Goal: Task Accomplishment & Management: Manage account settings

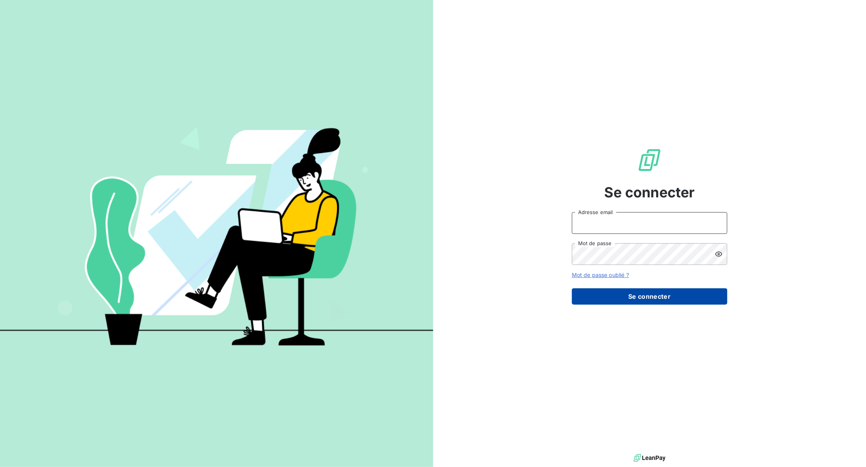
type input "[EMAIL_ADDRESS][DOMAIN_NAME]"
click at [667, 302] on button "Se connecter" at bounding box center [649, 296] width 155 height 16
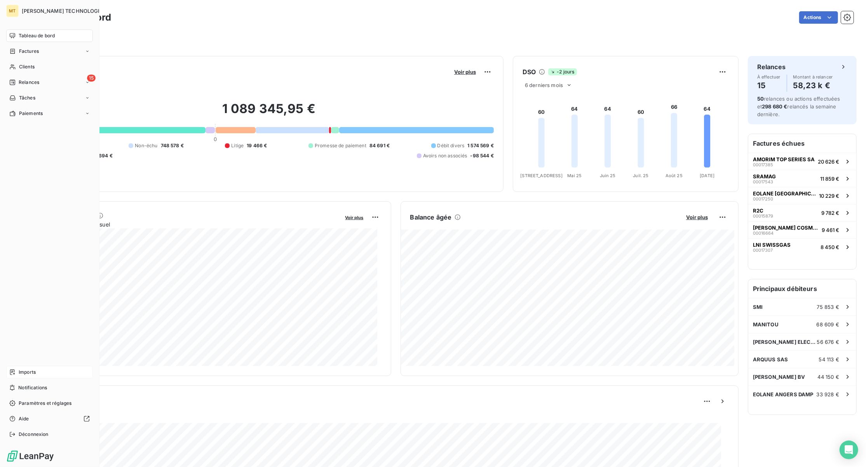
click at [35, 374] on span "Imports" at bounding box center [27, 372] width 17 height 7
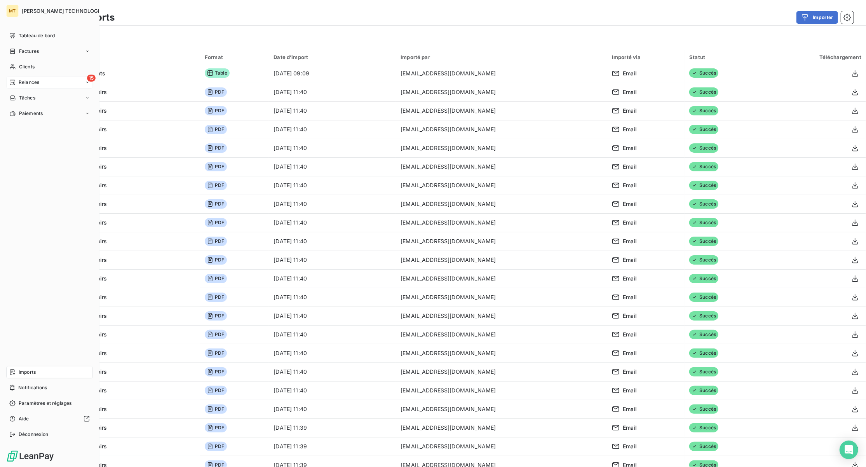
click at [23, 82] on span "Relances" at bounding box center [29, 82] width 21 height 7
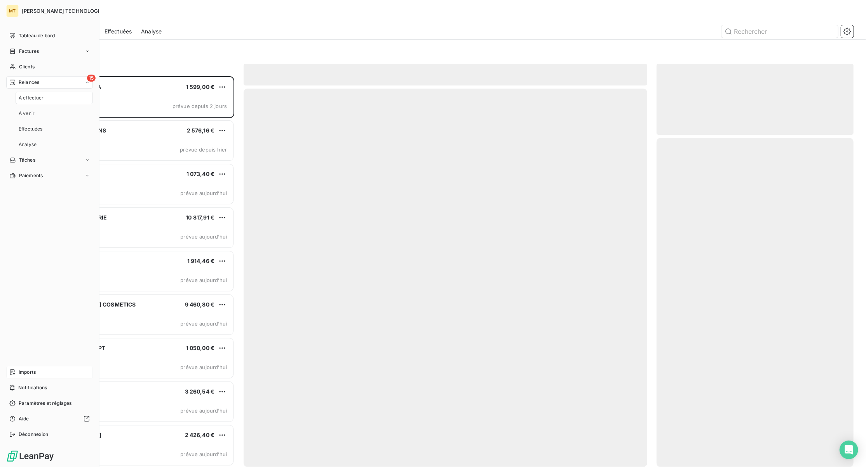
scroll to position [383, 189]
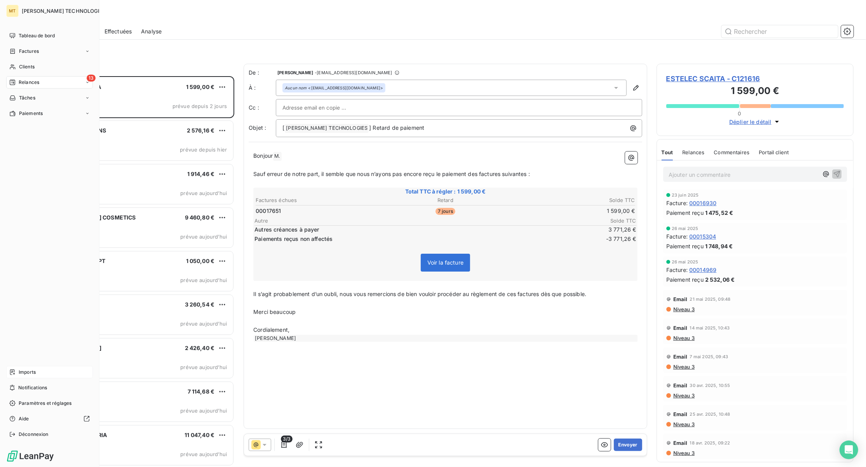
click at [19, 368] on div "Imports" at bounding box center [49, 372] width 87 height 12
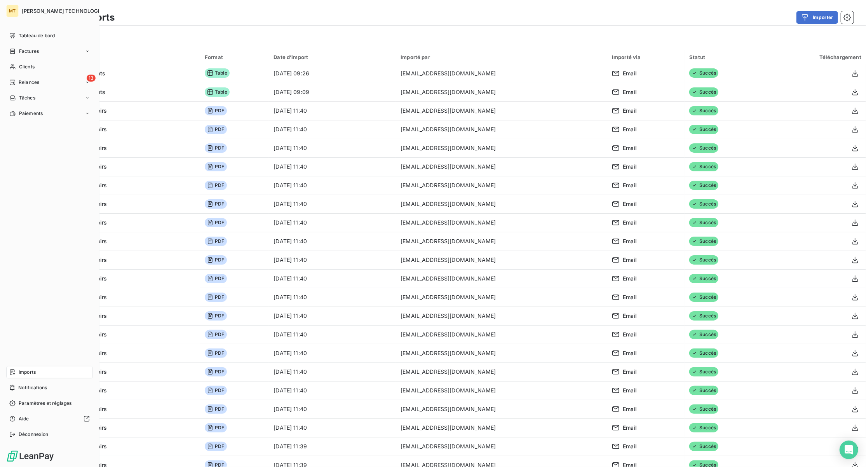
click at [18, 372] on div "Imports" at bounding box center [49, 372] width 87 height 12
click at [16, 84] on div "Relances" at bounding box center [24, 82] width 30 height 7
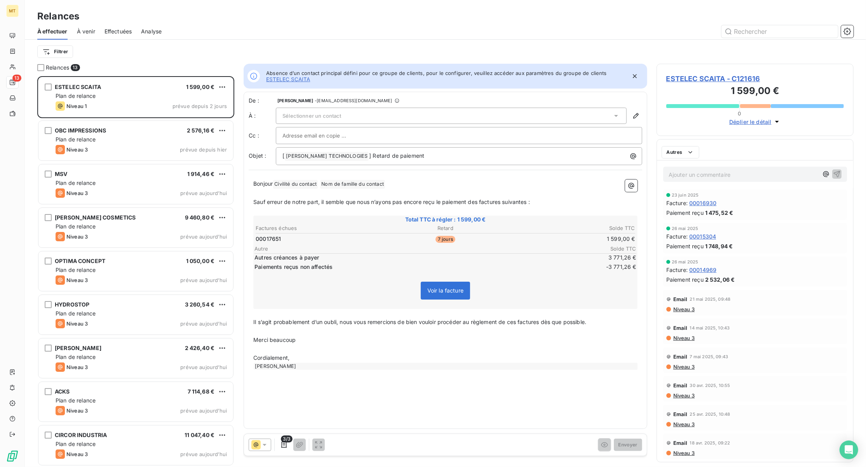
scroll to position [383, 189]
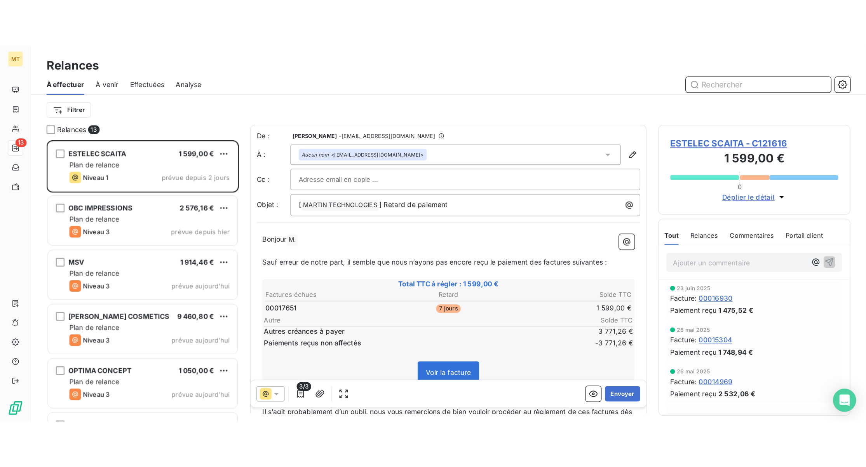
scroll to position [383, 189]
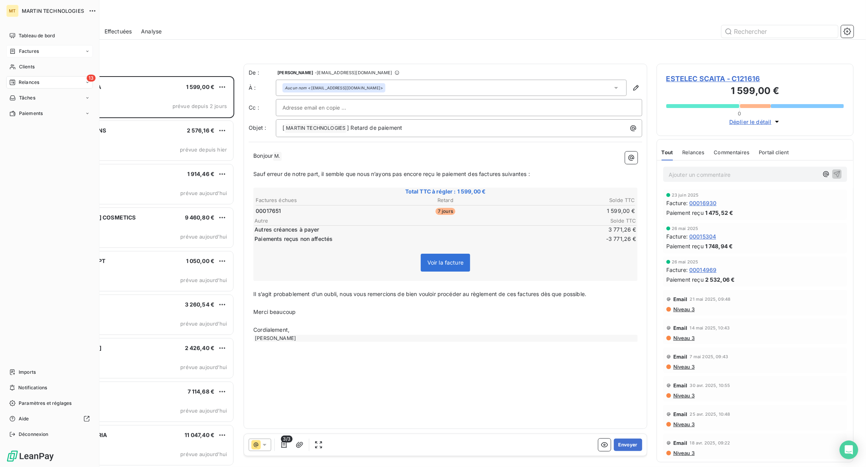
click at [19, 54] on span "Factures" at bounding box center [29, 51] width 20 height 7
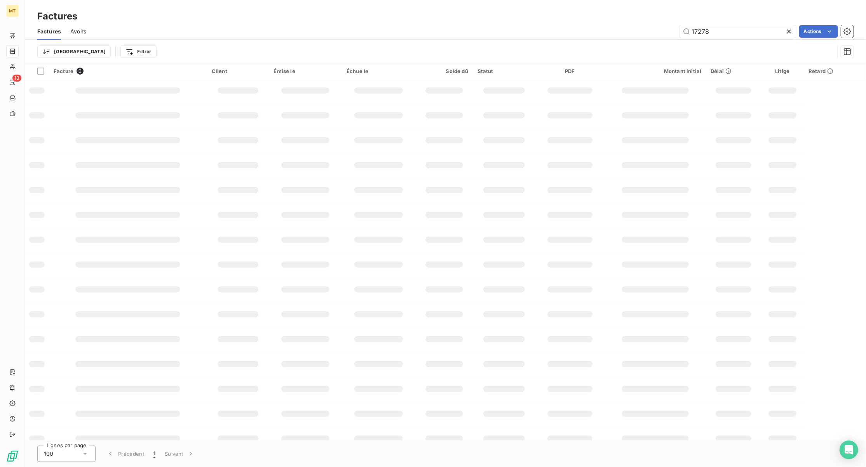
drag, startPoint x: 699, startPoint y: 36, endPoint x: 625, endPoint y: 37, distance: 73.5
click at [625, 37] on div "17278 Actions" at bounding box center [475, 31] width 758 height 12
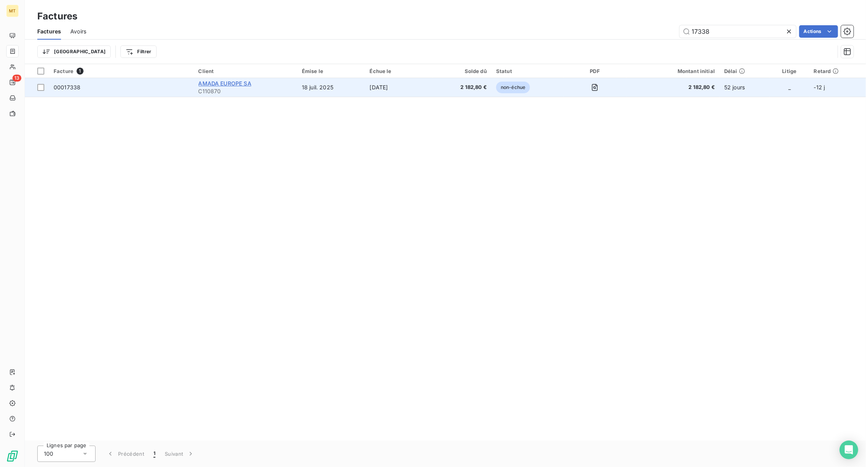
type input "17338"
click at [214, 83] on span "AMADA EUROPE SA" at bounding box center [225, 83] width 53 height 7
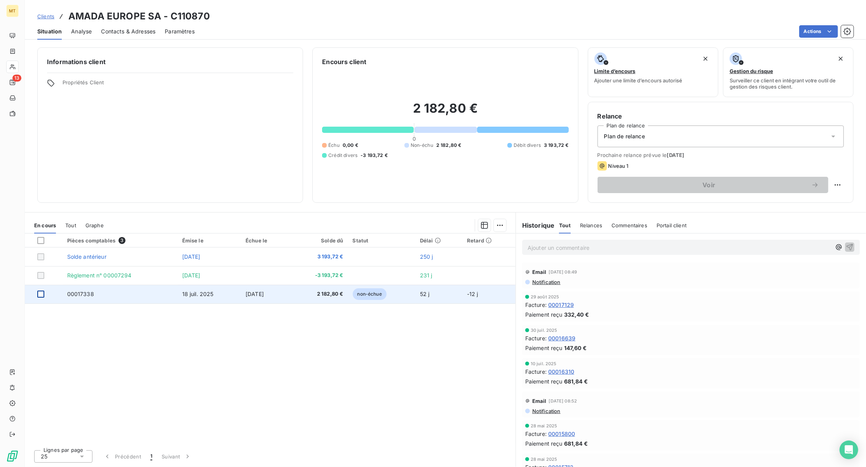
click at [39, 296] on div at bounding box center [40, 294] width 7 height 7
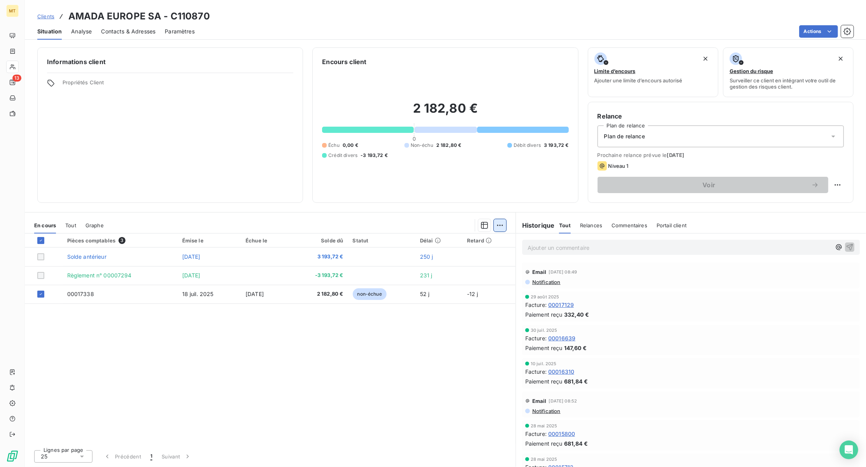
click at [504, 223] on html "MT 13 Clients AMADA EUROPE SA - C110870 Situation Analyse Contacts & Adresses P…" at bounding box center [433, 233] width 866 height 467
click at [438, 260] on div "Ajouter une promesse de paiement (1 facture)" at bounding box center [433, 256] width 137 height 12
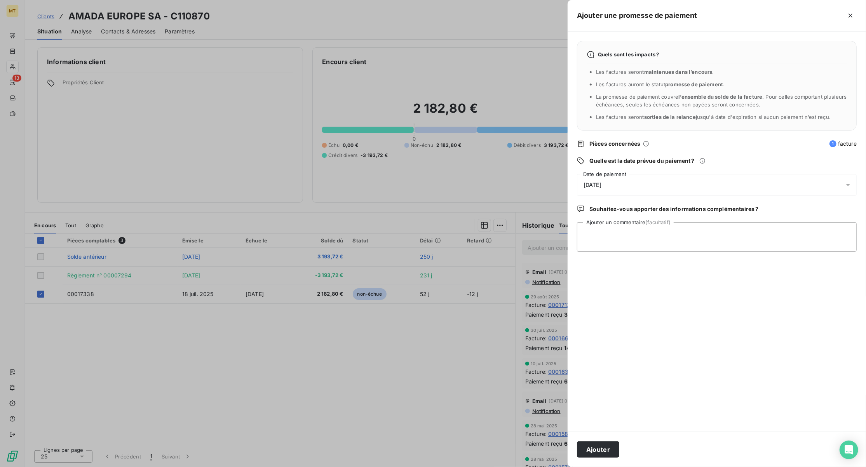
click at [672, 183] on div "[DATE]" at bounding box center [717, 185] width 280 height 22
click at [630, 280] on button "17" at bounding box center [631, 281] width 16 height 16
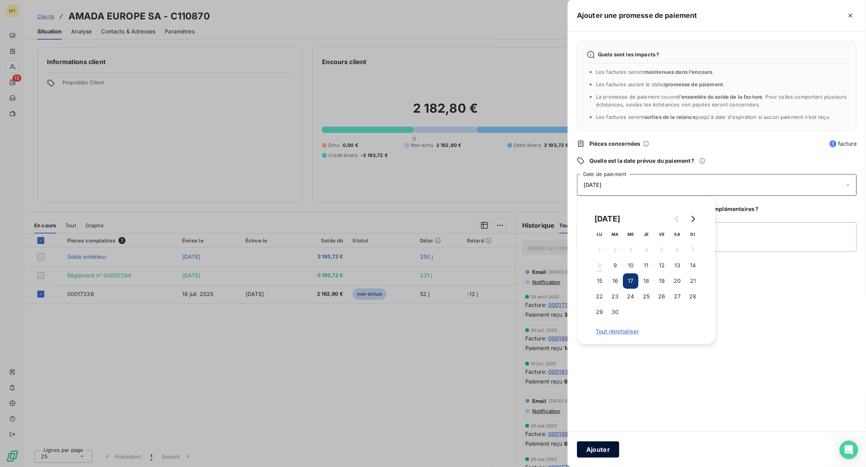
click at [596, 451] on button "Ajouter" at bounding box center [598, 450] width 42 height 16
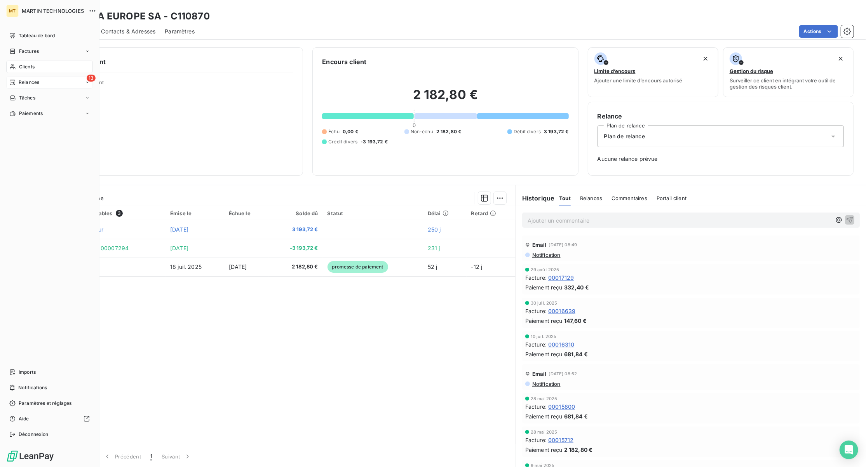
click at [21, 78] on div "13 Relances" at bounding box center [49, 82] width 87 height 12
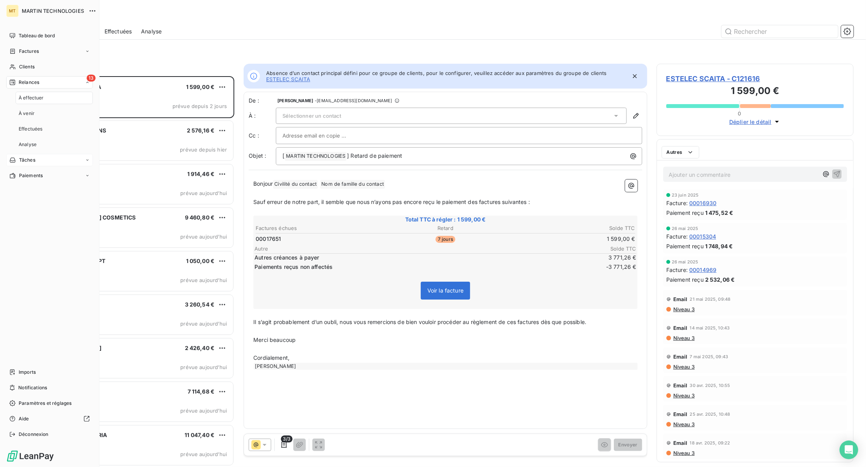
scroll to position [383, 189]
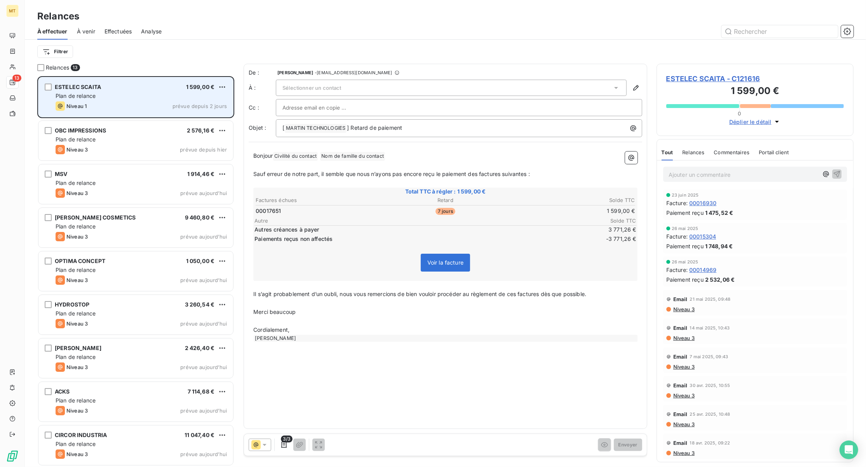
click at [113, 94] on div "Plan de relance" at bounding box center [141, 96] width 171 height 8
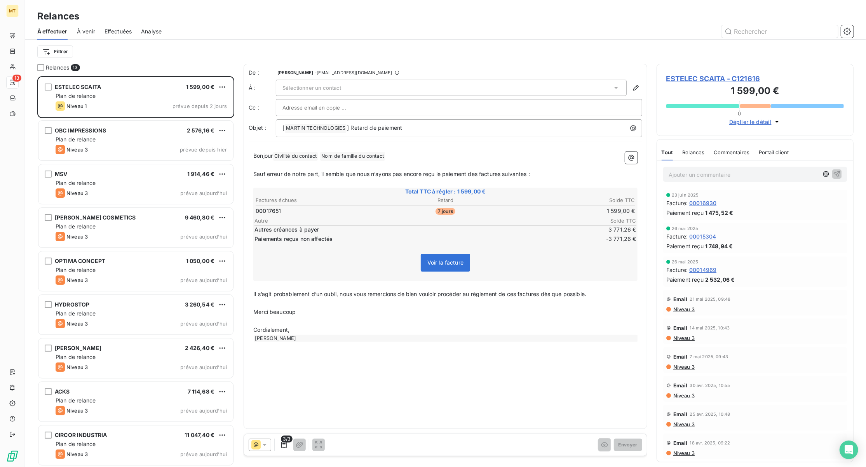
click at [417, 151] on div "Bonjour Civilité du contact ﻿ Nom de famille du contact ﻿ ﻿ ﻿ Sauf erreur de no…" at bounding box center [446, 247] width 394 height 200
click at [406, 156] on p "Bonjour Civilité du contact ﻿ Nom de famille du contact ﻿ ﻿" at bounding box center [445, 156] width 384 height 9
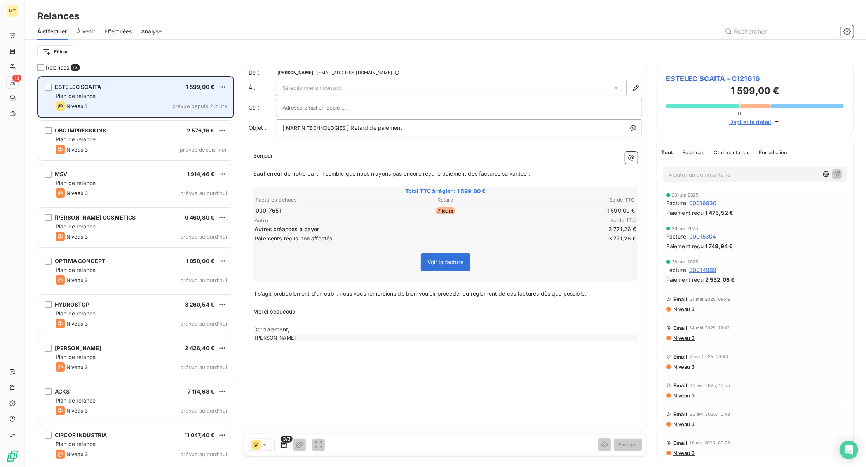
click at [134, 95] on div "Plan de relance" at bounding box center [141, 96] width 171 height 8
click at [140, 106] on div "Niveau 1 prévue depuis 2 jours" at bounding box center [141, 105] width 171 height 9
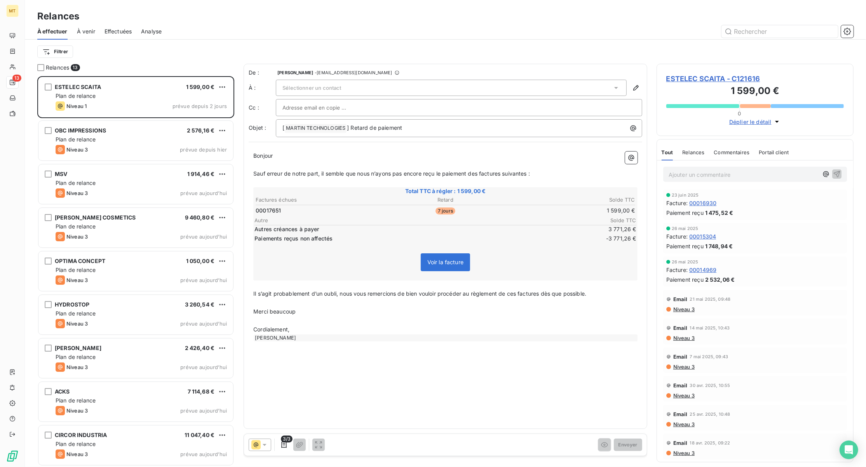
click at [324, 89] on span "Sélectionner un contact" at bounding box center [312, 88] width 59 height 6
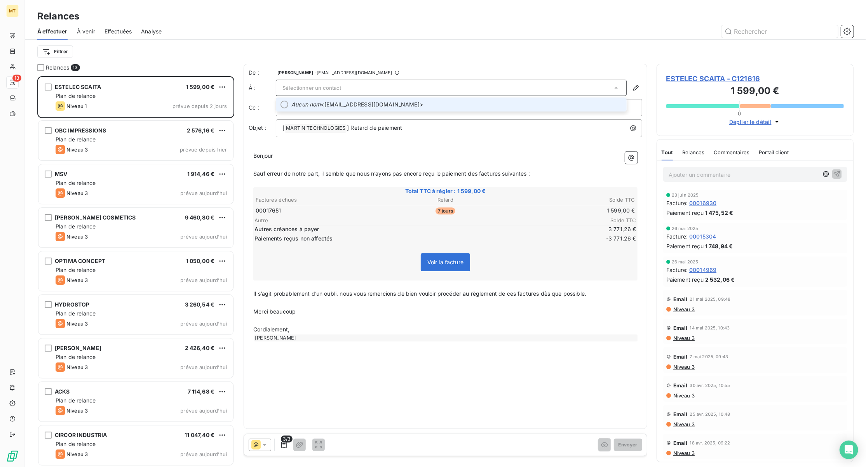
click at [430, 106] on span "Aucun nom <[EMAIL_ADDRESS][DOMAIN_NAME]>" at bounding box center [457, 105] width 331 height 8
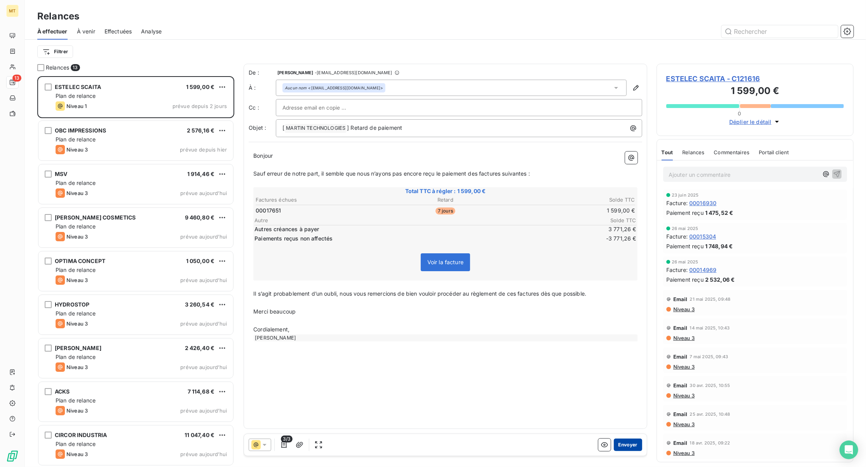
click at [625, 446] on button "Envoyer" at bounding box center [628, 445] width 28 height 12
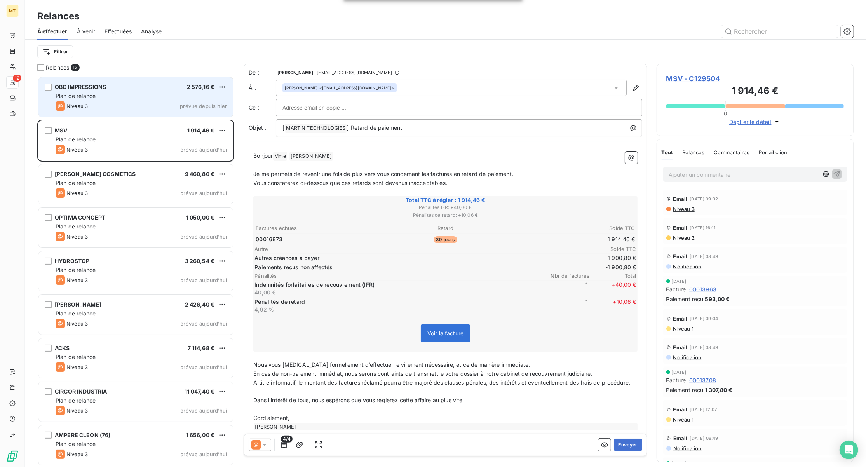
click at [117, 101] on div "Niveau 3 prévue depuis [DATE]" at bounding box center [141, 105] width 171 height 9
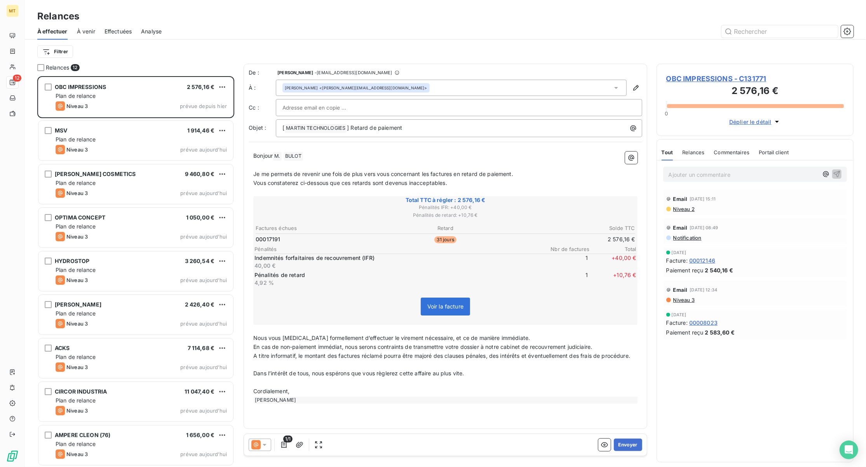
click at [309, 110] on input "text" at bounding box center [325, 108] width 84 height 12
paste input "[EMAIL_ADDRESS][DOMAIN_NAME]"
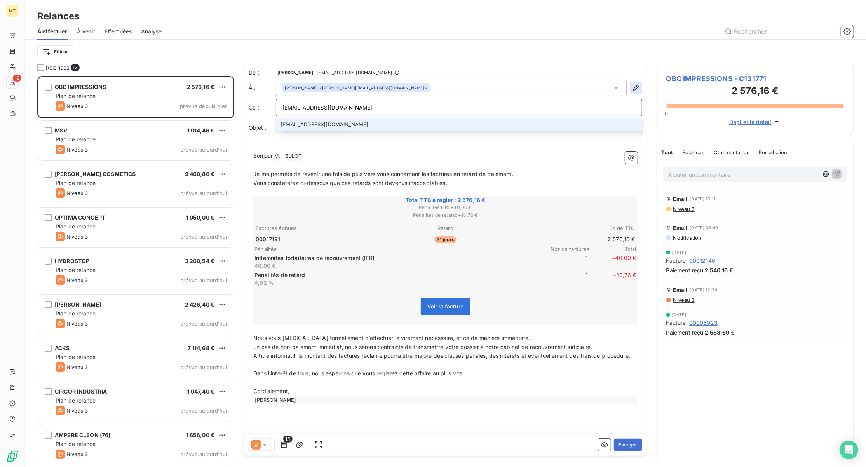
type input "[EMAIL_ADDRESS][DOMAIN_NAME]"
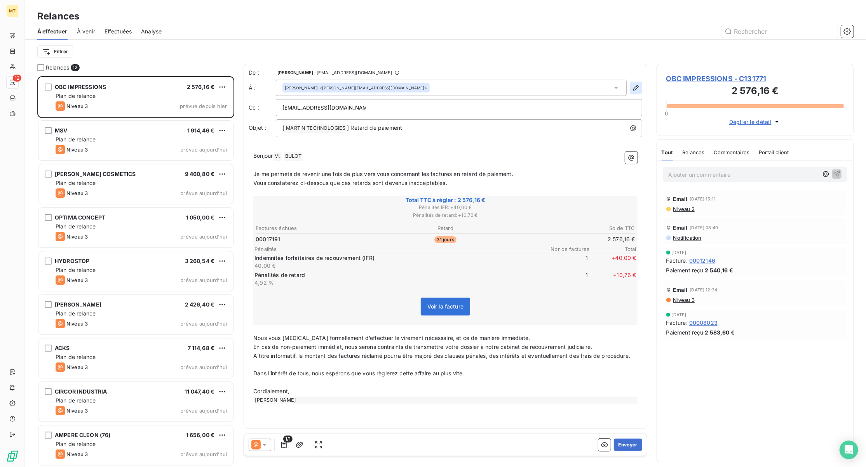
click at [637, 86] on icon "button" at bounding box center [636, 87] width 5 height 5
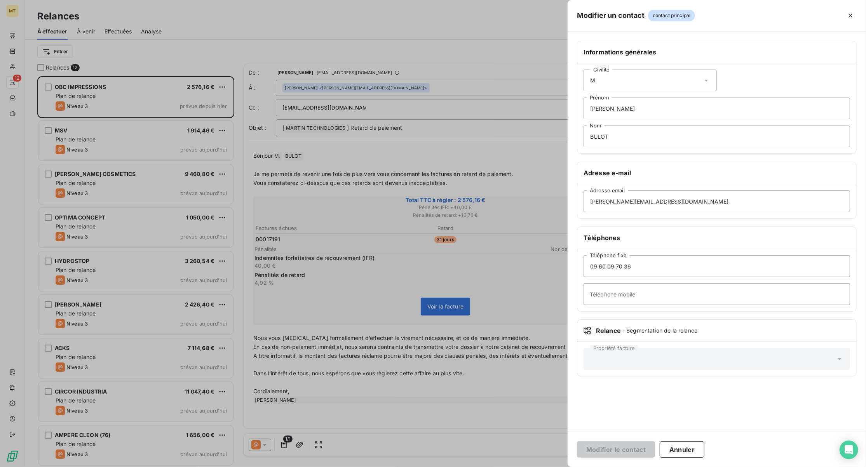
click at [630, 80] on div "Civilité M." at bounding box center [650, 81] width 133 height 22
click at [740, 87] on div "Civilité M. Madame Monsieur [PERSON_NAME] BULOT Nom" at bounding box center [717, 108] width 279 height 90
drag, startPoint x: 676, startPoint y: 111, endPoint x: 579, endPoint y: 119, distance: 97.5
click at [578, 119] on div "Civilité [PERSON_NAME] BULOT Nom" at bounding box center [717, 108] width 279 height 90
paste input "compta.obcimpressions@orang"
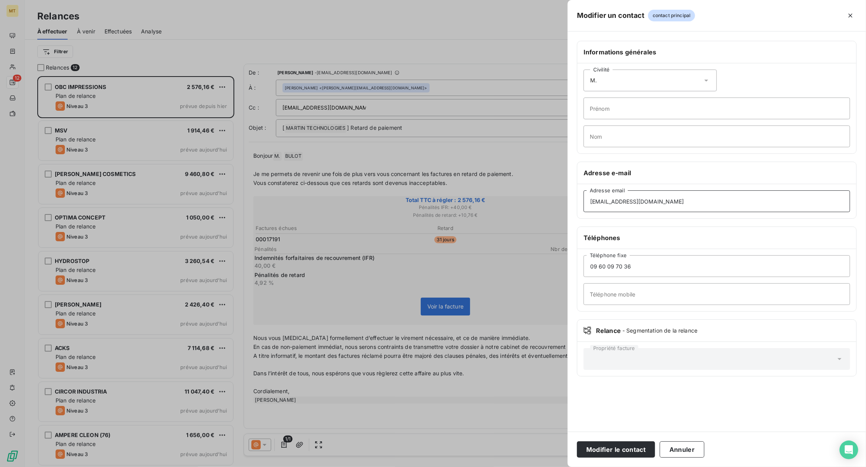
type input "[EMAIL_ADDRESS][DOMAIN_NAME]"
click at [622, 449] on button "Modifier le contact" at bounding box center [616, 450] width 78 height 16
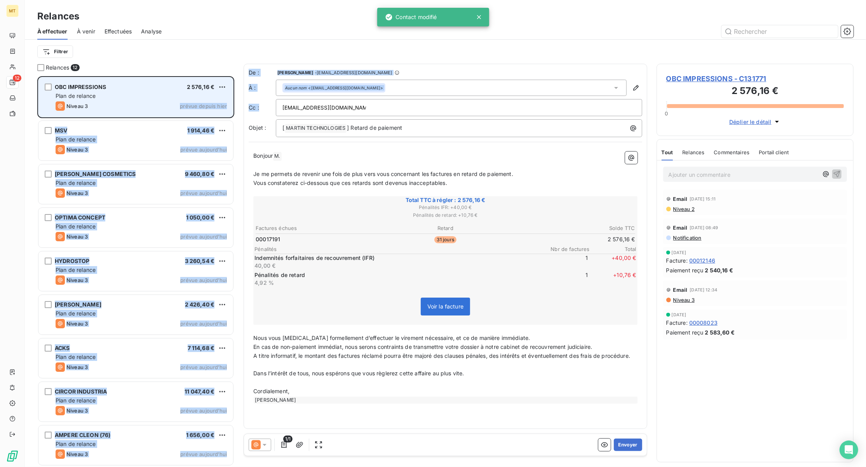
drag, startPoint x: 373, startPoint y: 110, endPoint x: 178, endPoint y: 117, distance: 195.2
click at [173, 117] on div "Relances 12 OBC IMPRESSIONS 2 576,16 € Plan de relance Niveau 3 prévue depuis […" at bounding box center [445, 265] width 841 height 403
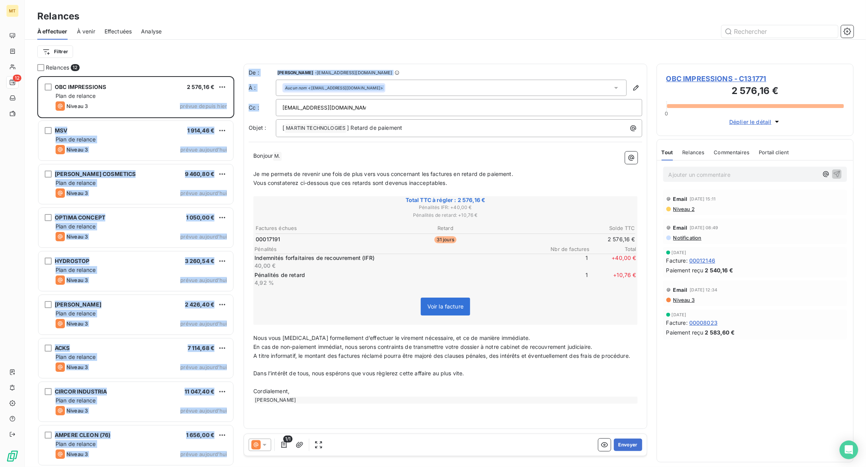
click at [393, 106] on div "[EMAIL_ADDRESS][DOMAIN_NAME]" at bounding box center [459, 108] width 353 height 12
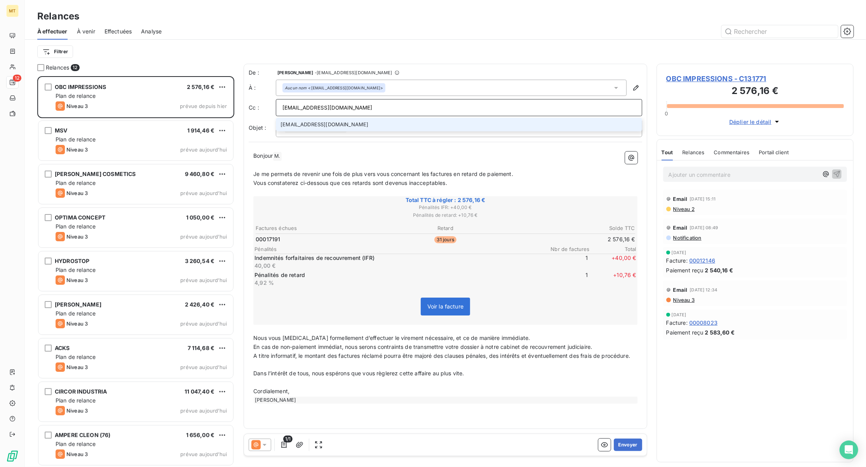
click at [473, 149] on div "Bonjour M. ﻿ ﻿ ﻿ ﻿ Je me permets de revenir une fois de plus vers vous concerna…" at bounding box center [446, 278] width 394 height 262
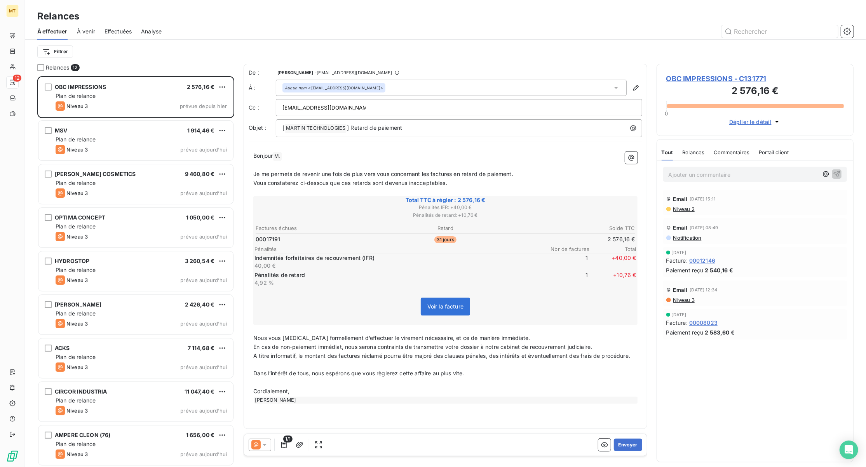
click at [364, 106] on div "[EMAIL_ADDRESS][DOMAIN_NAME]" at bounding box center [459, 108] width 353 height 12
type input "[EMAIL_ADDRESS][DOMAIN_NAME]"
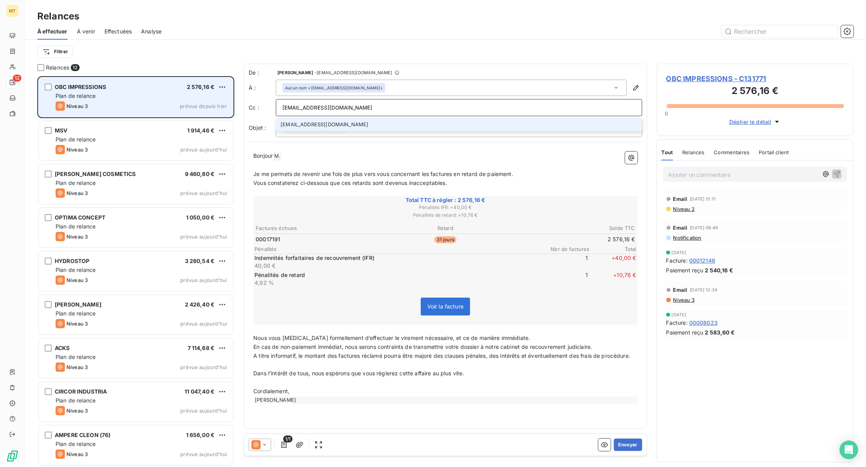
drag, startPoint x: 374, startPoint y: 105, endPoint x: 155, endPoint y: 114, distance: 218.2
click at [143, 114] on div "Relances 12 OBC IMPRESSIONS 2 576,16 € Plan de relance Niveau 3 prévue depuis […" at bounding box center [445, 265] width 841 height 403
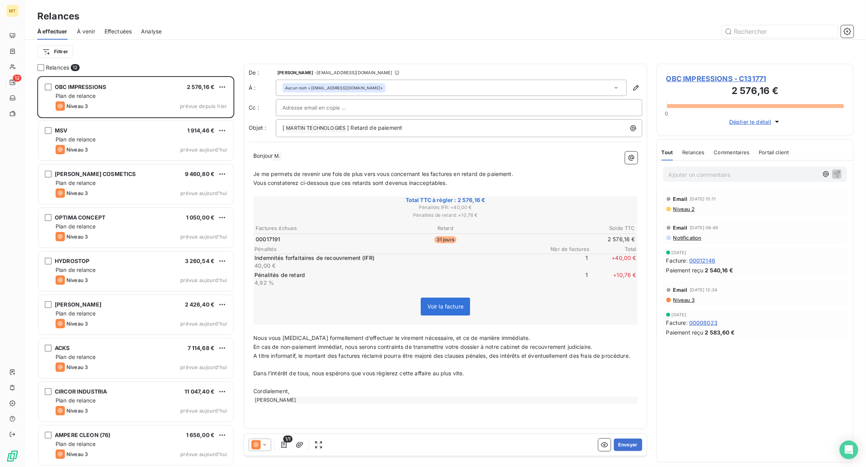
click at [313, 152] on p "Bonjour M. ﻿ ﻿ ﻿" at bounding box center [445, 156] width 384 height 9
click at [632, 445] on button "Envoyer" at bounding box center [628, 445] width 28 height 12
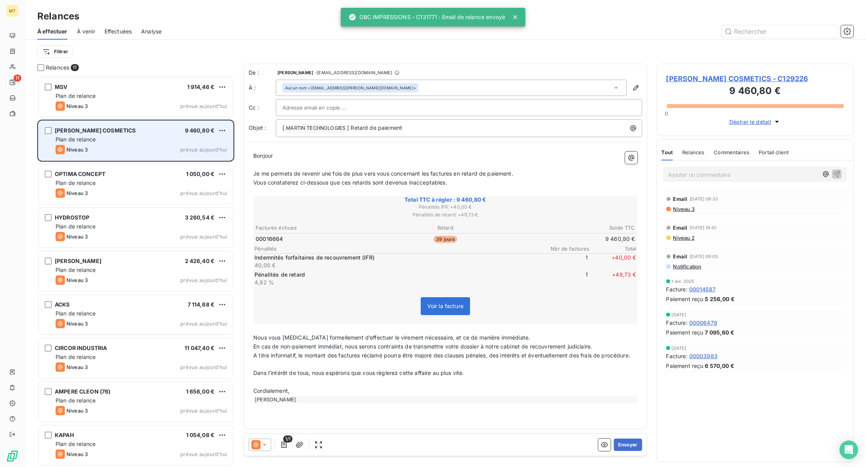
click at [122, 134] on div "[PERSON_NAME] COSMETICS 9 460,80 € Plan de relance Niveau 3 prévue [DATE]" at bounding box center [135, 141] width 195 height 40
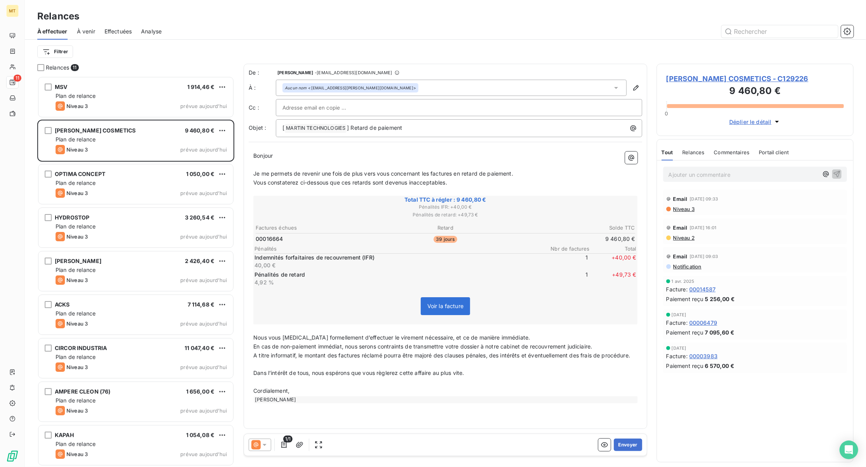
click at [689, 209] on span "Niveau 3" at bounding box center [684, 209] width 22 height 6
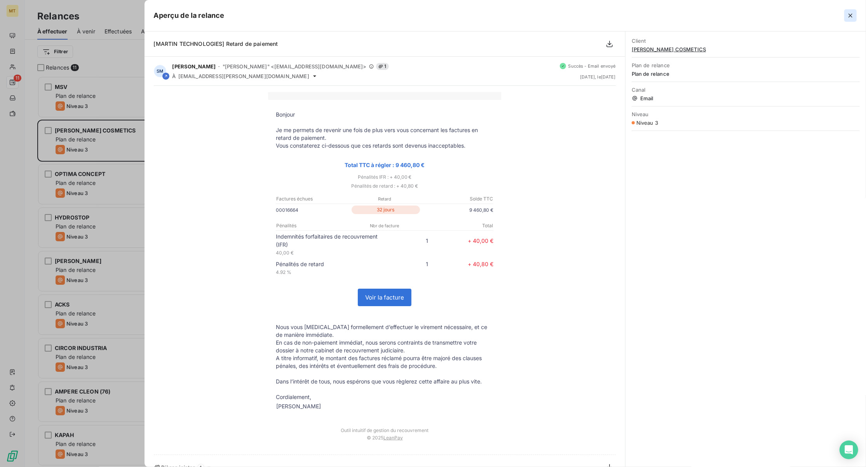
click at [854, 16] on icon "button" at bounding box center [851, 16] width 8 height 8
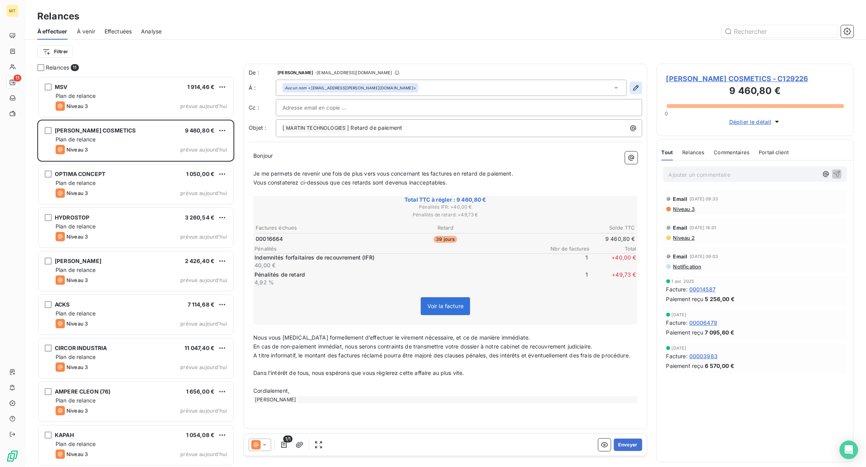
click at [637, 83] on button "button" at bounding box center [636, 88] width 12 height 12
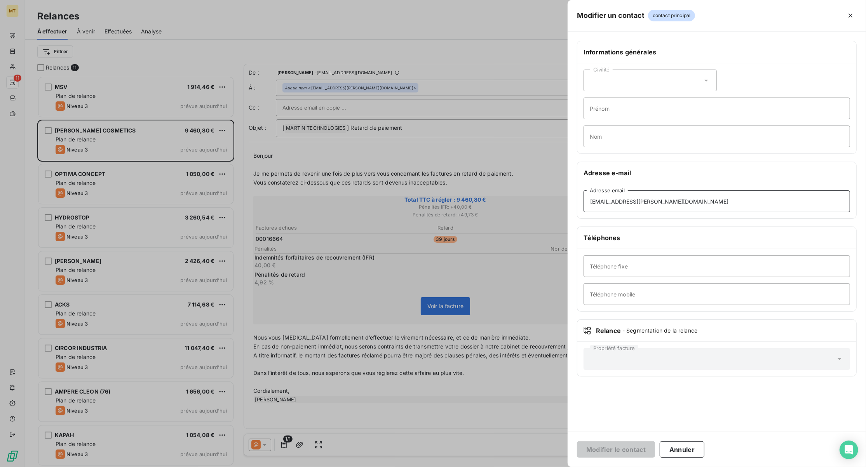
drag, startPoint x: 615, startPoint y: 205, endPoint x: 674, endPoint y: 201, distance: 59.6
click at [674, 201] on input "[EMAIL_ADDRESS][PERSON_NAME][DOMAIN_NAME]" at bounding box center [717, 201] width 267 height 22
click at [678, 450] on button "Annuler" at bounding box center [682, 450] width 45 height 16
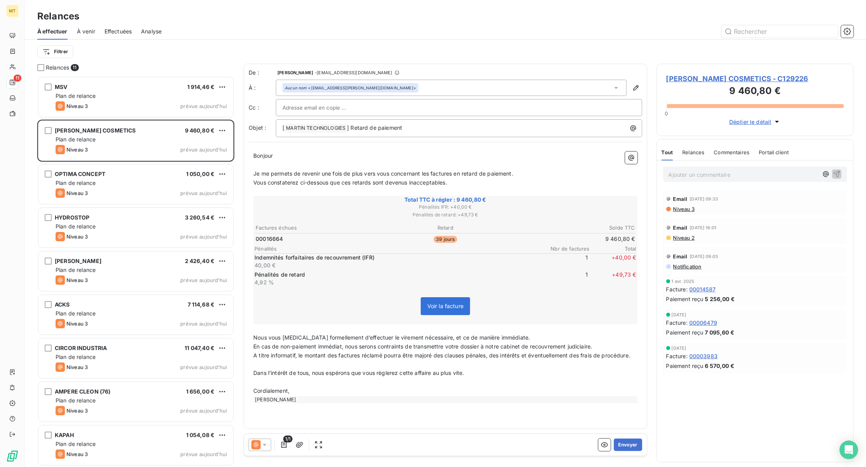
click at [302, 154] on p "Bonjour ﻿ ﻿ ﻿" at bounding box center [445, 156] width 384 height 9
click at [714, 174] on p "Ajouter un commentaire ﻿" at bounding box center [744, 175] width 150 height 10
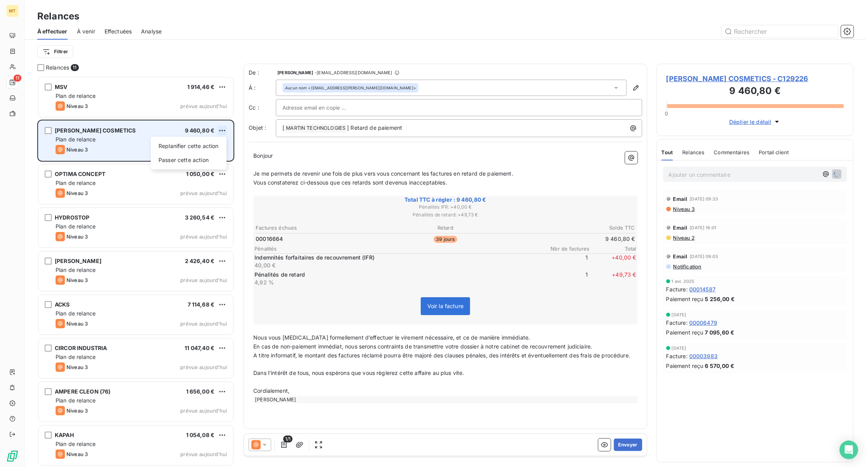
click at [225, 130] on html "MT 11 Relances À effectuer À venir Effectuées Analyse Filtrer Relances 11 MSV 1…" at bounding box center [433, 233] width 866 height 467
click at [199, 156] on div "Passer cette action" at bounding box center [189, 160] width 70 height 12
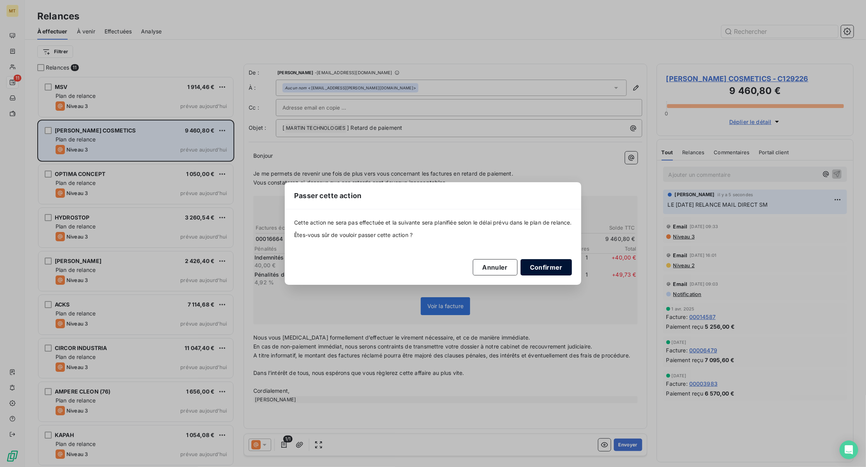
click at [548, 266] on button "Confirmer" at bounding box center [546, 267] width 51 height 16
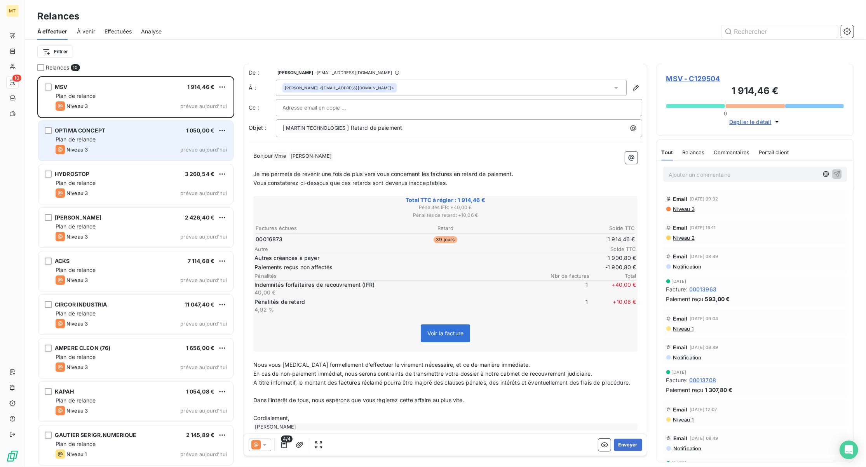
click at [110, 31] on span "Effectuées" at bounding box center [119, 32] width 28 height 8
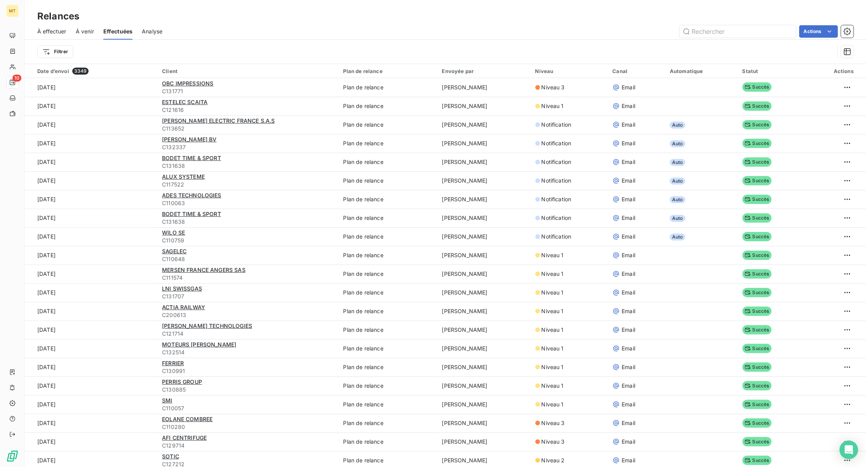
click at [60, 30] on span "À effectuer" at bounding box center [51, 32] width 29 height 8
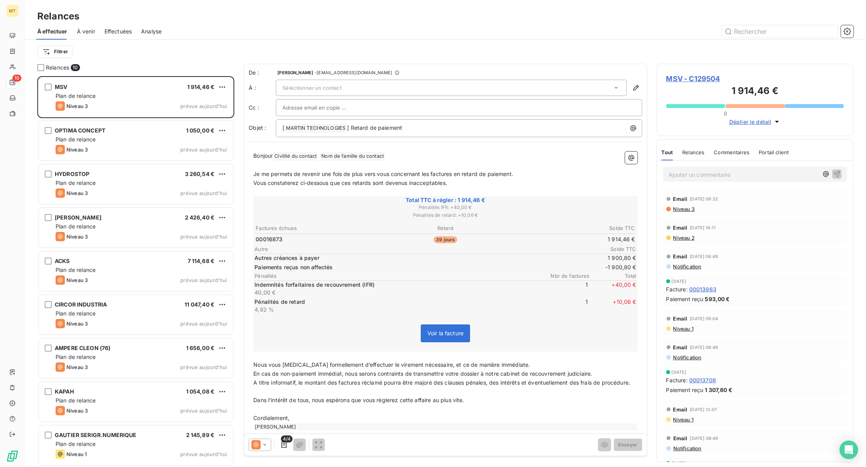
scroll to position [383, 189]
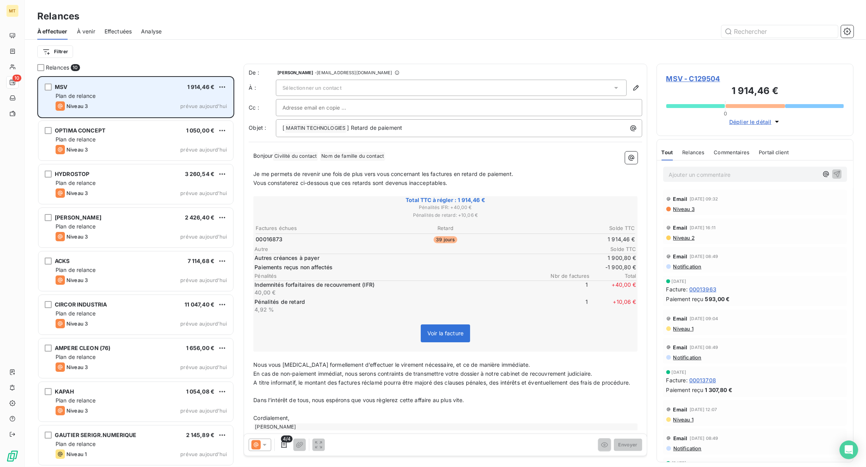
click at [148, 98] on div "Plan de relance" at bounding box center [141, 96] width 171 height 8
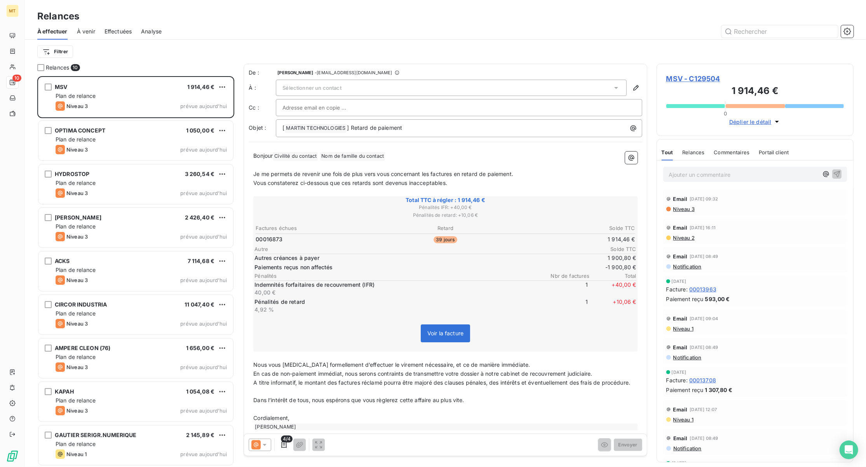
click at [344, 84] on div "Sélectionner un contact" at bounding box center [451, 88] width 351 height 16
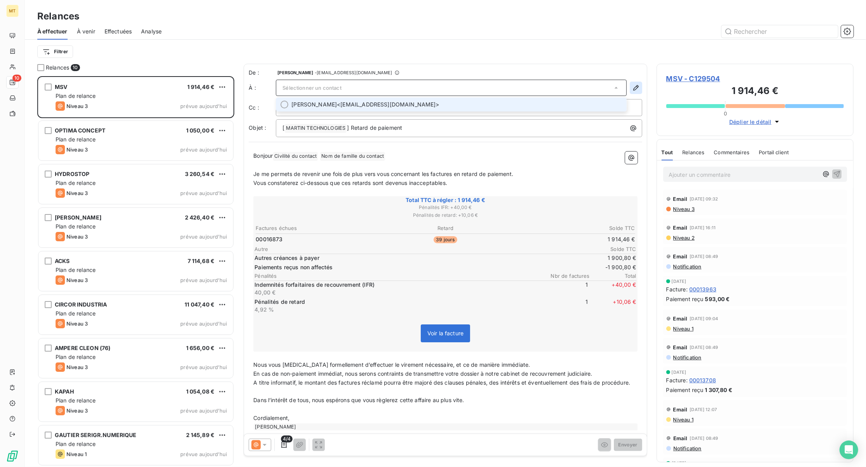
click at [630, 87] on button "button" at bounding box center [636, 88] width 12 height 12
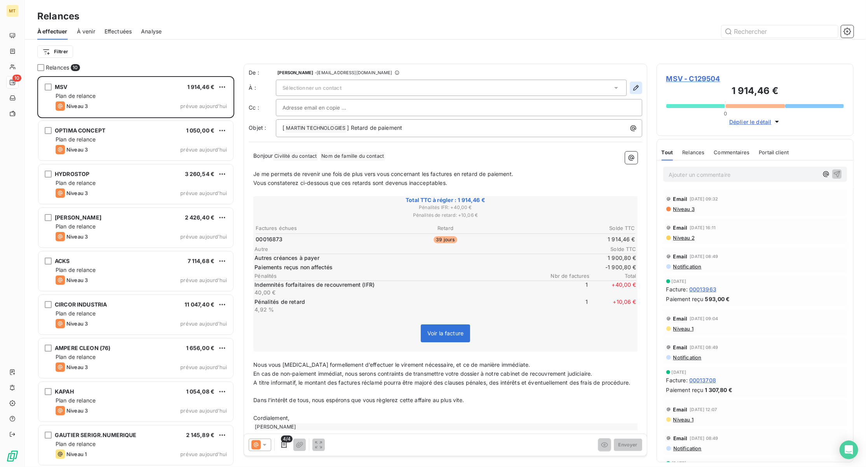
click at [632, 87] on icon "button" at bounding box center [636, 88] width 8 height 8
click at [449, 89] on div "Sélectionner un contact" at bounding box center [451, 88] width 351 height 16
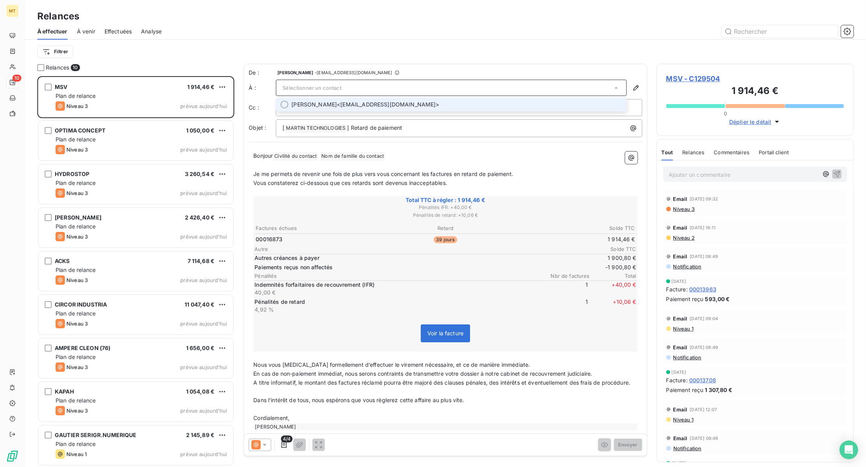
click at [386, 105] on span "[PERSON_NAME] <[EMAIL_ADDRESS][DOMAIN_NAME]>" at bounding box center [457, 105] width 331 height 8
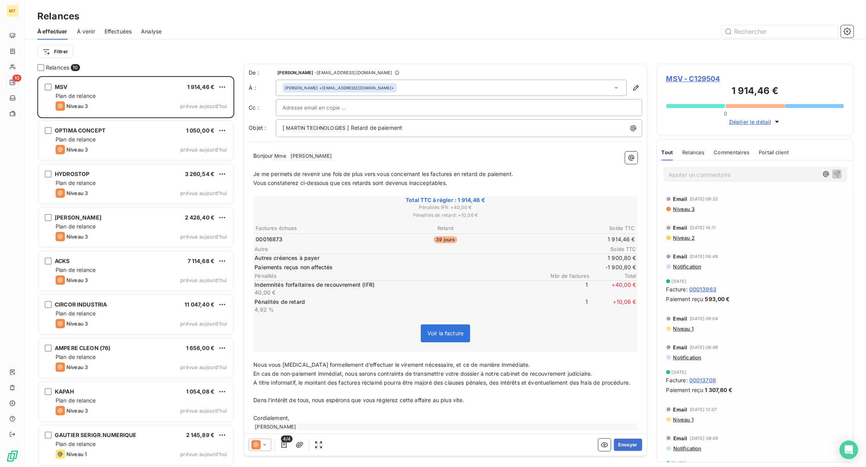
click at [343, 107] on input "text" at bounding box center [325, 108] width 84 height 12
paste input "[EMAIL_ADDRESS][DOMAIN_NAME]"
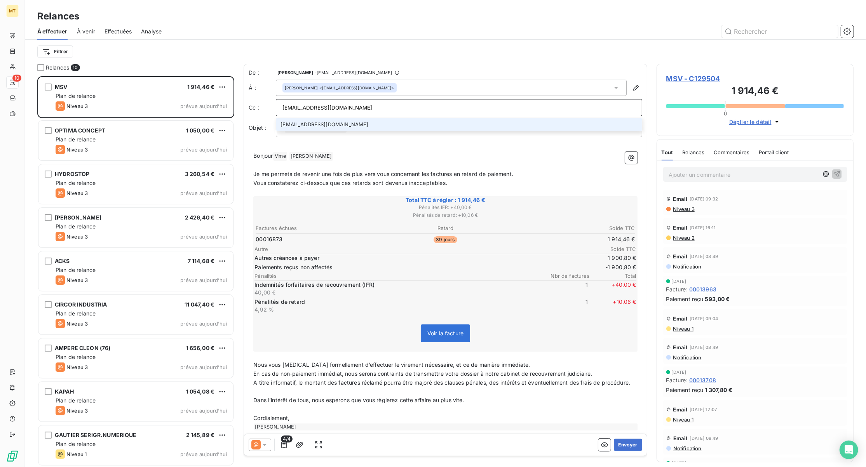
click at [293, 109] on input "[EMAIL_ADDRESS][DOMAIN_NAME]" at bounding box center [459, 108] width 353 height 12
type input "[EMAIL_ADDRESS][DOMAIN_NAME]"
click at [316, 131] on li "[EMAIL_ADDRESS][DOMAIN_NAME]" at bounding box center [459, 125] width 367 height 14
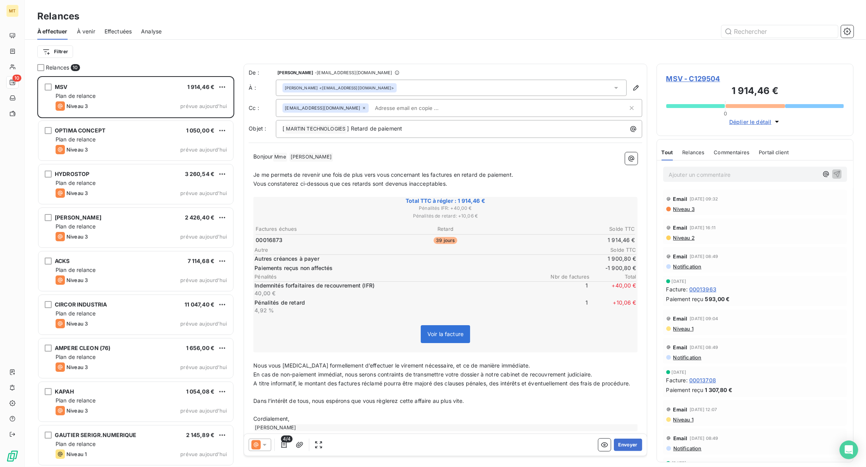
click at [372, 106] on input "text" at bounding box center [417, 108] width 90 height 12
paste input "[EMAIL_ADDRESS][DOMAIN_NAME]"
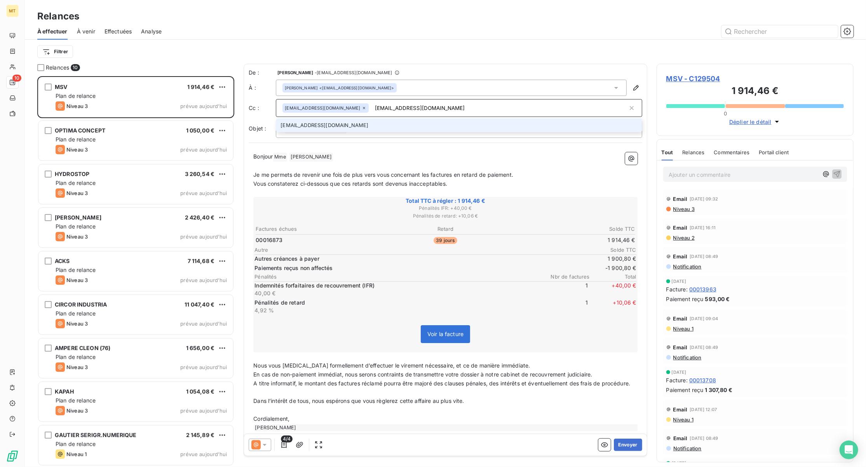
click at [372, 110] on input "[EMAIL_ADDRESS][DOMAIN_NAME]" at bounding box center [500, 108] width 256 height 12
type input "[EMAIL_ADDRESS][DOMAIN_NAME]"
click at [372, 130] on li "[EMAIL_ADDRESS][DOMAIN_NAME]" at bounding box center [459, 126] width 367 height 14
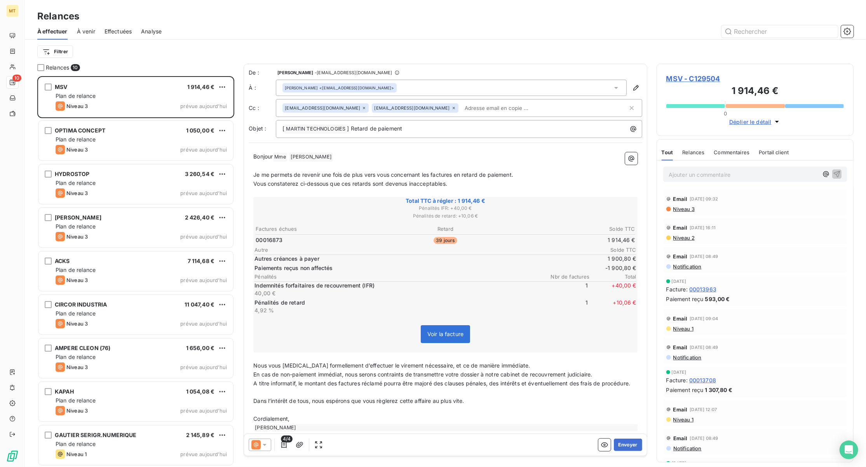
click at [341, 151] on div "Bonjour Mme ﻿ [PERSON_NAME] ﻿ ﻿ ﻿ Je me permets de revenir une fois de plus ver…" at bounding box center [446, 292] width 394 height 288
click at [335, 155] on p "Bonjour Mme ﻿ [PERSON_NAME] ﻿ ﻿" at bounding box center [445, 156] width 384 height 9
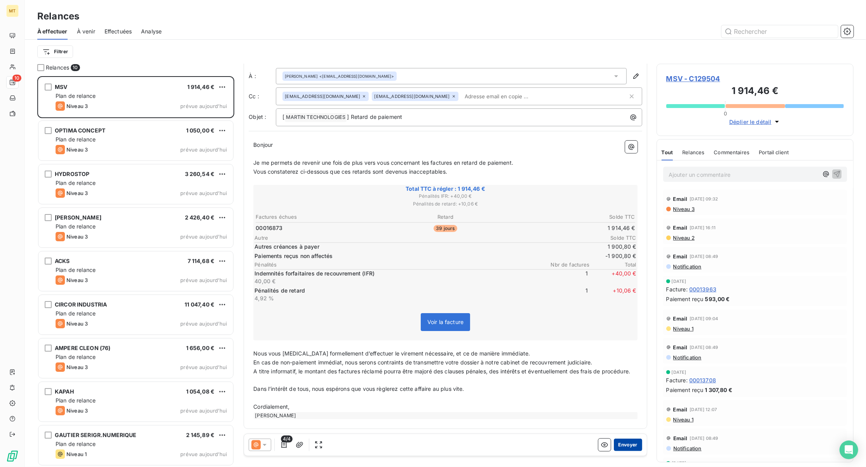
click at [627, 448] on button "Envoyer" at bounding box center [628, 445] width 28 height 12
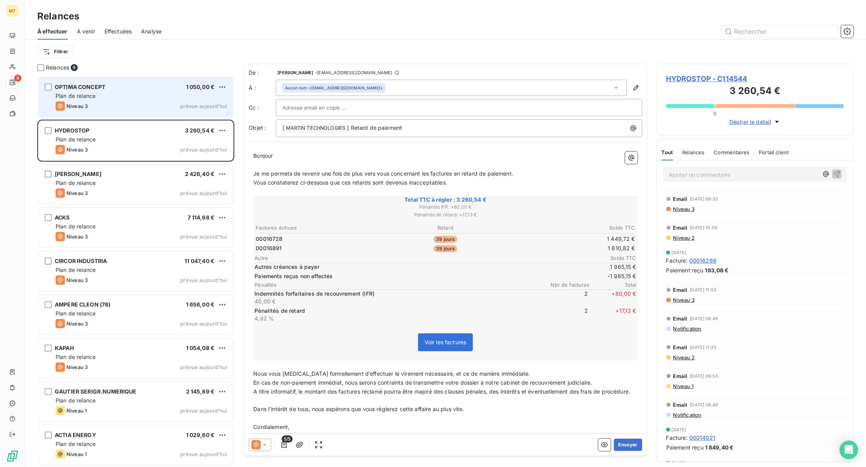
click at [106, 95] on div "Plan de relance" at bounding box center [141, 96] width 171 height 8
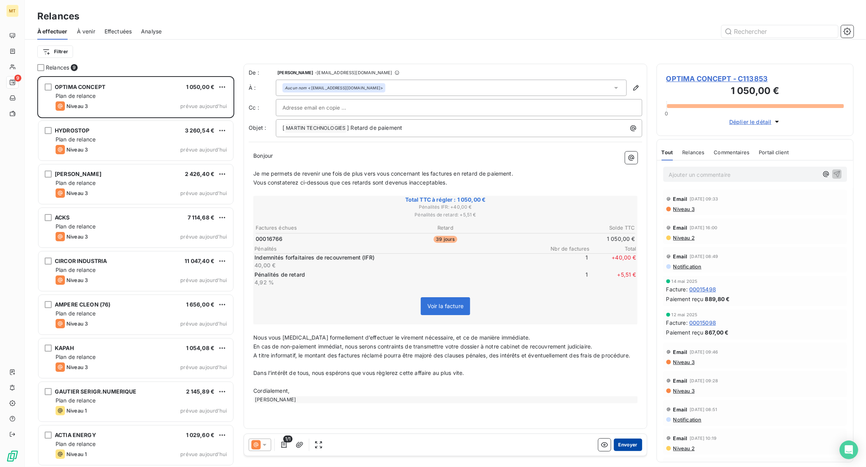
click at [624, 442] on button "Envoyer" at bounding box center [628, 445] width 28 height 12
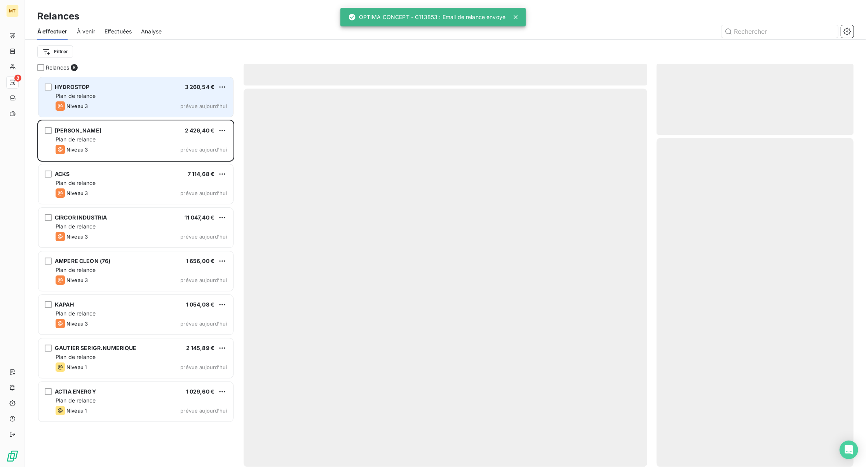
click at [117, 87] on div "HYDROSTOP 3 260,54 €" at bounding box center [141, 87] width 171 height 7
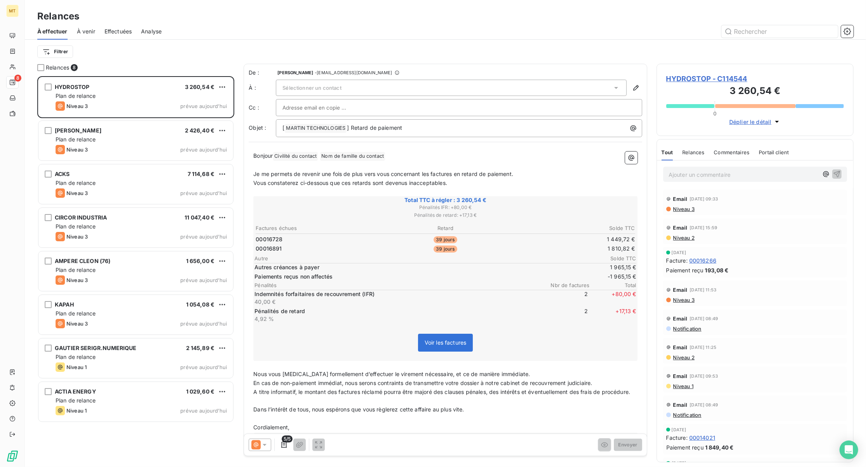
click at [680, 239] on span "Niveau 2" at bounding box center [684, 238] width 22 height 6
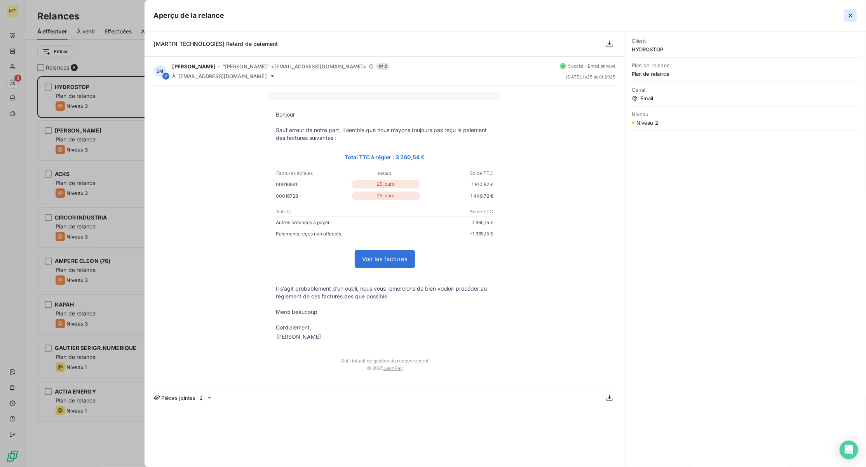
click at [851, 16] on icon "button" at bounding box center [851, 16] width 8 height 8
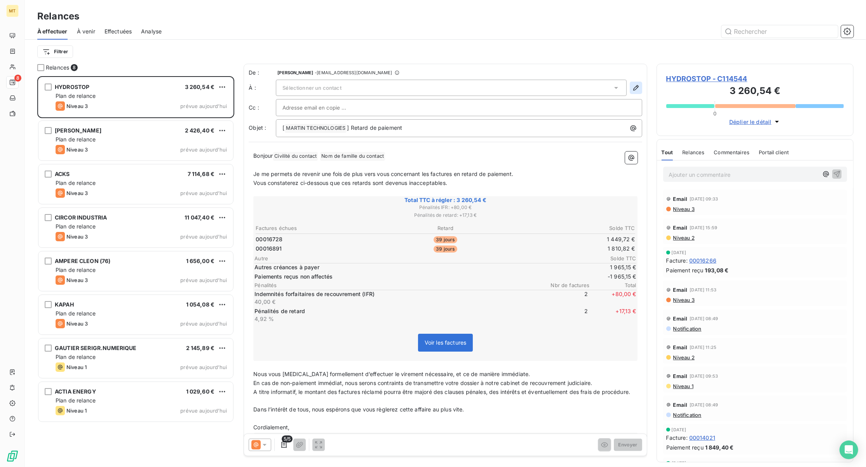
click at [632, 89] on icon "button" at bounding box center [636, 88] width 8 height 8
click at [632, 84] on icon "button" at bounding box center [636, 88] width 8 height 8
click at [509, 87] on div "Sélectionner un contact" at bounding box center [451, 88] width 351 height 16
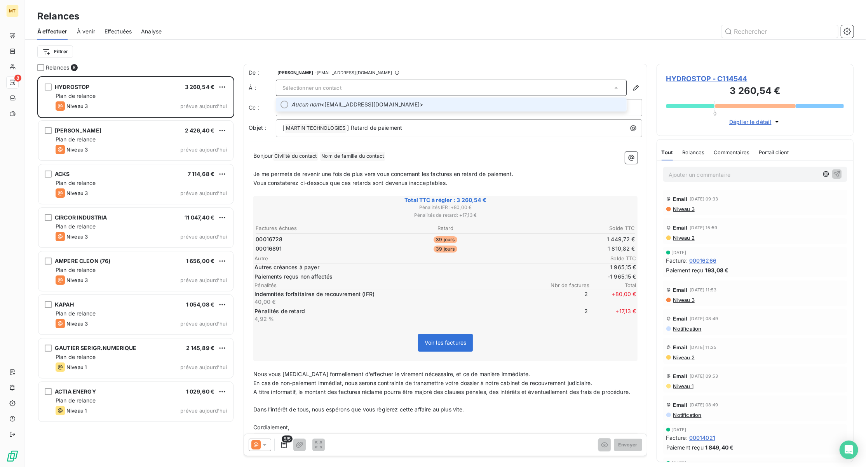
click at [406, 101] on span "Aucun nom <[EMAIL_ADDRESS][DOMAIN_NAME]>" at bounding box center [457, 105] width 331 height 8
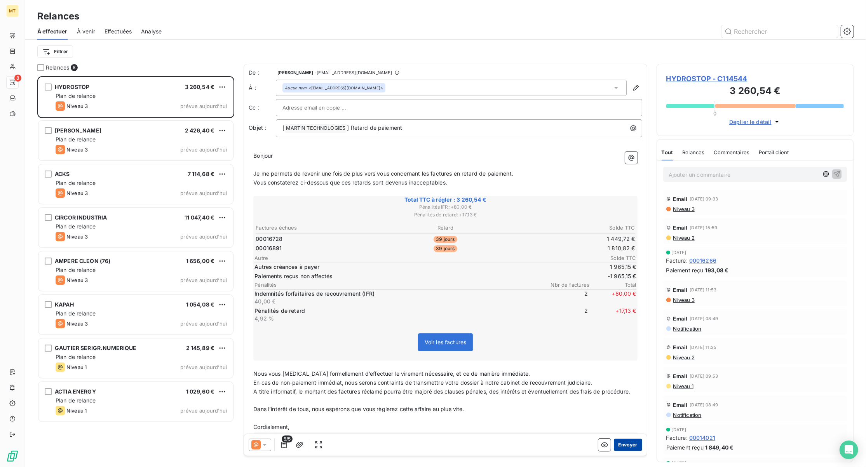
click at [615, 445] on button "Envoyer" at bounding box center [628, 445] width 28 height 12
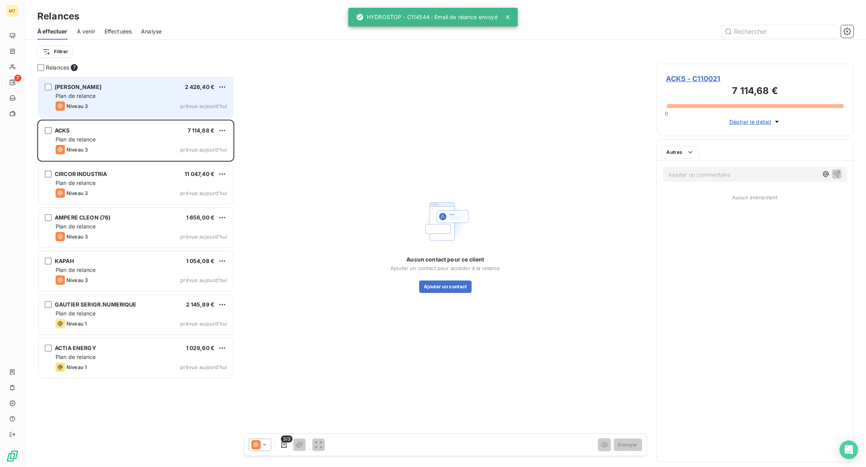
click at [112, 99] on div "Plan de relance" at bounding box center [141, 96] width 171 height 8
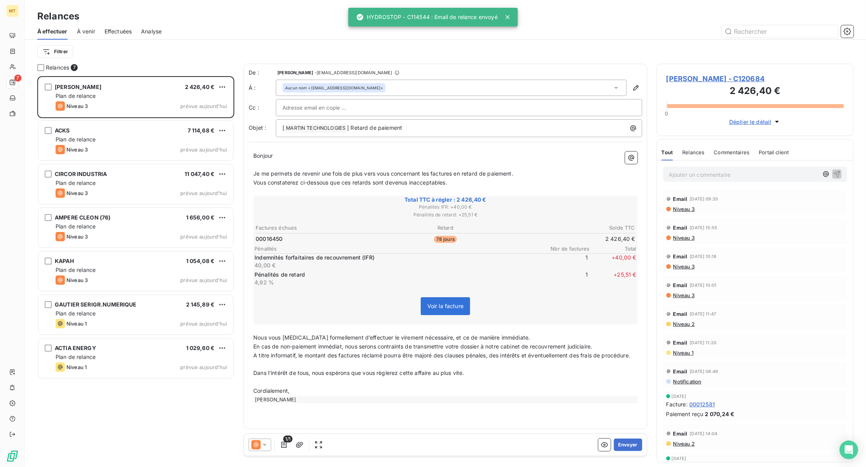
click at [693, 211] on span "Niveau 3" at bounding box center [684, 209] width 22 height 6
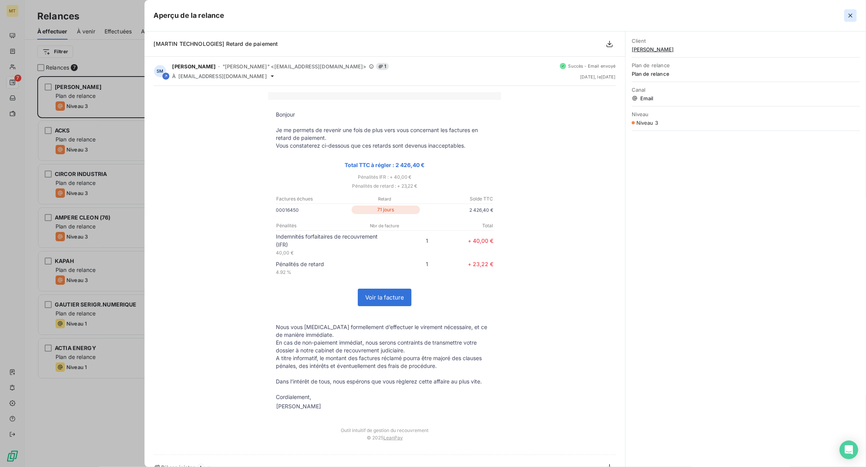
click at [848, 17] on icon "button" at bounding box center [851, 16] width 8 height 8
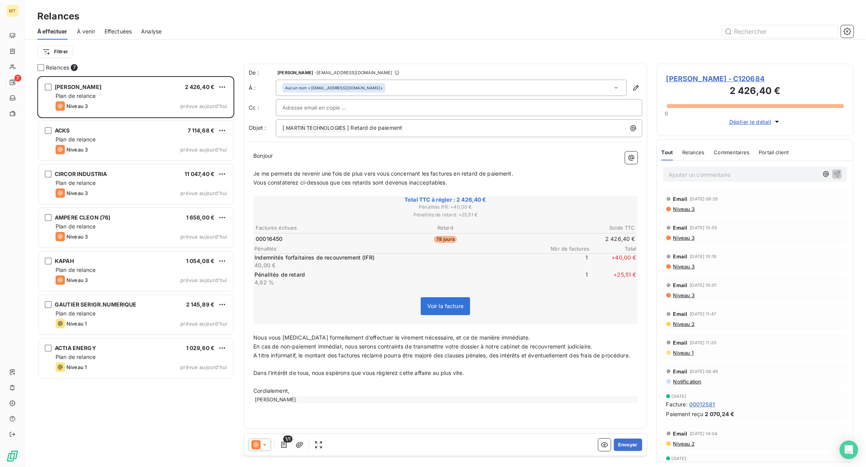
click at [291, 111] on input "text" at bounding box center [325, 108] width 84 height 12
paste input "[EMAIL_ADDRESS][DOMAIN_NAME]"
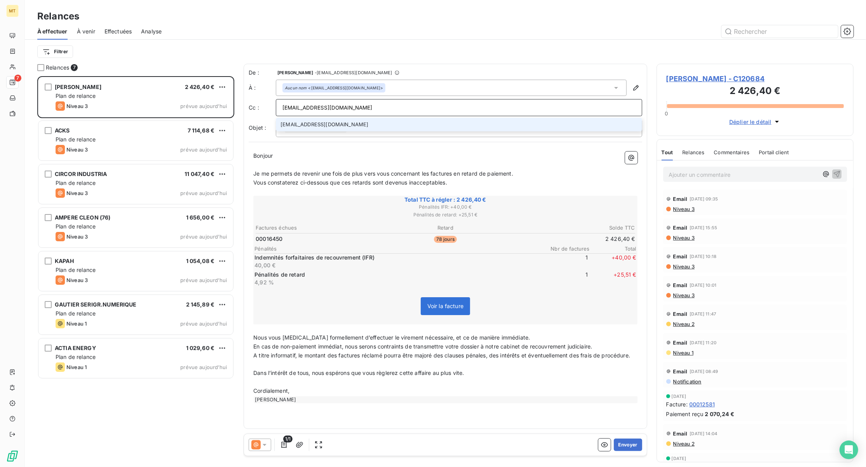
type input "[EMAIL_ADDRESS][DOMAIN_NAME]"
click at [289, 127] on li "[EMAIL_ADDRESS][DOMAIN_NAME]" at bounding box center [459, 125] width 367 height 14
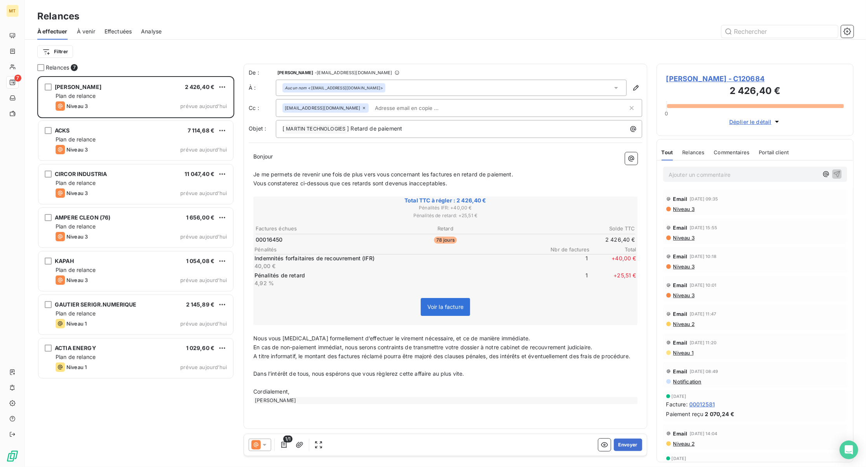
click at [407, 106] on input "text" at bounding box center [417, 108] width 90 height 12
paste input "[PERSON_NAME][EMAIL_ADDRESS][DOMAIN_NAME]"
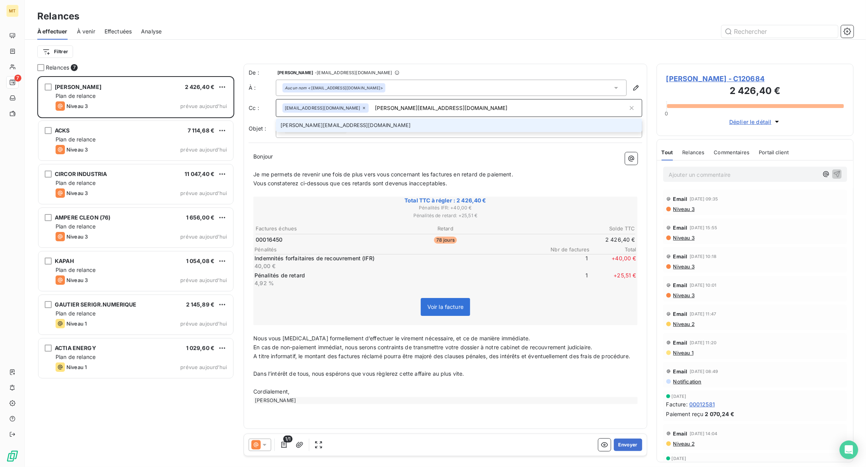
type input "[PERSON_NAME][EMAIL_ADDRESS][DOMAIN_NAME]"
click at [352, 125] on li "[PERSON_NAME][EMAIL_ADDRESS][DOMAIN_NAME]" at bounding box center [459, 126] width 367 height 14
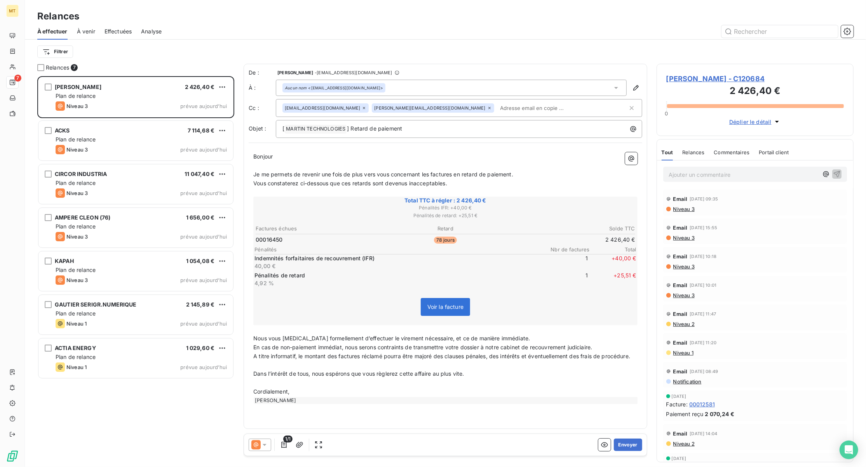
click at [685, 210] on span "Niveau 3" at bounding box center [684, 209] width 22 height 6
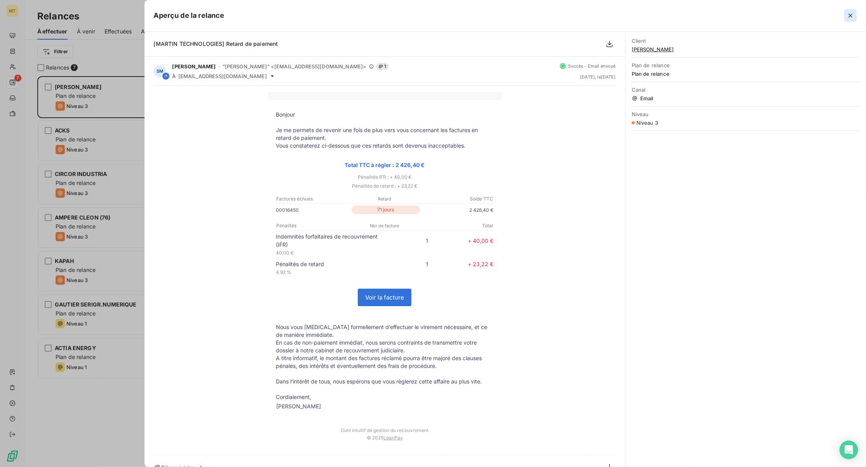
click at [854, 13] on icon "button" at bounding box center [851, 16] width 8 height 8
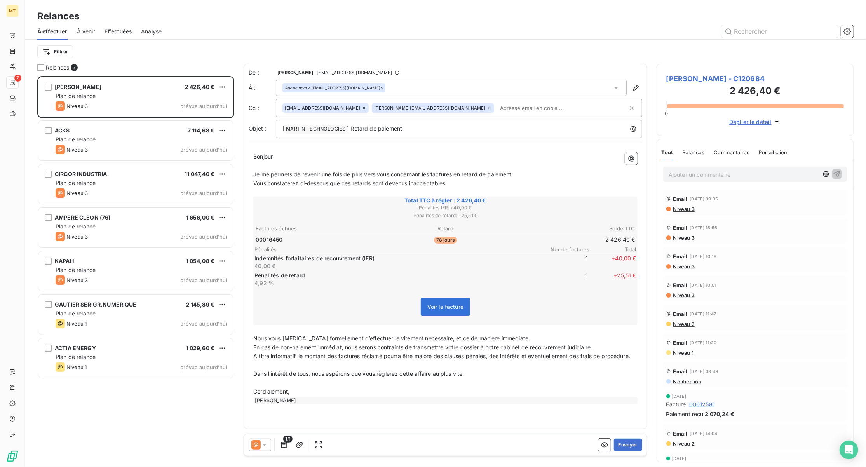
click at [684, 239] on span "Niveau 3" at bounding box center [684, 238] width 22 height 6
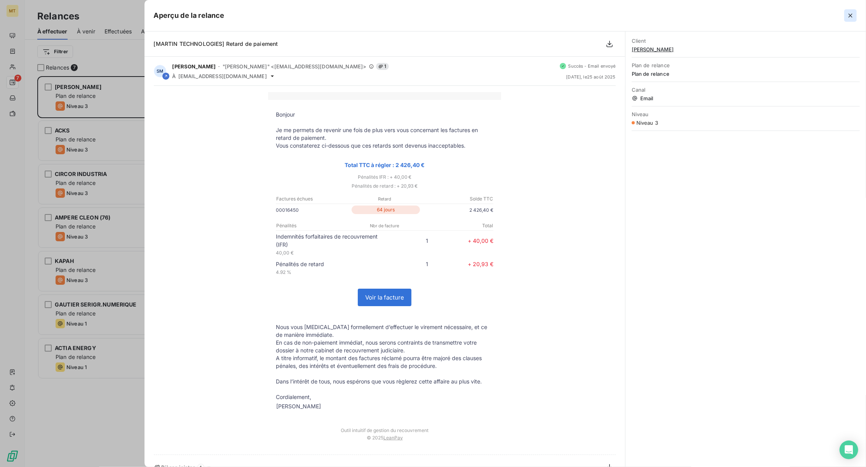
click at [849, 16] on icon "button" at bounding box center [851, 16] width 8 height 8
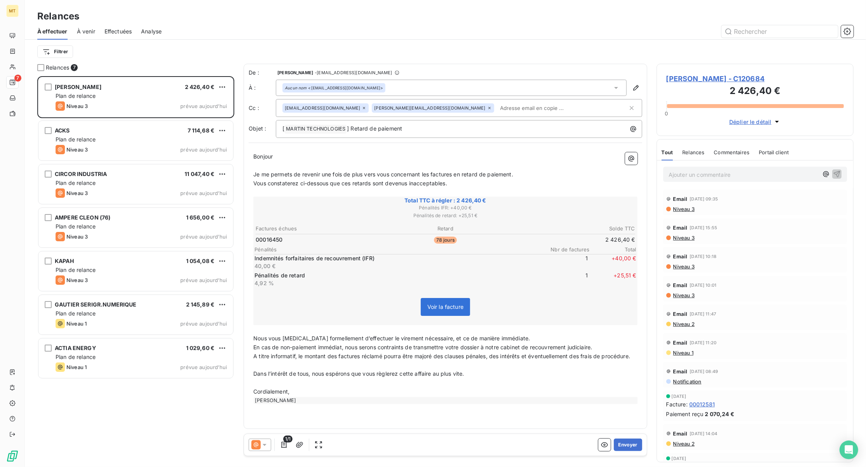
click at [685, 269] on span "Niveau 3" at bounding box center [684, 267] width 22 height 6
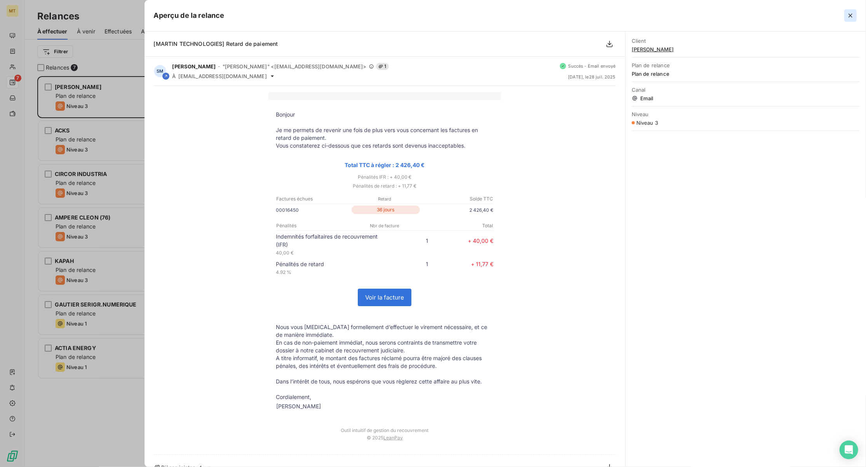
click at [849, 14] on icon "button" at bounding box center [851, 16] width 8 height 8
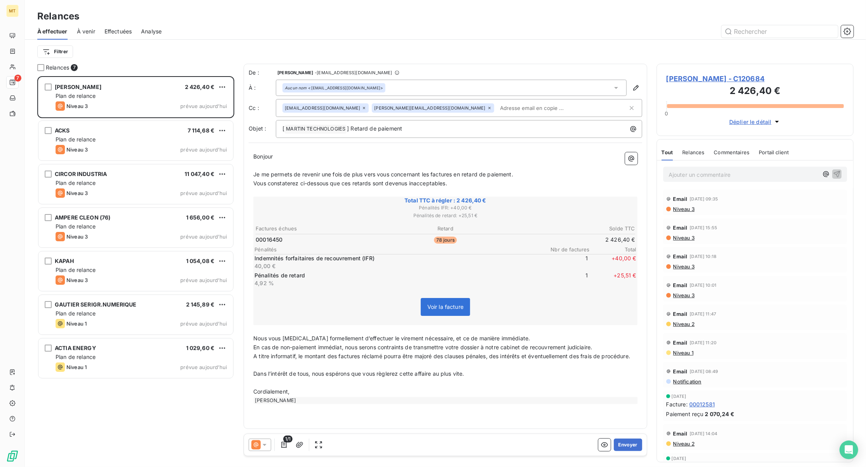
click at [685, 325] on span "Niveau 2" at bounding box center [684, 324] width 22 height 6
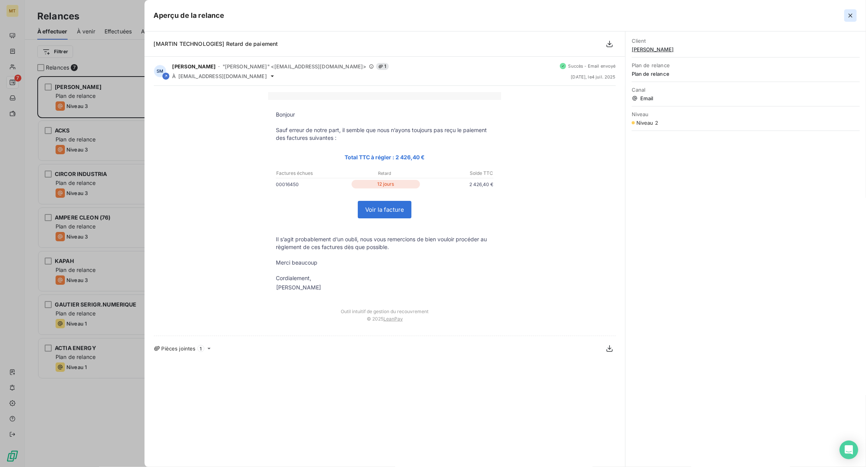
click at [851, 13] on icon "button" at bounding box center [851, 16] width 8 height 8
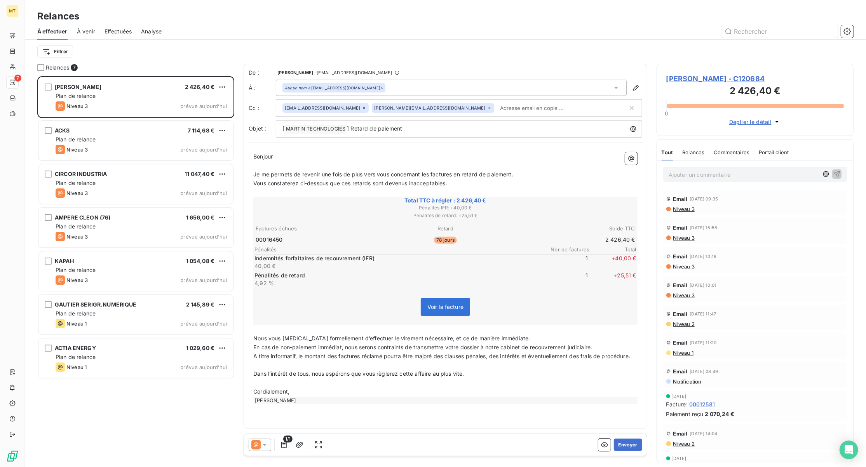
click at [341, 88] on div "Aucun nom <[EMAIL_ADDRESS][DOMAIN_NAME]>" at bounding box center [334, 87] width 98 height 5
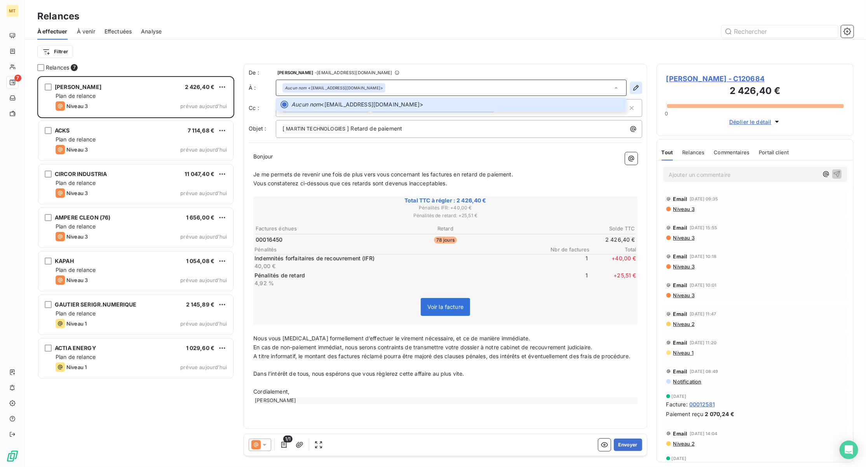
click at [634, 86] on icon "button" at bounding box center [636, 88] width 8 height 8
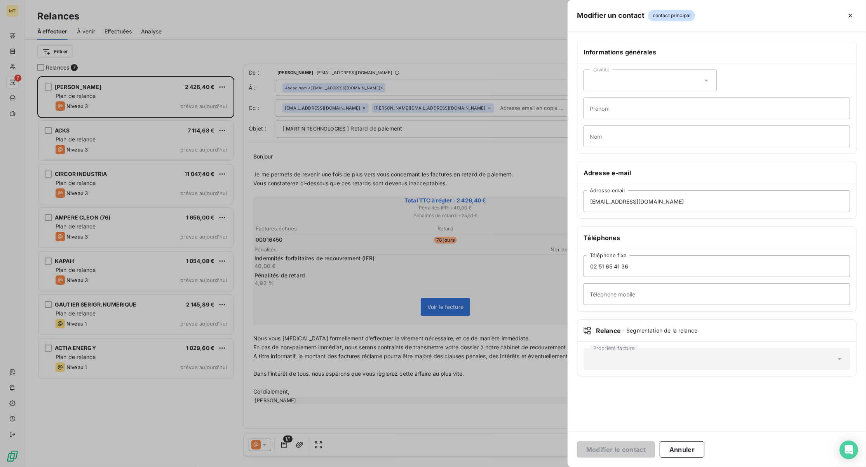
click at [634, 86] on div "Civilité" at bounding box center [650, 81] width 133 height 22
click at [699, 450] on button "Annuler" at bounding box center [682, 450] width 45 height 16
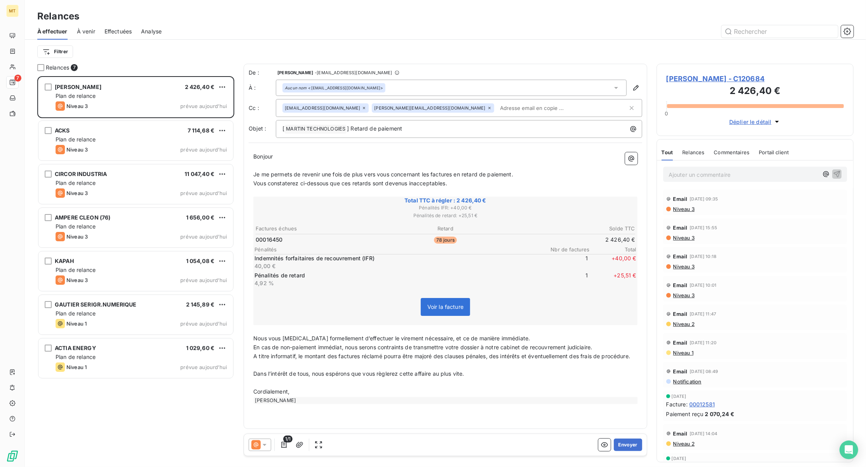
click at [213, 54] on div "Filtrer" at bounding box center [445, 51] width 817 height 15
click at [498, 105] on input "text" at bounding box center [543, 108] width 90 height 12
paste input "[PERSON_NAME][EMAIL_ADDRESS][DOMAIN_NAME]"
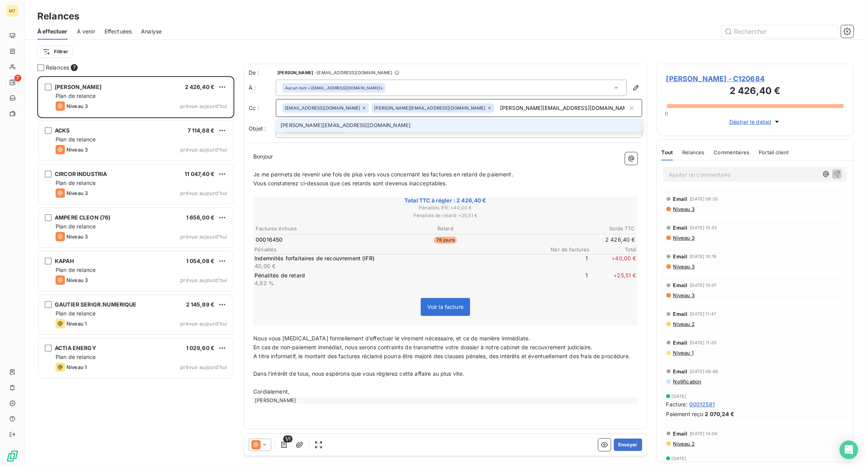
type input "[PERSON_NAME][EMAIL_ADDRESS][DOMAIN_NAME]"
click at [326, 120] on li "[PERSON_NAME][EMAIL_ADDRESS][DOMAIN_NAME]" at bounding box center [459, 126] width 367 height 14
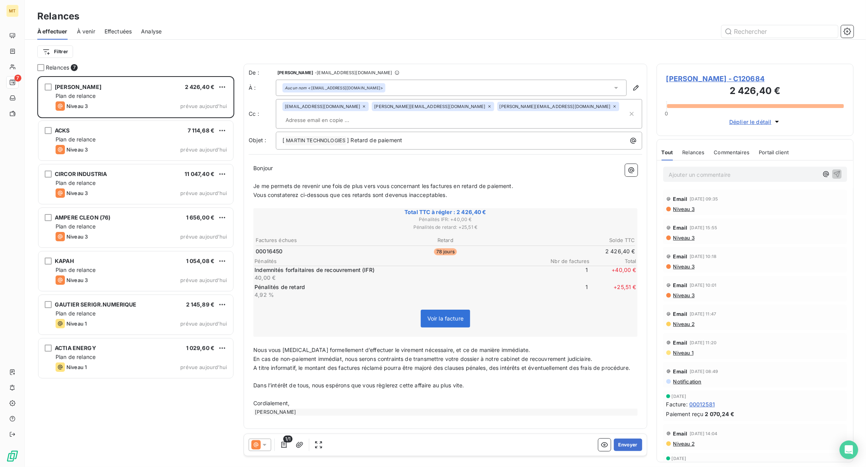
click at [372, 114] on input "text" at bounding box center [328, 120] width 90 height 12
paste input "[PERSON_NAME]"
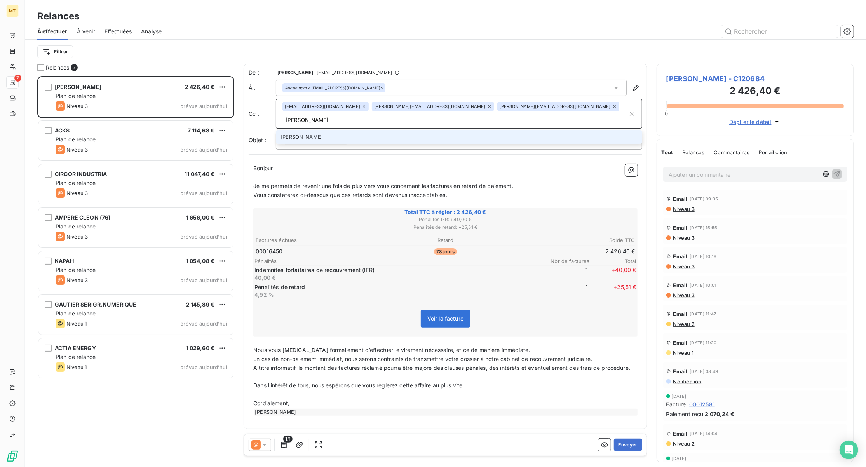
type input "[PERSON_NAME]"
click at [293, 130] on li "[PERSON_NAME]" at bounding box center [459, 137] width 367 height 14
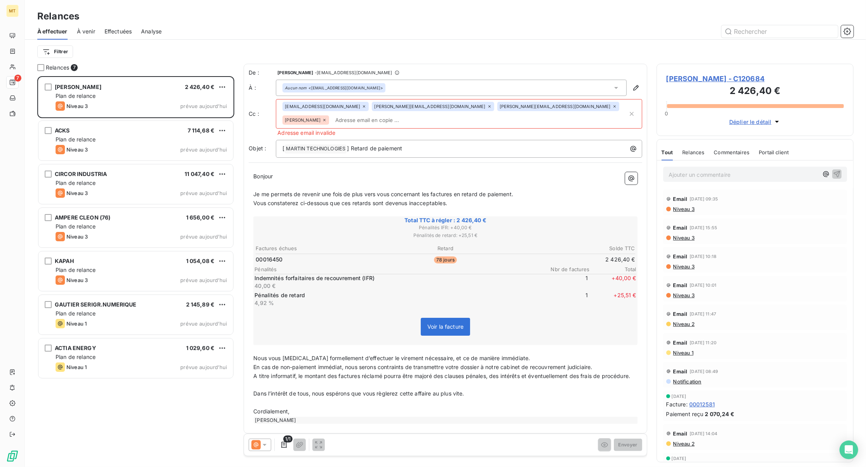
click at [327, 118] on icon at bounding box center [324, 120] width 5 height 5
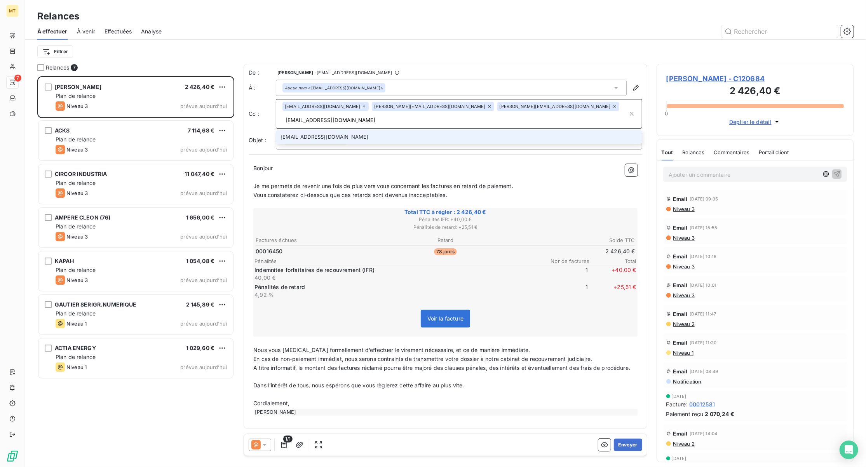
type input "[EMAIL_ADDRESS][DOMAIN_NAME]"
click at [451, 130] on li "[EMAIL_ADDRESS][DOMAIN_NAME]" at bounding box center [459, 137] width 367 height 14
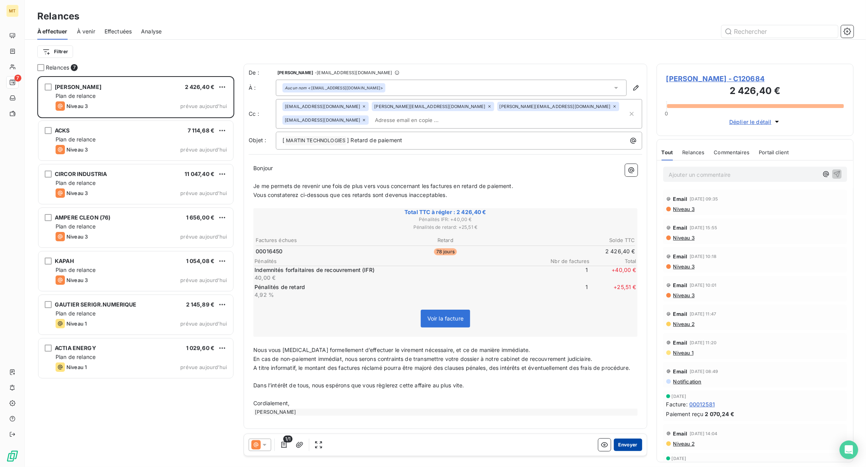
click at [628, 445] on button "Envoyer" at bounding box center [628, 445] width 28 height 12
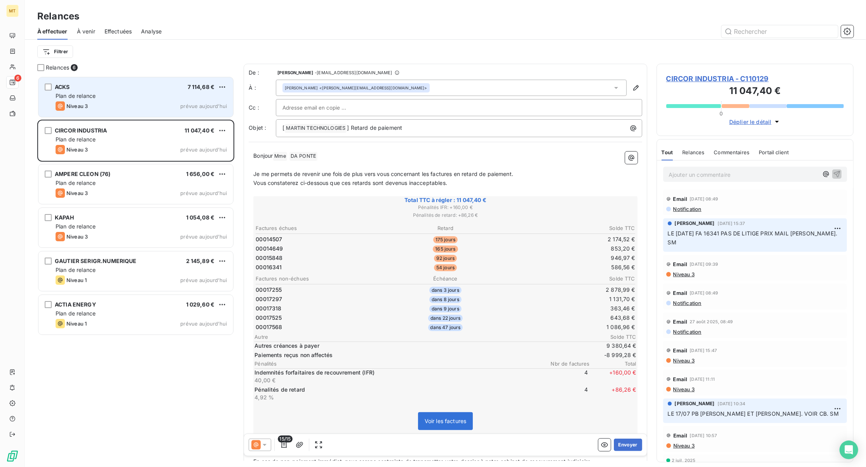
click at [94, 96] on span "Plan de relance" at bounding box center [76, 96] width 40 height 7
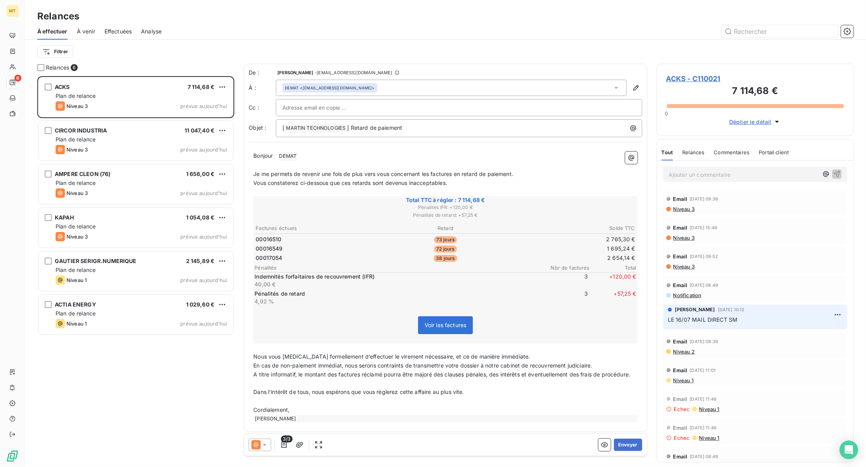
click at [680, 209] on span "Niveau 3" at bounding box center [684, 209] width 22 height 6
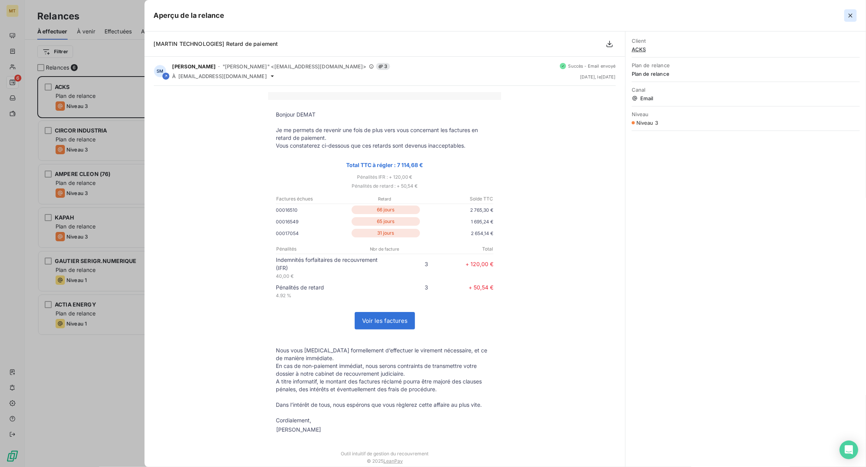
click at [852, 13] on icon "button" at bounding box center [851, 16] width 8 height 8
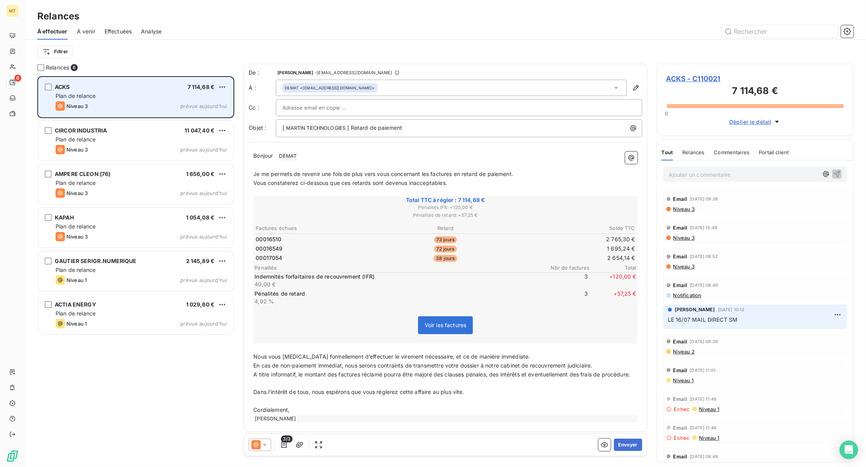
click at [124, 94] on div "Plan de relance" at bounding box center [141, 96] width 171 height 8
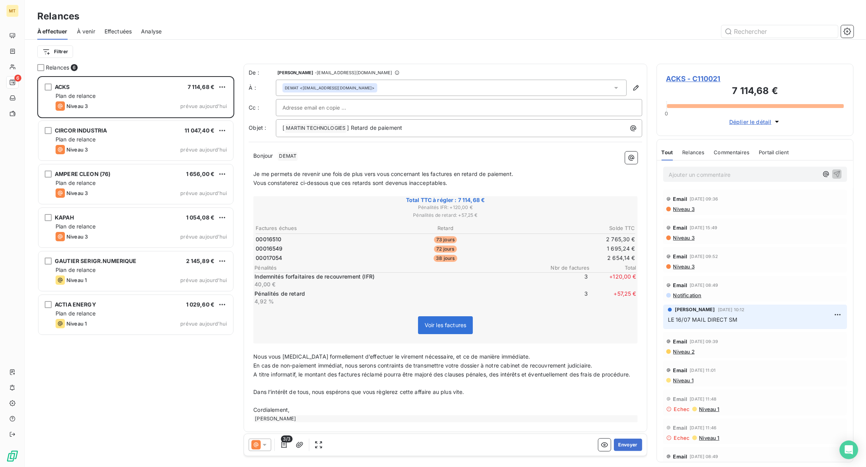
click at [331, 87] on div "DEMAT <[EMAIL_ADDRESS][DOMAIN_NAME]>" at bounding box center [330, 87] width 90 height 5
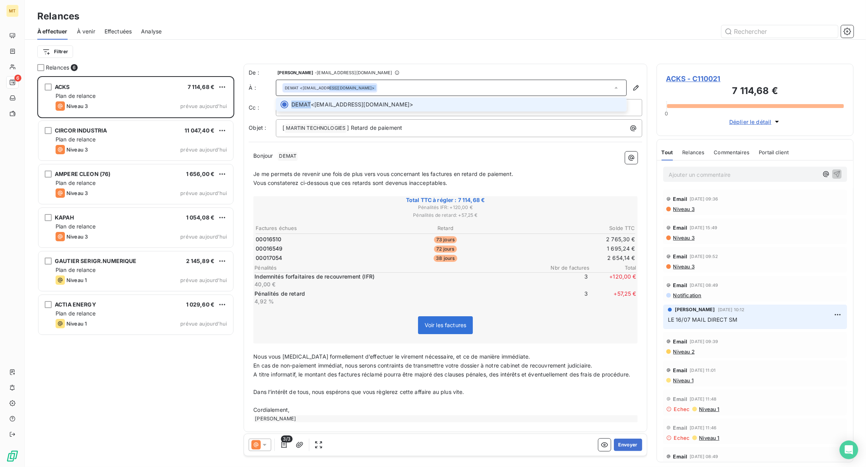
drag, startPoint x: 331, startPoint y: 87, endPoint x: 320, endPoint y: 100, distance: 17.1
click at [320, 96] on div "DEMAT <[EMAIL_ADDRESS][DOMAIN_NAME]> DEMAT <[EMAIL_ADDRESS][DOMAIN_NAME]>" at bounding box center [451, 88] width 351 height 16
drag, startPoint x: 320, startPoint y: 100, endPoint x: 423, endPoint y: 77, distance: 105.7
click at [424, 77] on div "De : [PERSON_NAME] - [EMAIL_ADDRESS][DOMAIN_NAME] À : DEMAT <[EMAIL_ADDRESS][DO…" at bounding box center [446, 103] width 394 height 68
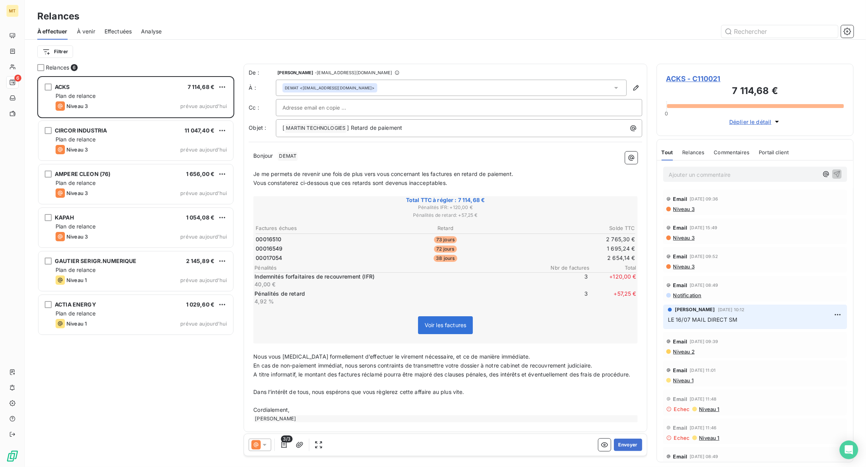
drag, startPoint x: 361, startPoint y: 89, endPoint x: 350, endPoint y: 105, distance: 19.0
click at [350, 105] on div "De : [PERSON_NAME] - [EMAIL_ADDRESS][DOMAIN_NAME] À : DEMAT <[EMAIL_ADDRESS][DO…" at bounding box center [446, 103] width 394 height 68
drag, startPoint x: 337, startPoint y: 86, endPoint x: 307, endPoint y: 112, distance: 40.0
click at [307, 112] on input "text" at bounding box center [325, 108] width 84 height 12
click at [634, 89] on icon "button" at bounding box center [636, 87] width 5 height 5
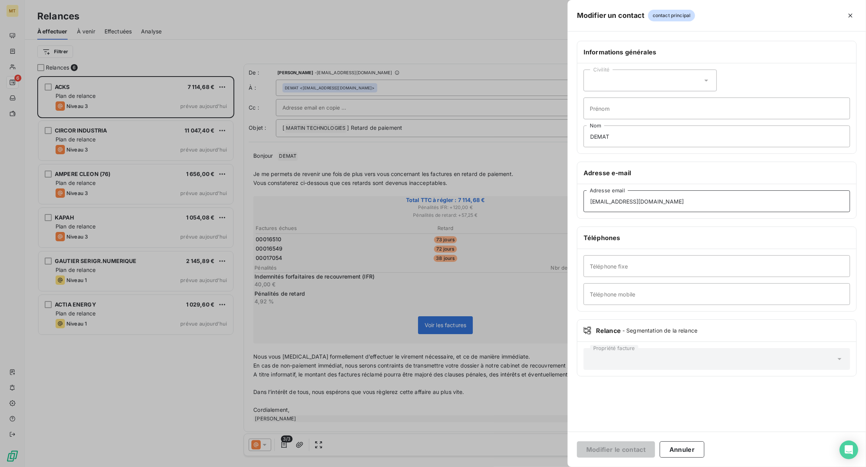
drag, startPoint x: 688, startPoint y: 201, endPoint x: 548, endPoint y: 201, distance: 139.9
click at [548, 467] on div "Modifier un contact contact principal Informations générales Civilité Prénom DE…" at bounding box center [433, 467] width 866 height 0
click at [676, 452] on button "Annuler" at bounding box center [682, 450] width 45 height 16
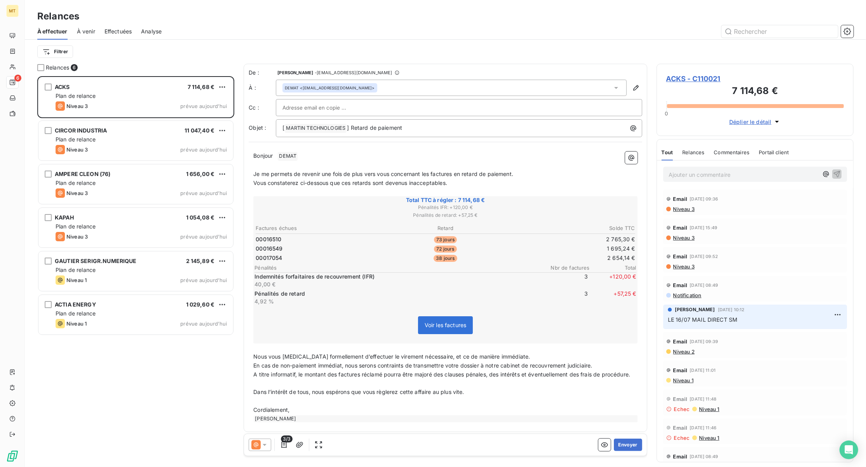
click at [346, 103] on input "text" at bounding box center [325, 108] width 84 height 12
paste input "[EMAIL_ADDRESS][DOMAIN_NAME]"
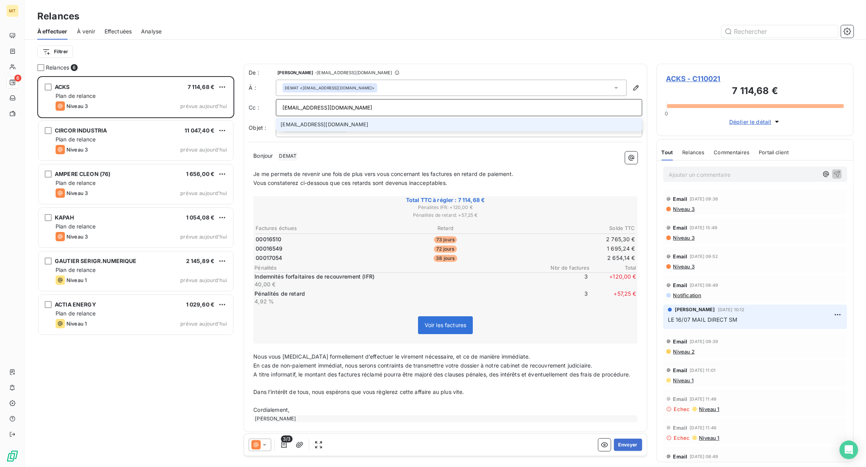
type input "[EMAIL_ADDRESS][DOMAIN_NAME]"
click at [337, 123] on li "[EMAIL_ADDRESS][DOMAIN_NAME]" at bounding box center [459, 125] width 367 height 14
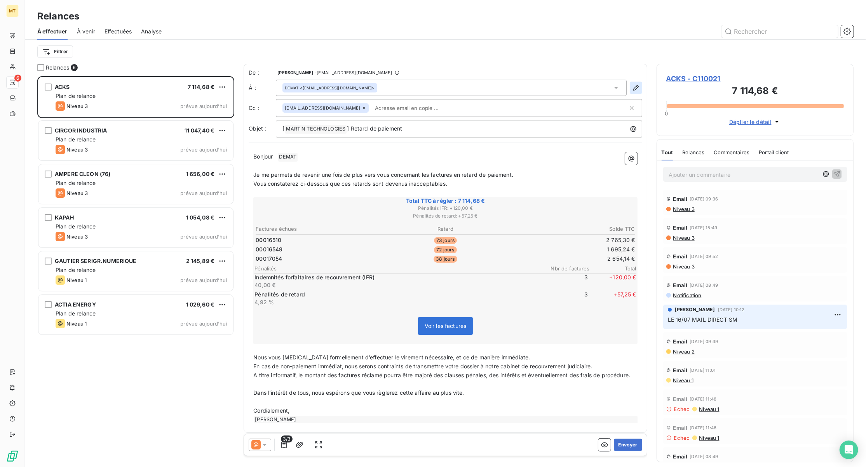
click at [632, 87] on icon "button" at bounding box center [636, 88] width 8 height 8
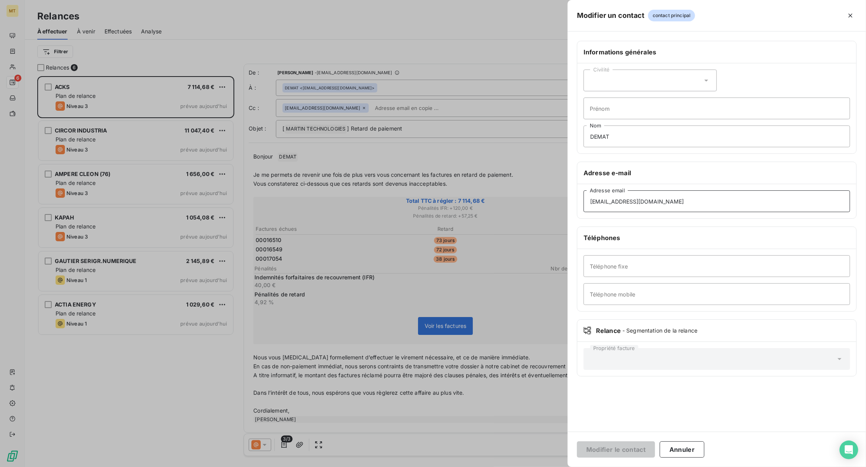
drag, startPoint x: 680, startPoint y: 201, endPoint x: 470, endPoint y: 195, distance: 210.4
click at [426, 467] on div "Modifier un contact contact principal Informations générales Civilité Prénom DE…" at bounding box center [433, 467] width 866 height 0
paste input "compta"
click at [603, 201] on input "[EMAIL_ADDRESS][DOMAIN_NAME]" at bounding box center [717, 201] width 267 height 22
type input "[EMAIL_ADDRESS][DOMAIN_NAME]"
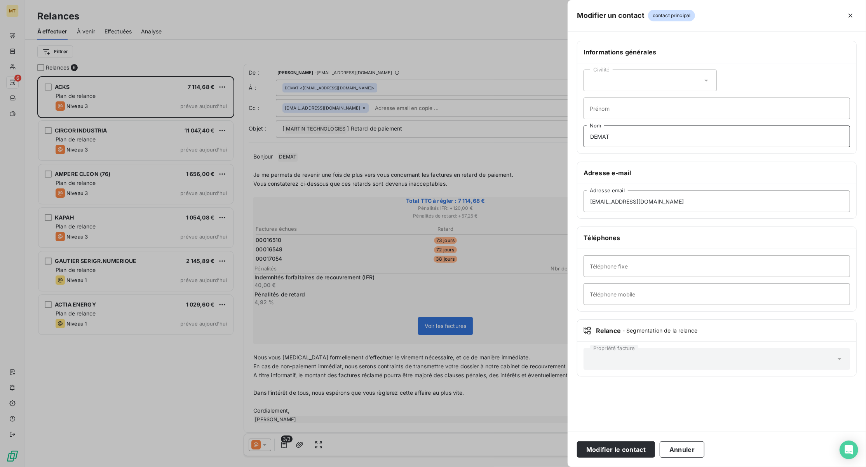
drag, startPoint x: 621, startPoint y: 136, endPoint x: 481, endPoint y: 148, distance: 140.1
click at [481, 467] on div "Modifier un contact contact principal Informations générales Civilité Prénom DE…" at bounding box center [433, 467] width 866 height 0
click at [599, 453] on button "Modifier le contact" at bounding box center [616, 450] width 78 height 16
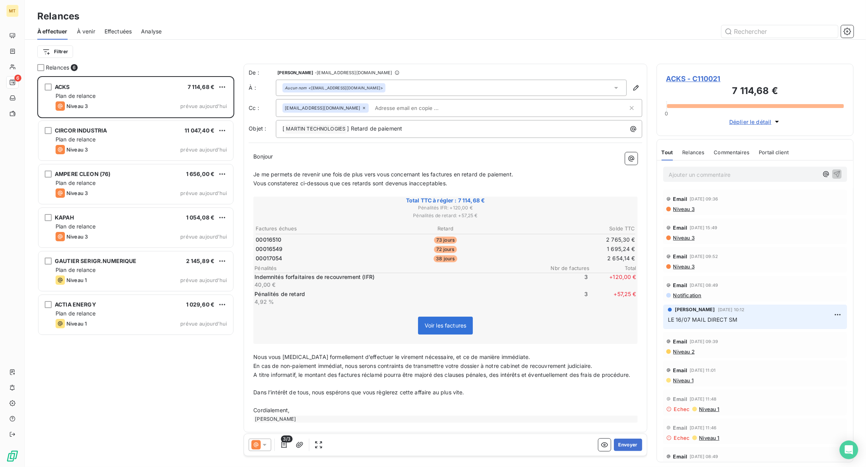
click at [395, 111] on input "text" at bounding box center [417, 108] width 90 height 12
paste input "[EMAIL_ADDRESS][DOMAIN_NAME]"
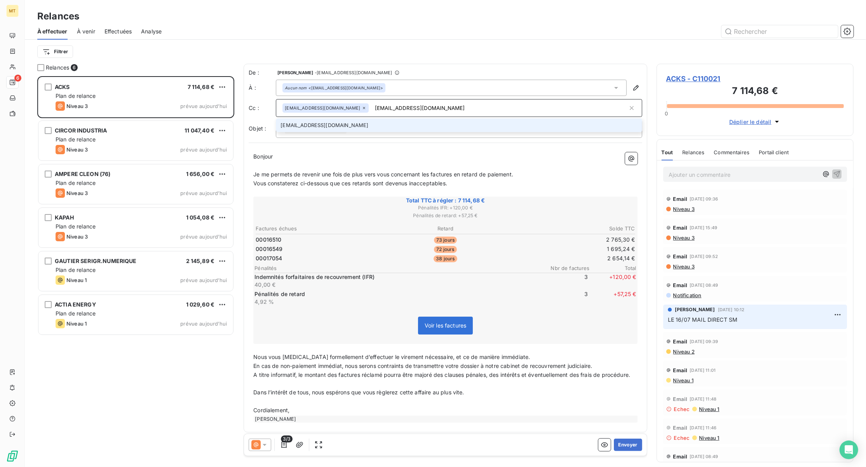
type input "[EMAIL_ADDRESS][DOMAIN_NAME]"
click at [345, 122] on li "[EMAIL_ADDRESS][DOMAIN_NAME]" at bounding box center [459, 126] width 367 height 14
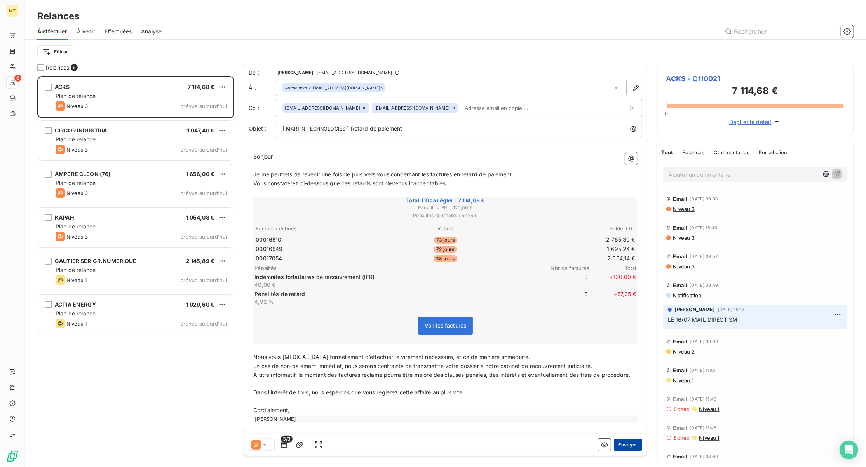
click at [623, 442] on button "Envoyer" at bounding box center [628, 445] width 28 height 12
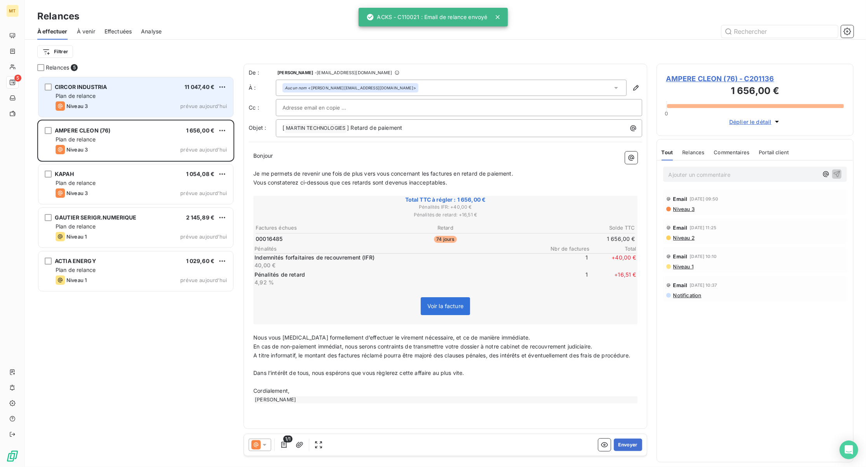
click at [152, 104] on div "Niveau 3 prévue [DATE]" at bounding box center [141, 105] width 171 height 9
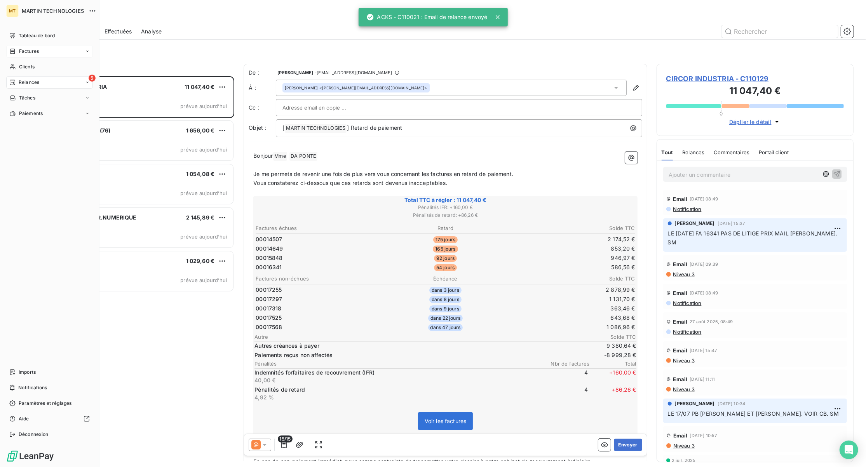
click at [22, 52] on span "Factures" at bounding box center [29, 51] width 20 height 7
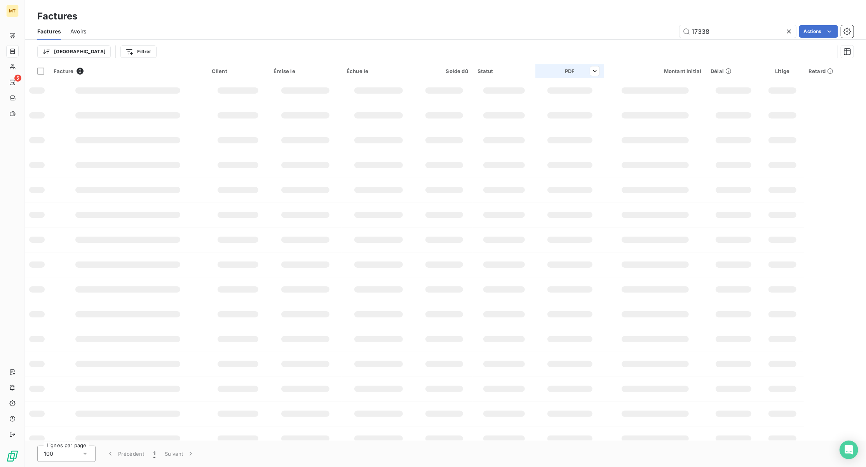
drag, startPoint x: 748, startPoint y: 33, endPoint x: 563, endPoint y: 76, distance: 189.7
click at [563, 76] on div "Factures Factures Avoirs 17338 Actions Trier Filtrer Facture 0 Client Émise le …" at bounding box center [445, 233] width 841 height 467
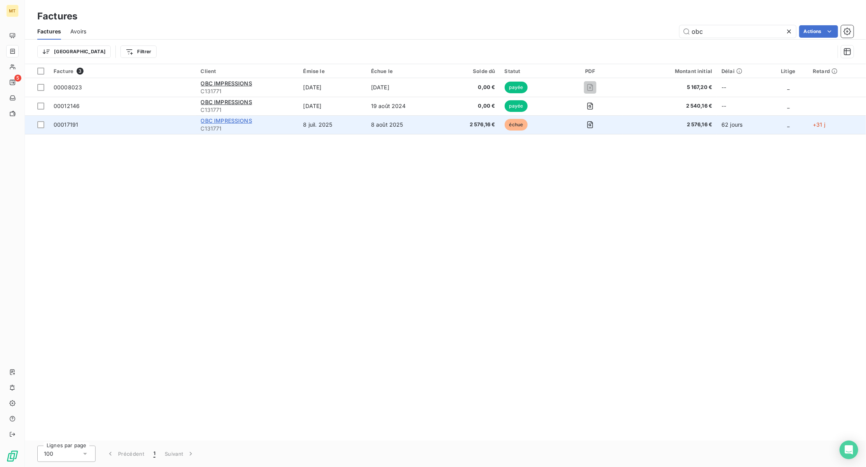
type input "obc"
click at [220, 120] on span "OBC IMPRESSIONS" at bounding box center [226, 120] width 51 height 7
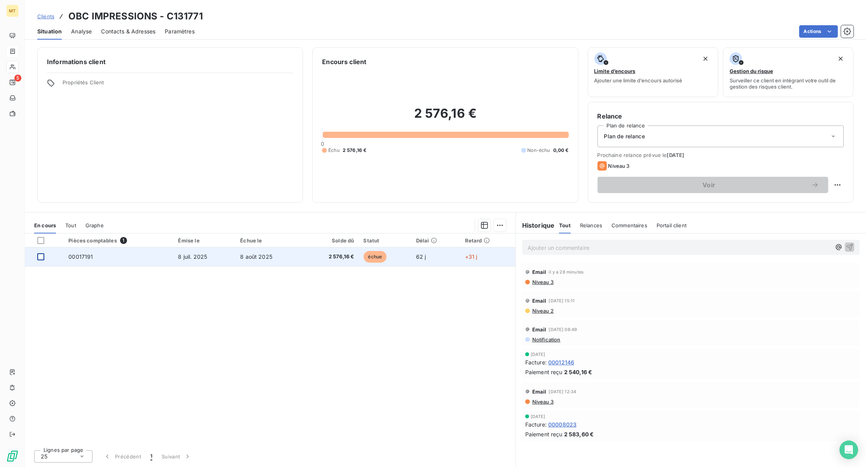
click at [41, 256] on div at bounding box center [40, 256] width 7 height 7
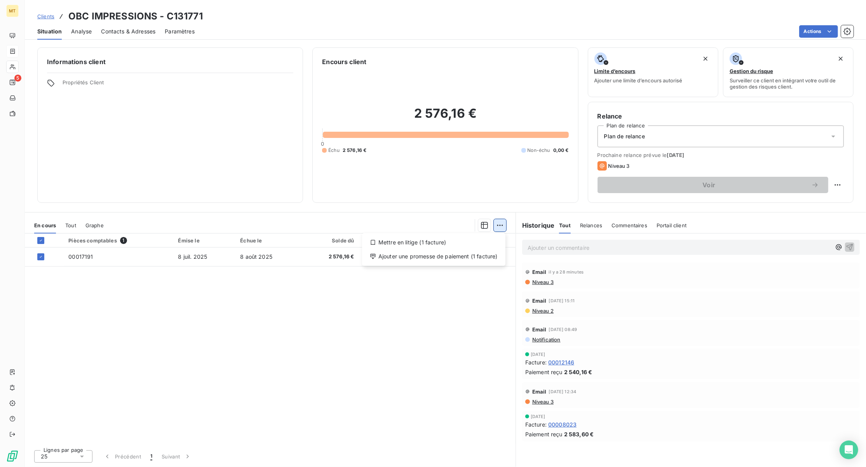
click at [503, 221] on html "MT 5 Clients OBC IMPRESSIONS - C131771 Situation Analyse Contacts & Adresses Pa…" at bounding box center [433, 233] width 866 height 467
click at [449, 258] on div "Ajouter une promesse de paiement (1 facture)" at bounding box center [433, 256] width 137 height 12
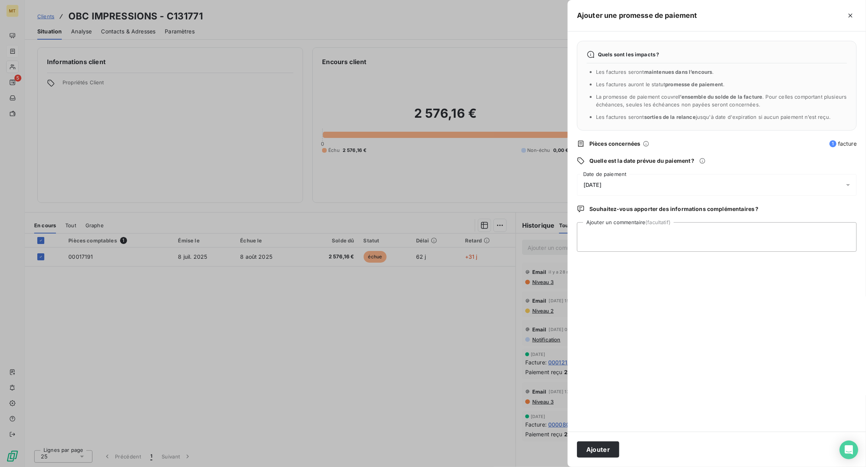
click at [622, 184] on div "[DATE]" at bounding box center [717, 185] width 280 height 22
click at [596, 297] on button "22" at bounding box center [600, 297] width 16 height 16
click at [592, 448] on button "Ajouter" at bounding box center [598, 450] width 42 height 16
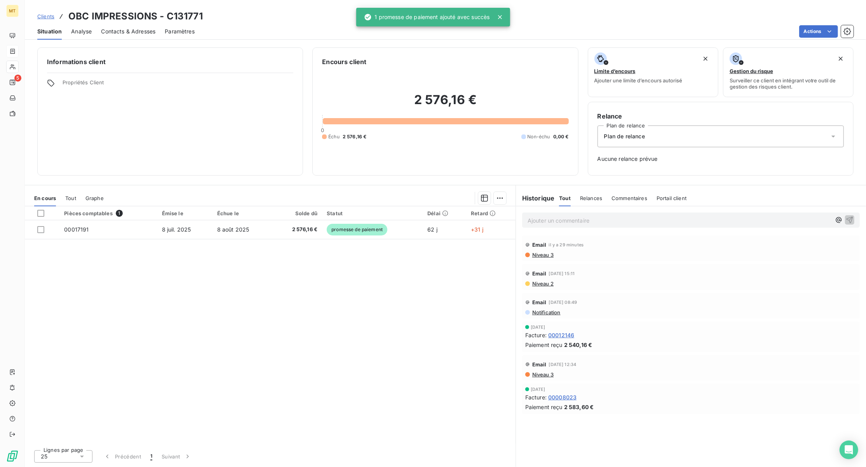
click at [569, 221] on p "Ajouter un commentaire ﻿" at bounding box center [680, 221] width 304 height 10
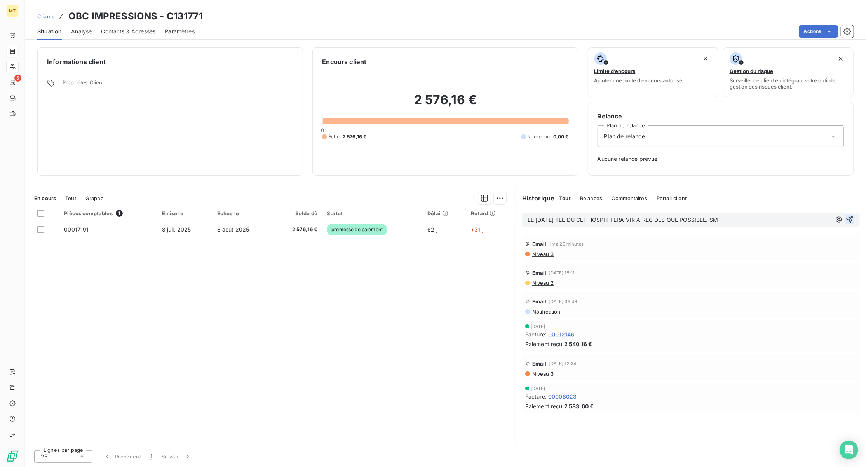
click at [846, 220] on icon "button" at bounding box center [850, 220] width 8 height 8
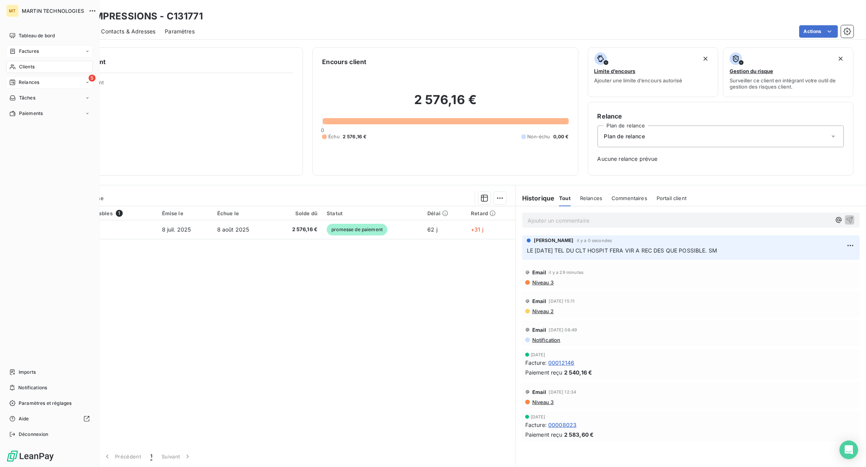
click at [35, 80] on span "Relances" at bounding box center [29, 82] width 21 height 7
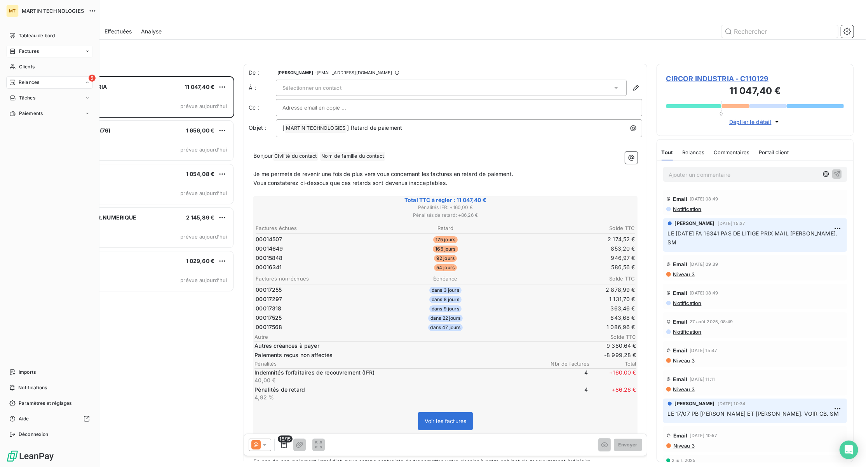
scroll to position [383, 189]
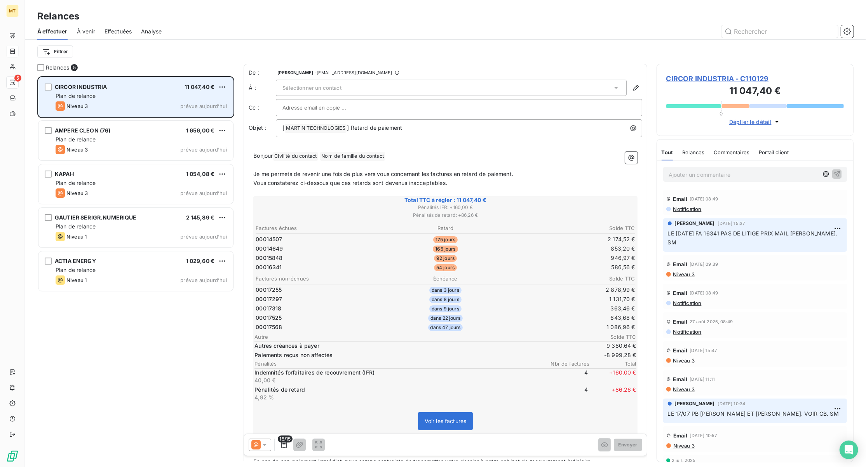
click at [135, 100] on div "CIRCOR INDUSTRIA 11 047,40 € Plan de relance Niveau 3 prévue [DATE]" at bounding box center [135, 97] width 195 height 40
click at [157, 101] on div "CIRCOR INDUSTRIA 11 047,40 € Plan de relance Niveau 3 prévue [DATE]" at bounding box center [135, 97] width 195 height 40
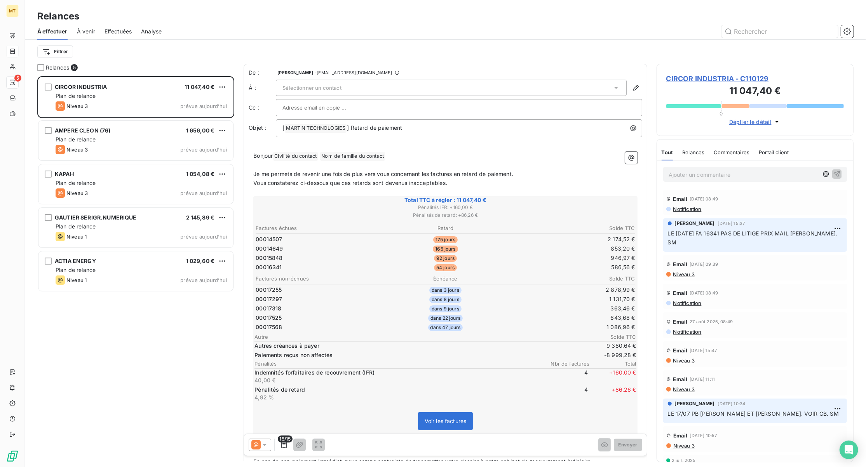
drag, startPoint x: 329, startPoint y: 152, endPoint x: 688, endPoint y: 272, distance: 378.8
click at [688, 272] on span "Niveau 3" at bounding box center [684, 274] width 22 height 6
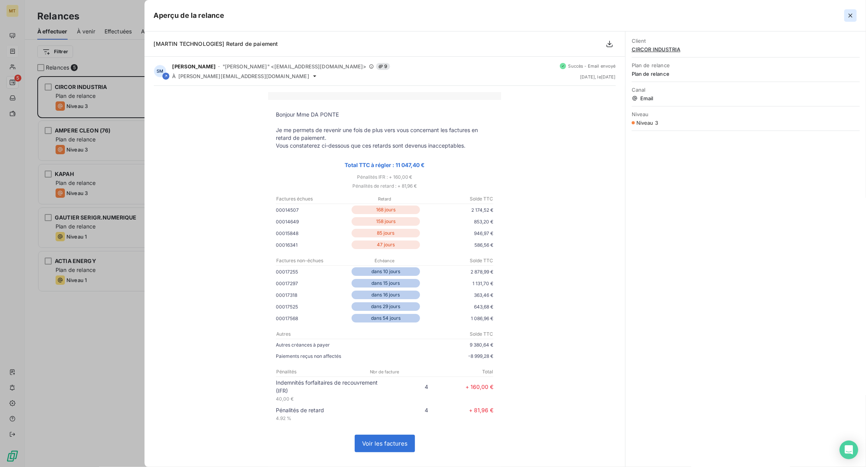
click at [847, 15] on icon "button" at bounding box center [851, 16] width 8 height 8
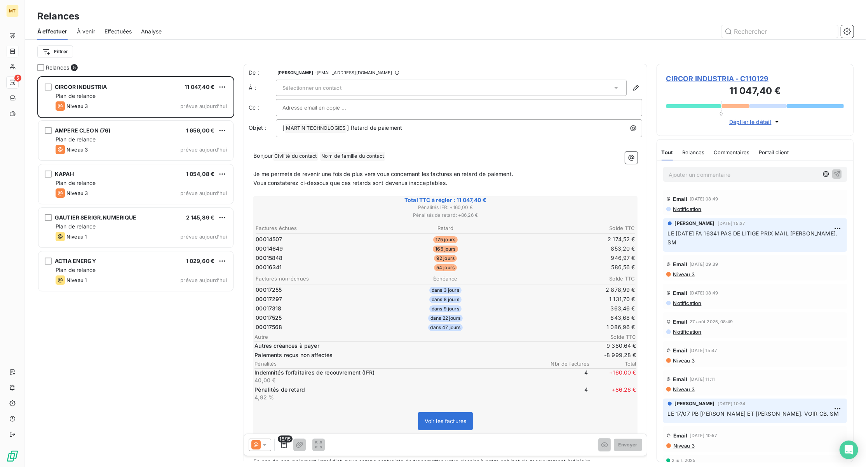
click at [695, 172] on p "Ajouter un commentaire ﻿" at bounding box center [744, 175] width 150 height 10
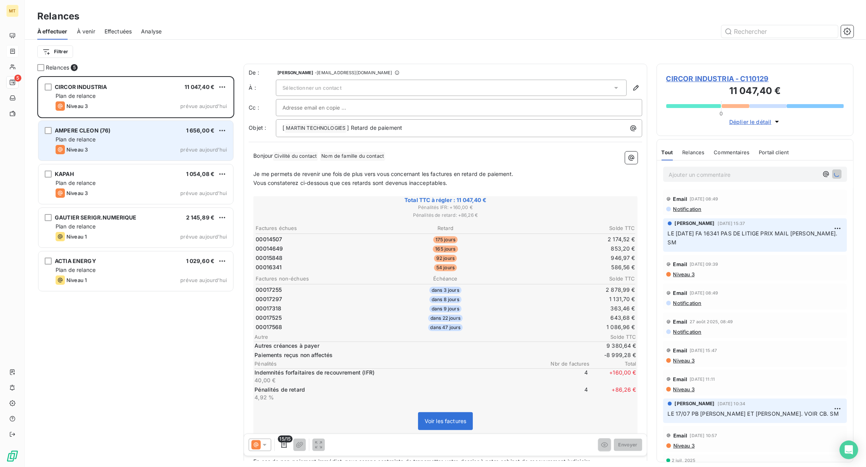
click at [125, 136] on div "Plan de relance" at bounding box center [141, 140] width 171 height 8
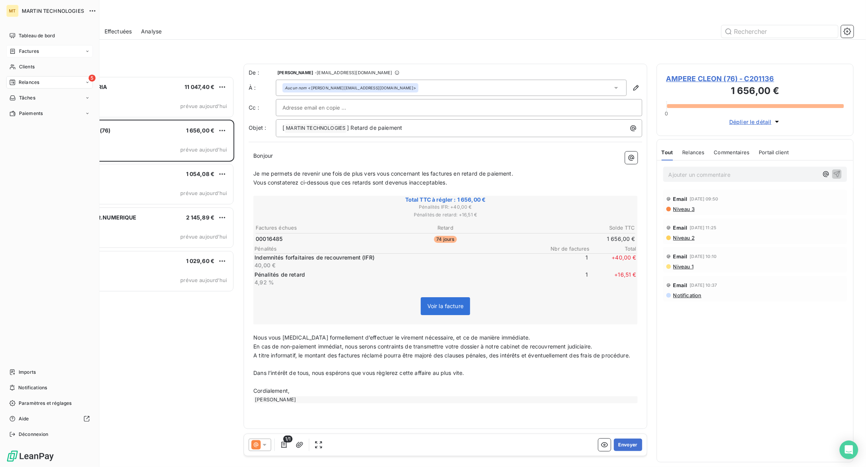
drag, startPoint x: 22, startPoint y: 52, endPoint x: 35, endPoint y: 56, distance: 13.2
click at [22, 52] on span "Factures" at bounding box center [29, 51] width 20 height 7
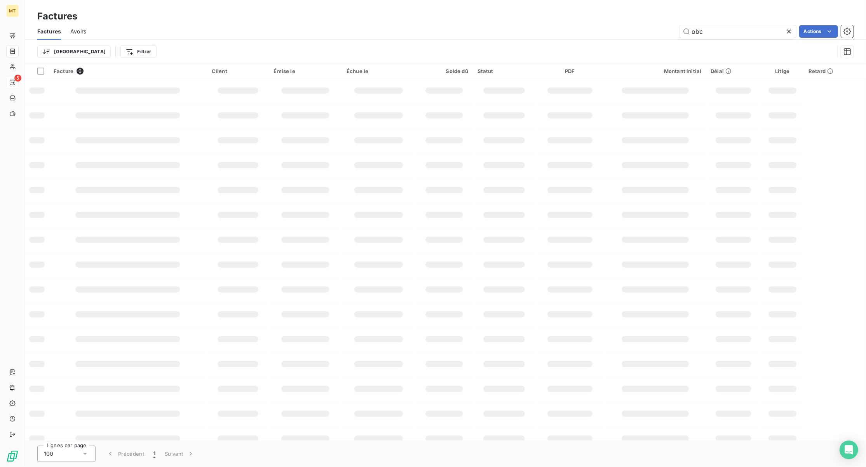
drag, startPoint x: 726, startPoint y: 31, endPoint x: 616, endPoint y: 30, distance: 109.6
click at [616, 30] on div "obc Actions" at bounding box center [475, 31] width 758 height 12
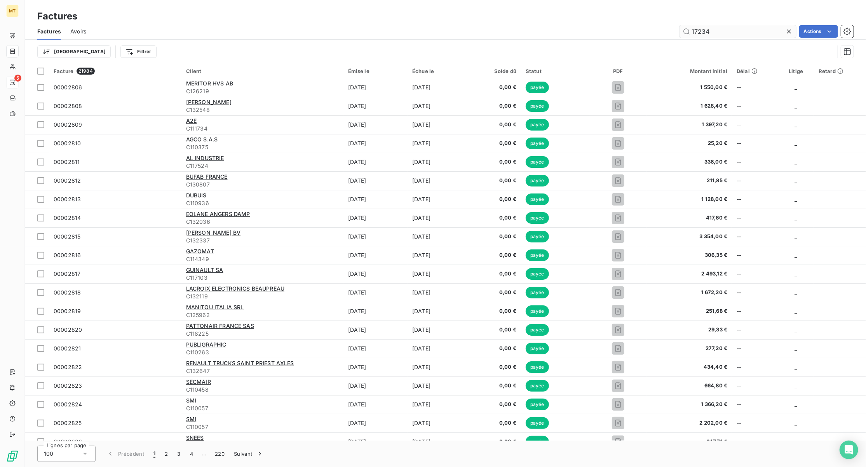
click at [706, 30] on input "17234" at bounding box center [738, 31] width 117 height 12
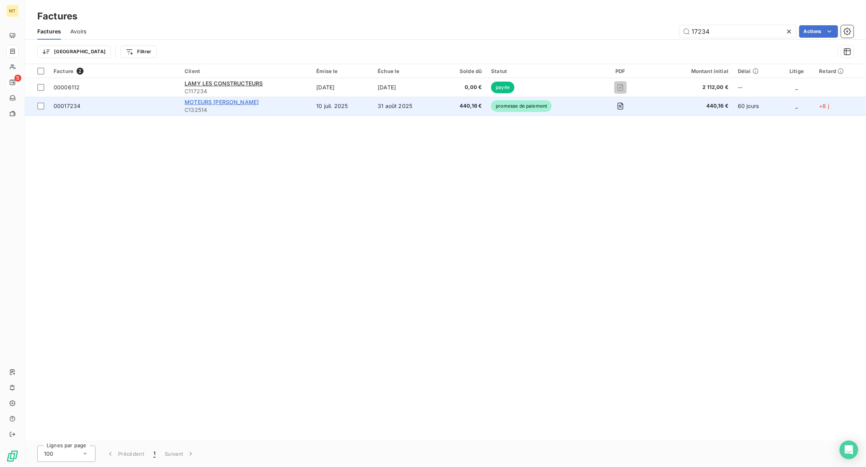
type input "17234"
click at [204, 102] on span "MOTEURS [PERSON_NAME]" at bounding box center [222, 102] width 74 height 7
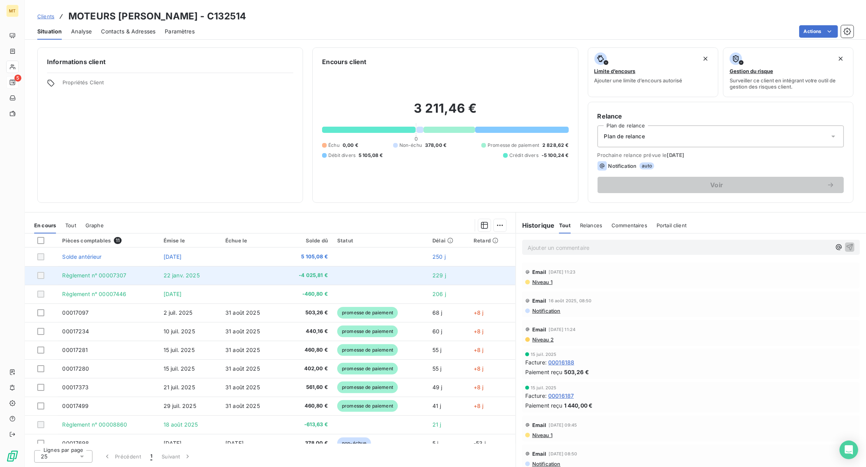
scroll to position [9, 0]
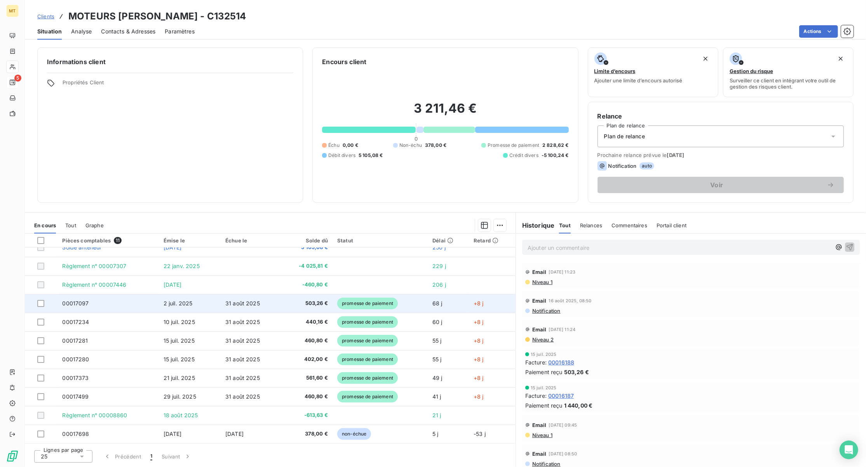
click at [345, 304] on span "promesse de paiement" at bounding box center [367, 304] width 61 height 12
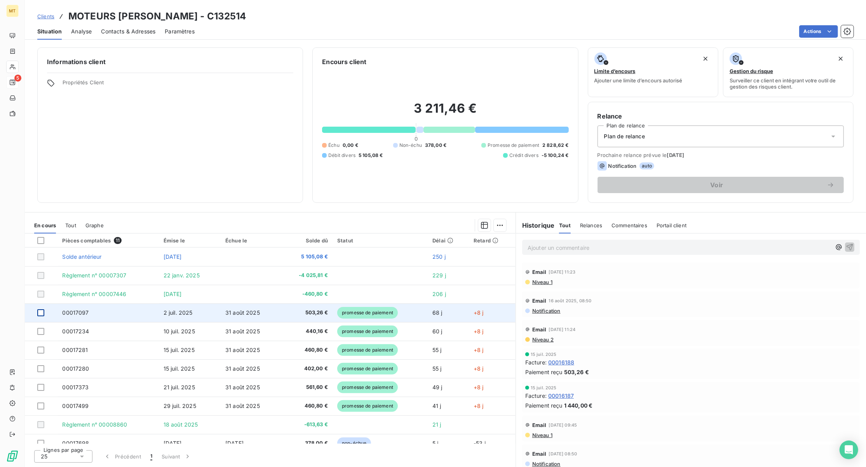
click at [43, 313] on div at bounding box center [40, 312] width 7 height 7
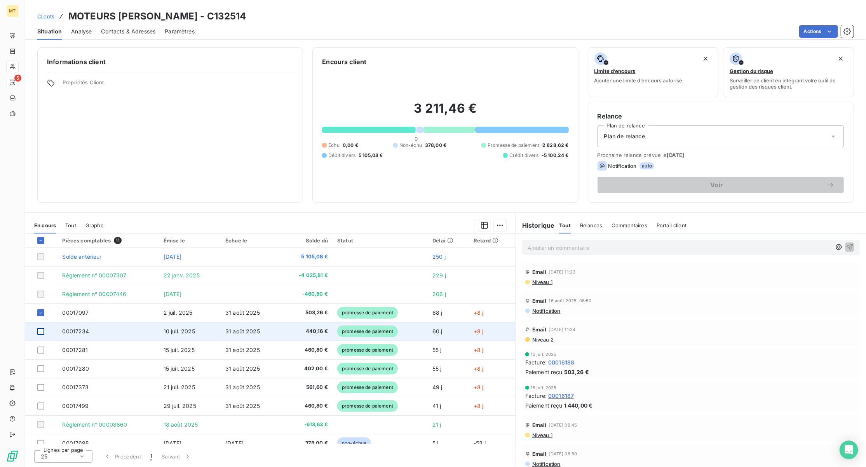
click at [42, 333] on div at bounding box center [40, 331] width 7 height 7
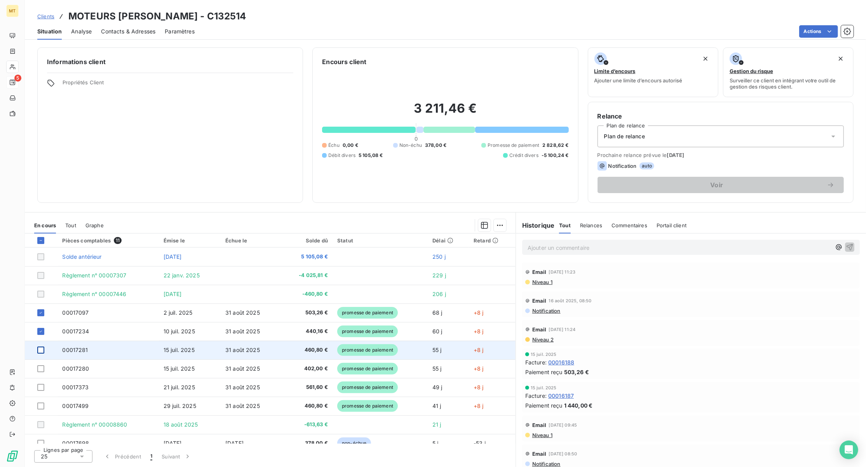
click at [40, 349] on div at bounding box center [40, 350] width 7 height 7
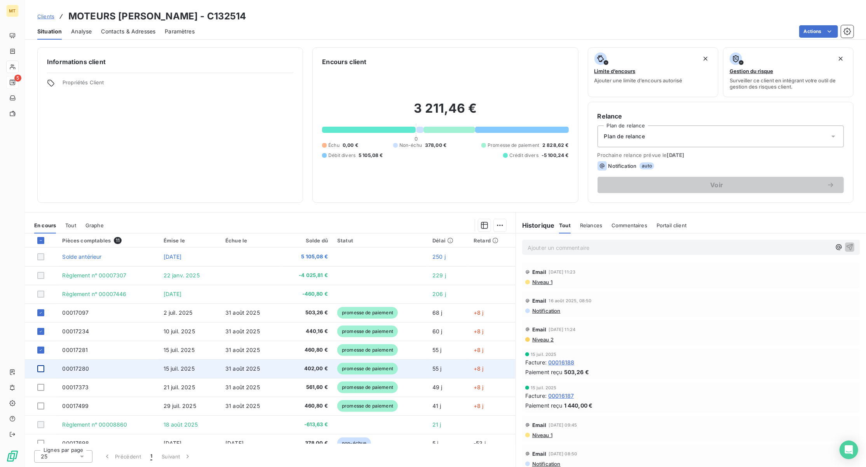
click at [42, 369] on div at bounding box center [40, 368] width 7 height 7
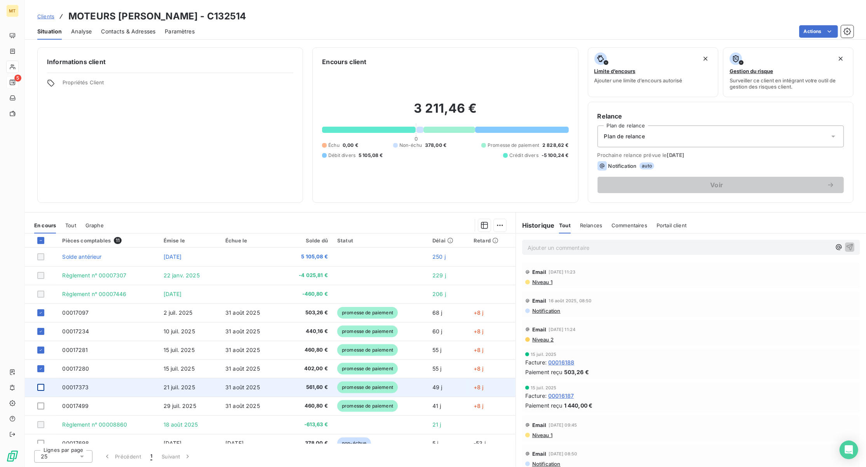
click at [41, 386] on div at bounding box center [40, 387] width 7 height 7
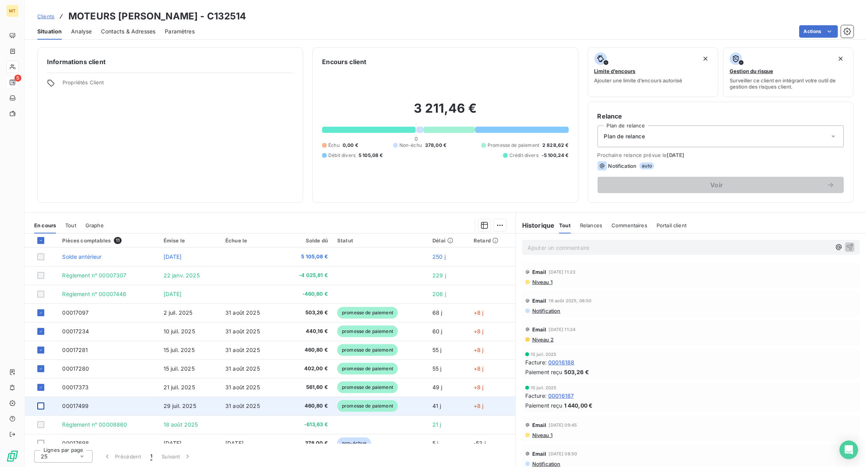
click at [39, 405] on div at bounding box center [40, 406] width 7 height 7
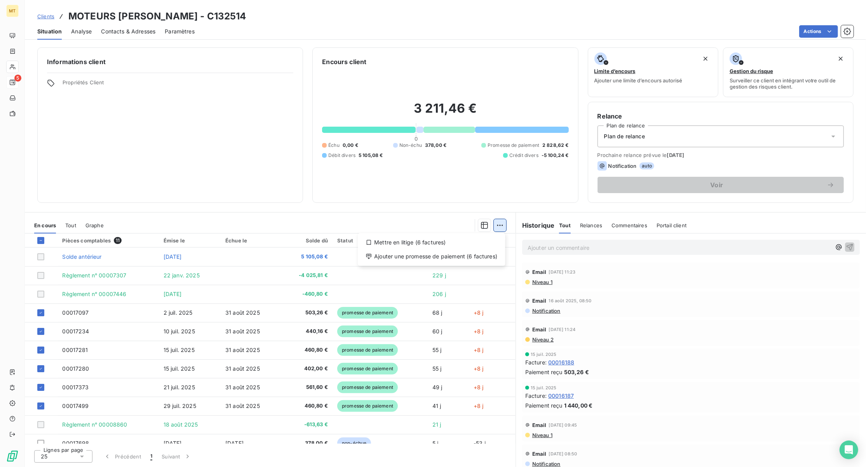
click at [495, 221] on html "MT 5 Clients MOTEURS [PERSON_NAME] - C132514 Situation Analyse Contacts & Adres…" at bounding box center [433, 233] width 866 height 467
click at [474, 255] on div "Ajouter une promesse de paiement (6 factures)" at bounding box center [431, 256] width 141 height 12
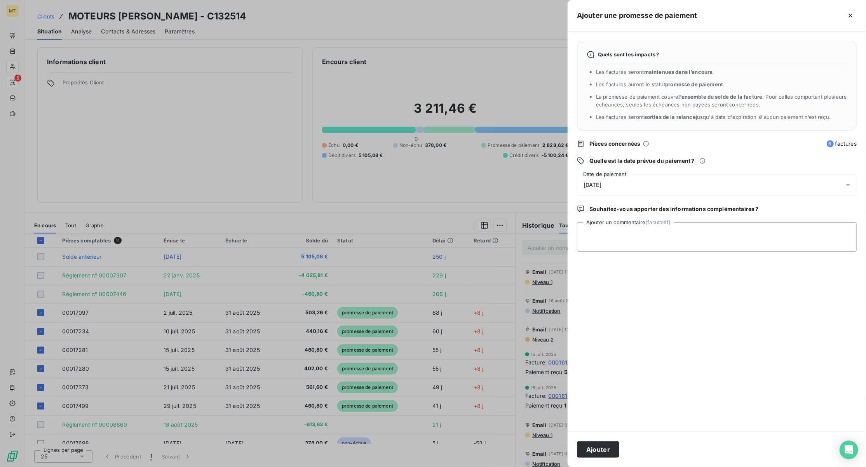
click at [641, 187] on div "[DATE]" at bounding box center [717, 185] width 280 height 22
click at [597, 281] on button "15" at bounding box center [600, 281] width 16 height 16
click at [604, 451] on button "Ajouter" at bounding box center [598, 450] width 42 height 16
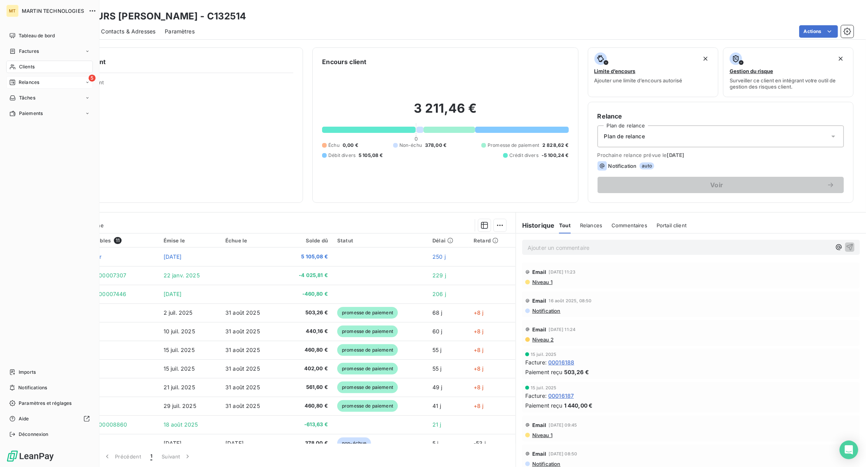
click at [18, 83] on div "Relances" at bounding box center [24, 82] width 30 height 7
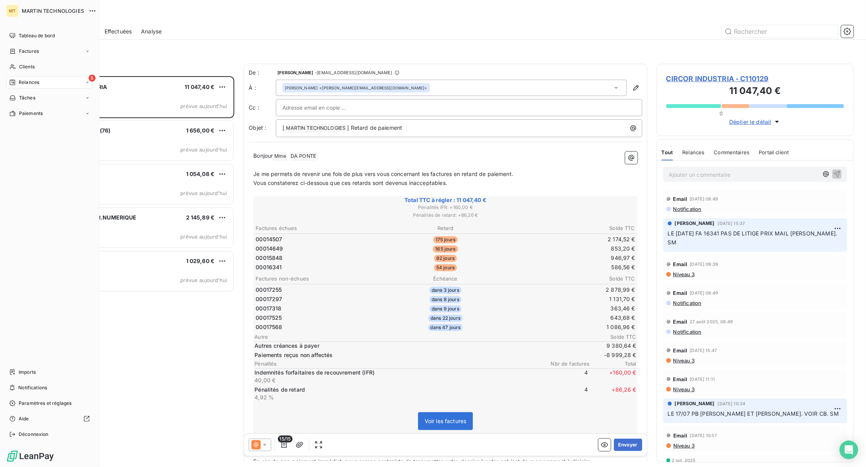
scroll to position [383, 189]
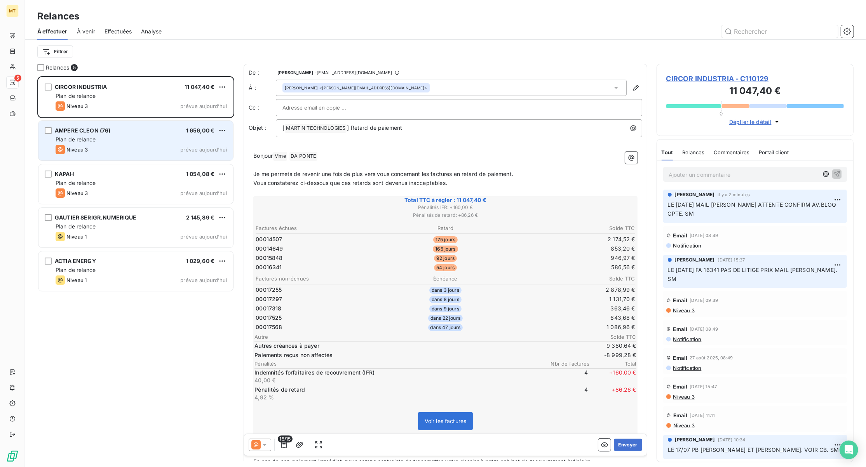
click at [114, 135] on div "AMPERE CLEON (76) 1 656,00 € Plan de relance Niveau 3 prévue [DATE]" at bounding box center [135, 141] width 195 height 40
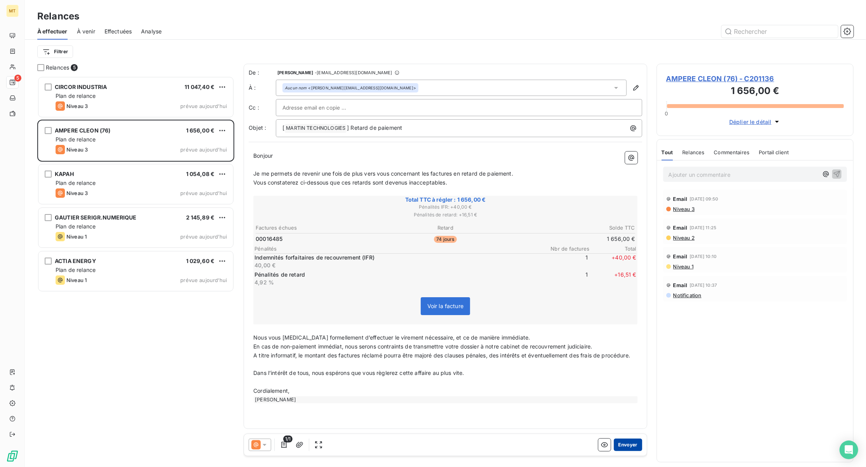
click at [632, 443] on button "Envoyer" at bounding box center [628, 445] width 28 height 12
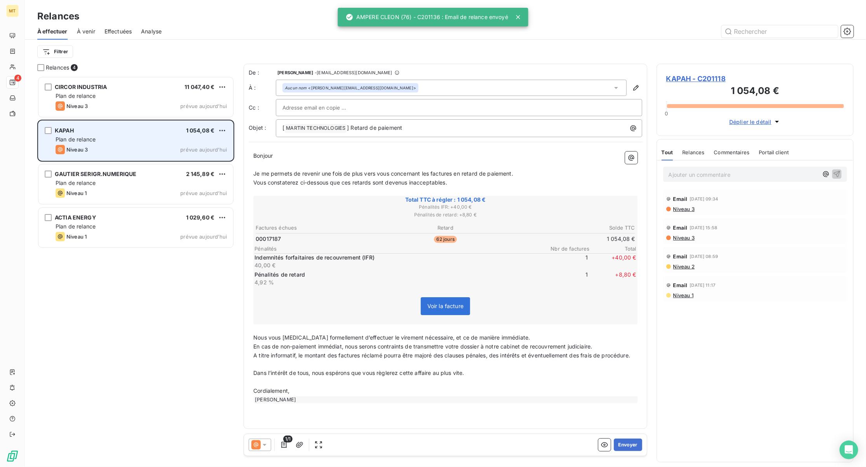
click at [118, 134] on div "KAPAH 1 054,08 €" at bounding box center [141, 130] width 171 height 7
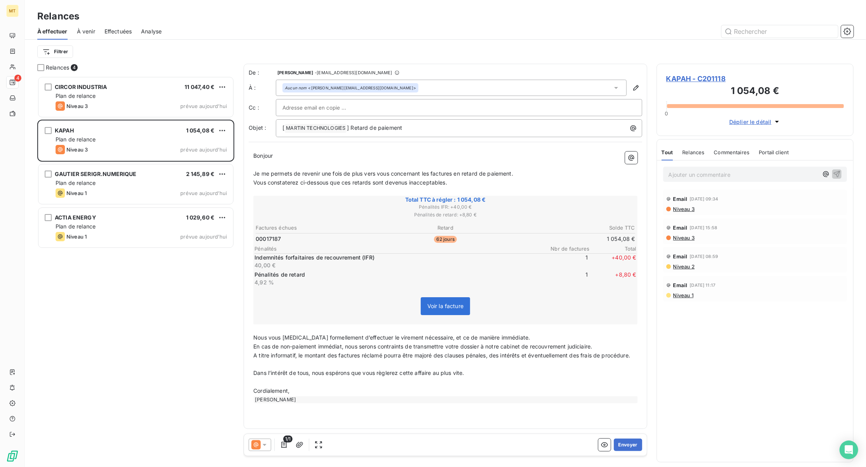
click at [204, 287] on div "CIRCOR INDUSTRIA 11 047,40 € Plan de relance Niveau 3 prévue [DATE] KAPAH 1 054…" at bounding box center [135, 271] width 197 height 391
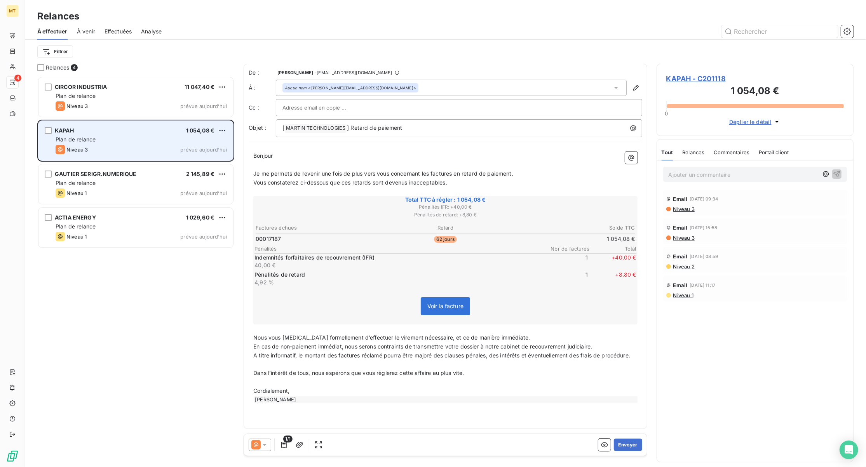
click at [135, 139] on div "Plan de relance" at bounding box center [141, 140] width 171 height 8
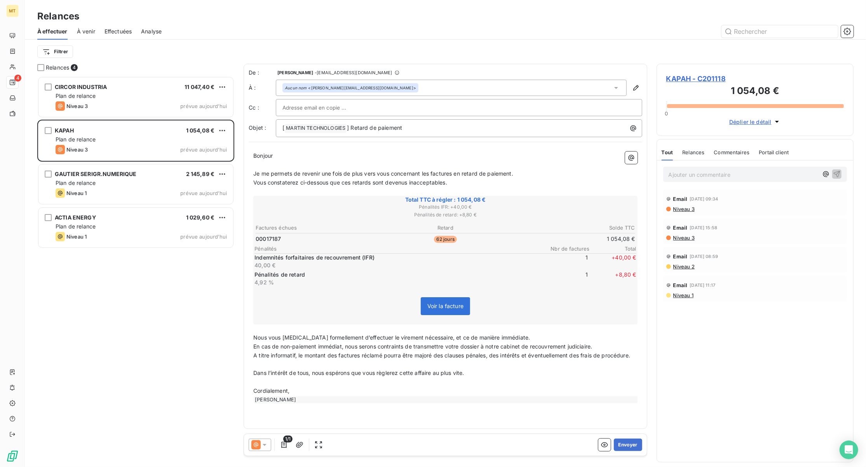
click at [410, 88] on div "Aucun nom <[PERSON_NAME][EMAIL_ADDRESS][DOMAIN_NAME]>" at bounding box center [451, 88] width 351 height 16
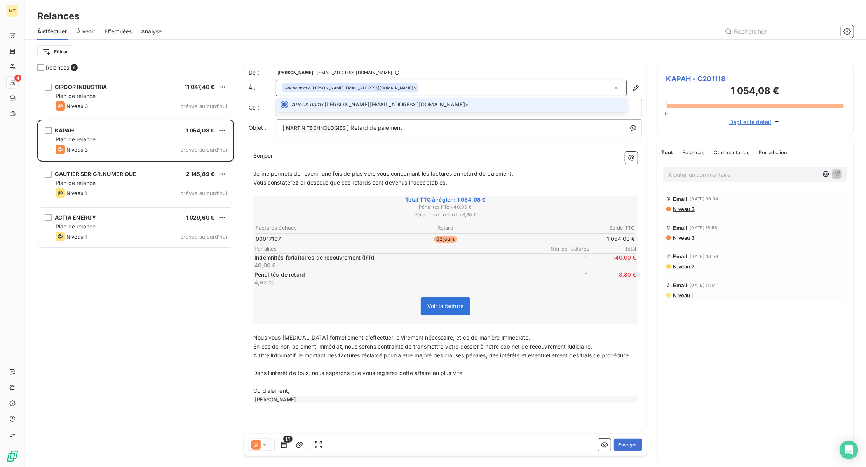
click at [395, 103] on span "Aucun nom <[PERSON_NAME][EMAIL_ADDRESS][DOMAIN_NAME]>" at bounding box center [457, 105] width 331 height 8
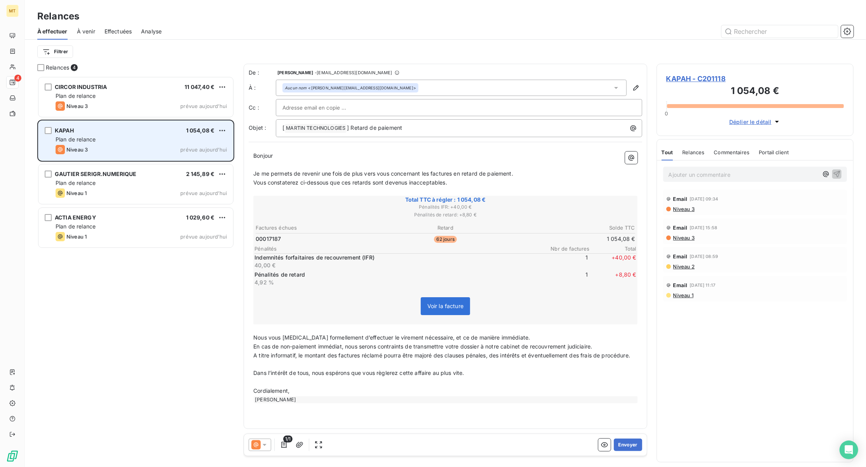
click at [148, 141] on div "Plan de relance" at bounding box center [141, 140] width 171 height 8
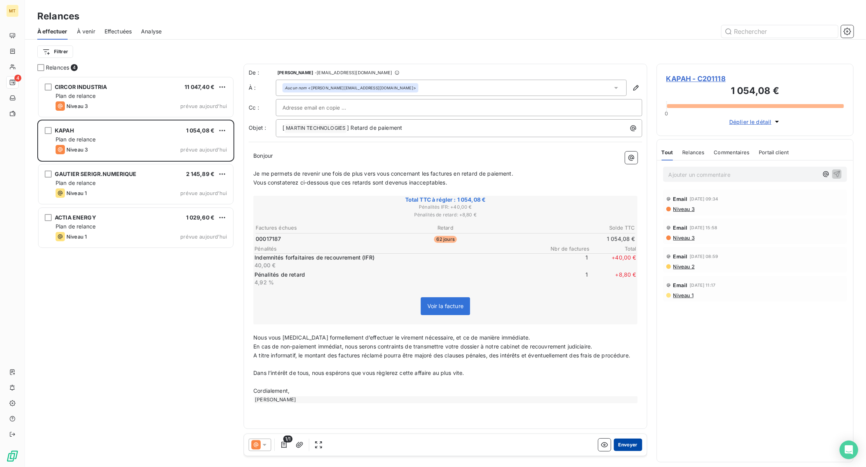
click at [629, 446] on button "Envoyer" at bounding box center [628, 445] width 28 height 12
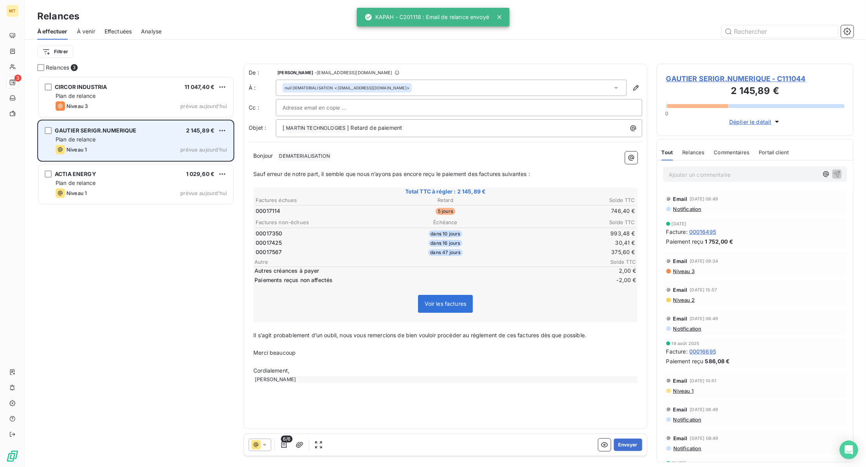
click at [141, 143] on div "GAUTIER SERIGR.NUMERIQUE 2 145,89 € Plan de relance Niveau 1 prévue [DATE]" at bounding box center [135, 141] width 195 height 40
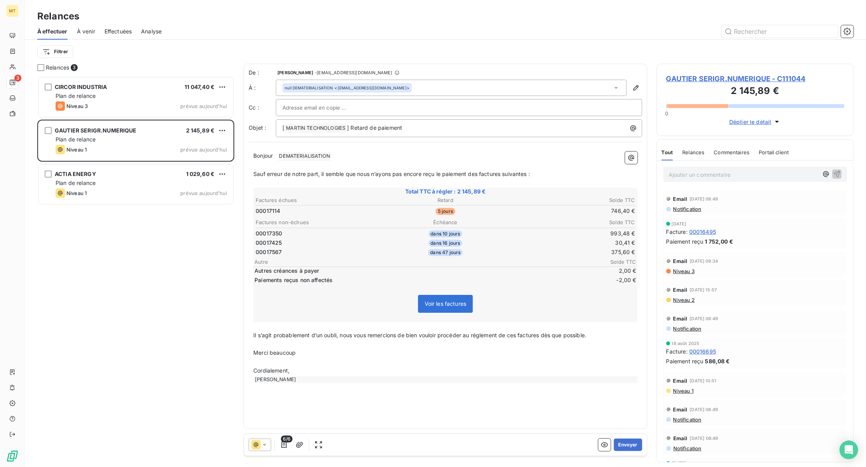
click at [692, 272] on span "Niveau 3" at bounding box center [684, 271] width 22 height 6
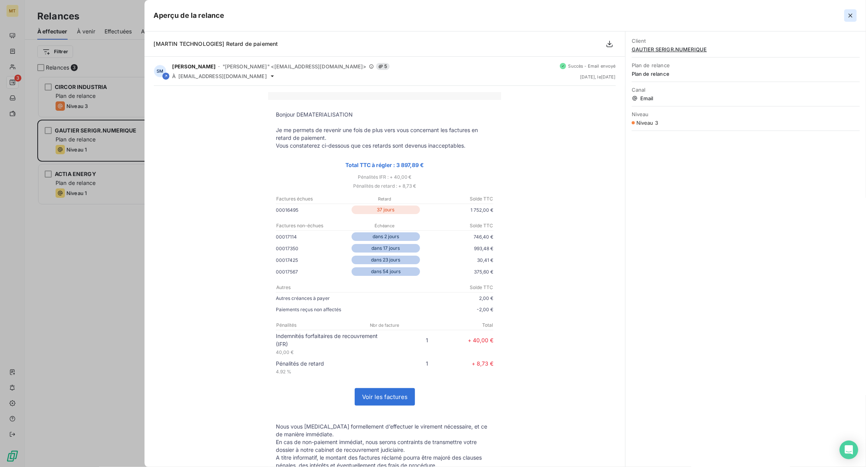
click at [852, 16] on icon "button" at bounding box center [851, 16] width 8 height 8
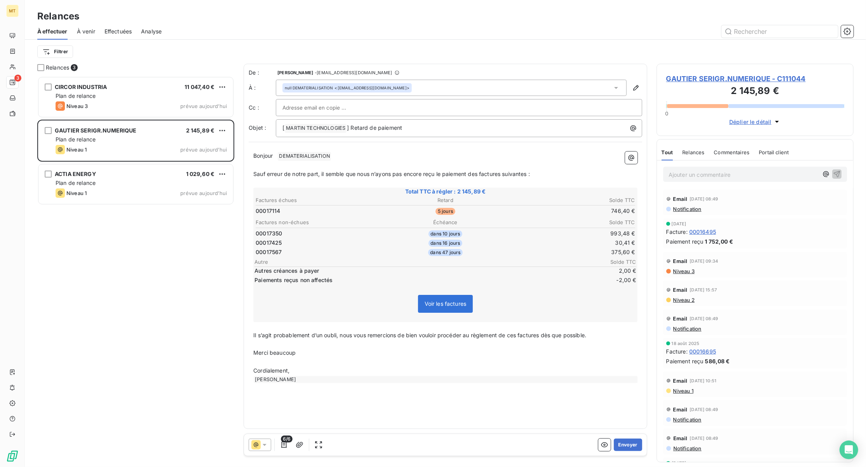
click at [714, 174] on p "Ajouter un commentaire ﻿" at bounding box center [744, 175] width 150 height 10
click at [711, 171] on p "Ajouter un commentaire ﻿" at bounding box center [744, 175] width 150 height 10
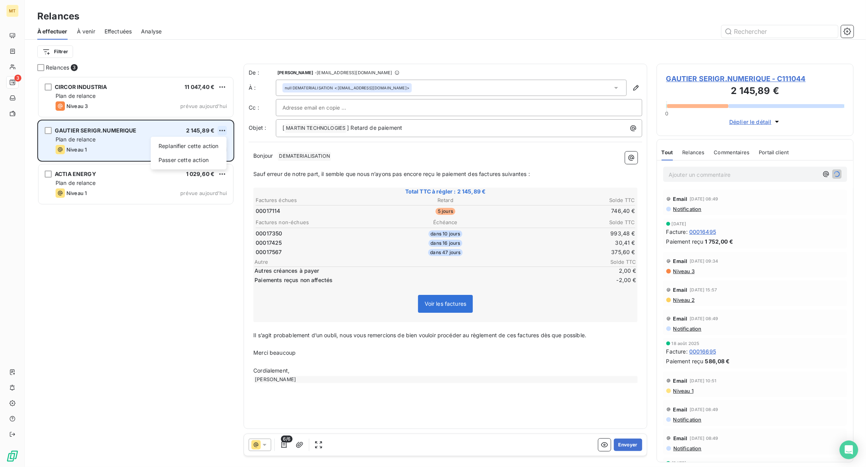
click at [223, 131] on html "MT 3 Relances À effectuer À venir Effectuées Analyse Filtrer Relances 3 CIRCOR …" at bounding box center [433, 233] width 866 height 467
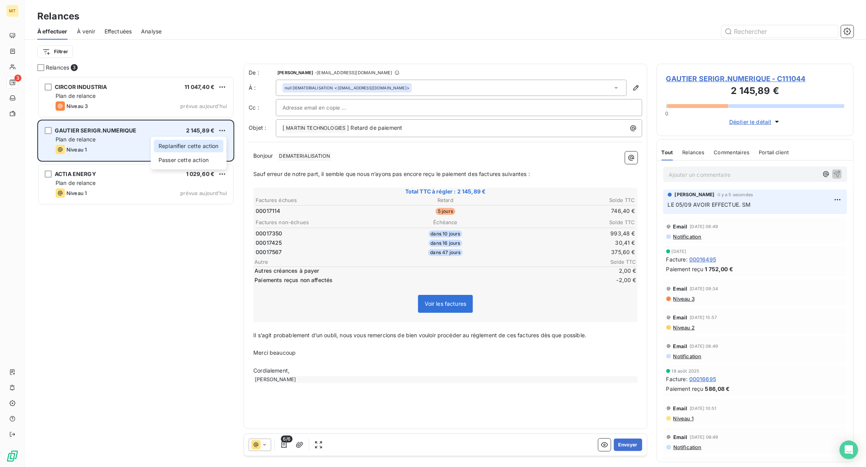
click at [204, 151] on div "Replanifier cette action" at bounding box center [189, 146] width 70 height 12
select select "8"
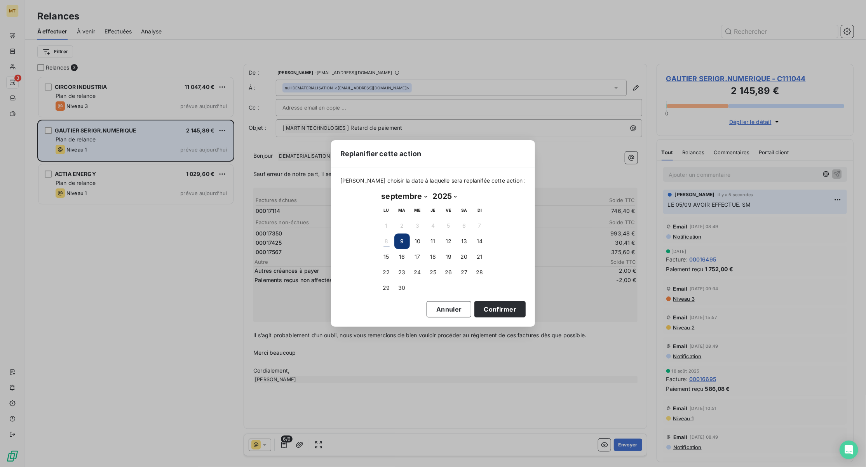
drag, startPoint x: 454, startPoint y: 149, endPoint x: 558, endPoint y: 161, distance: 104.8
click at [558, 161] on div "Replanifier cette action [PERSON_NAME] choisir la date à laquelle sera replanif…" at bounding box center [433, 233] width 866 height 467
click at [388, 258] on button "15" at bounding box center [387, 257] width 16 height 16
click at [503, 306] on button "Confirmer" at bounding box center [500, 309] width 51 height 16
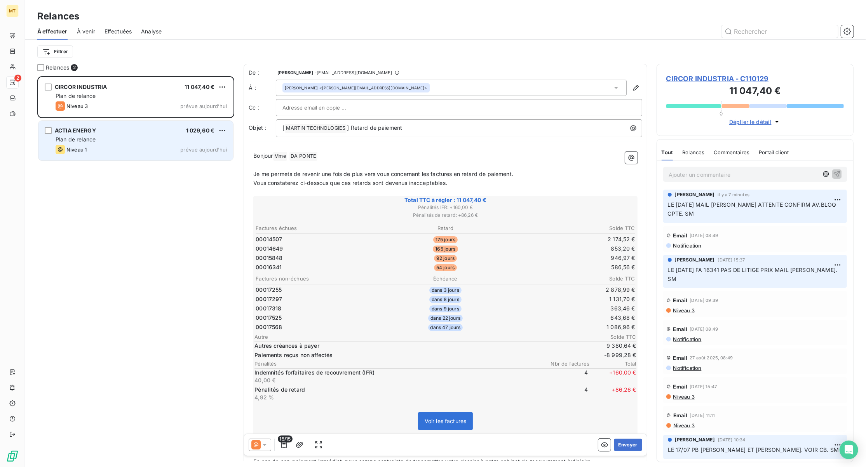
click at [138, 139] on div "Plan de relance" at bounding box center [141, 140] width 171 height 8
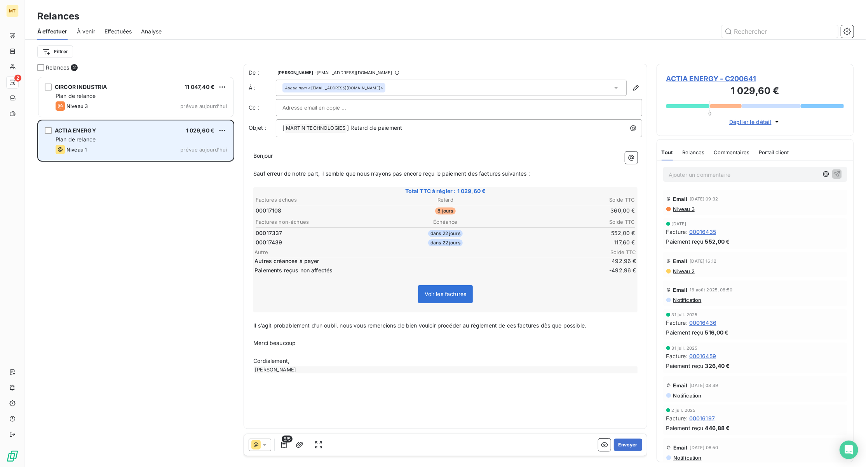
click at [167, 144] on div "ACTIA ENERGY 1 029,60 € Plan de relance Niveau 1 prévue [DATE]" at bounding box center [135, 141] width 195 height 40
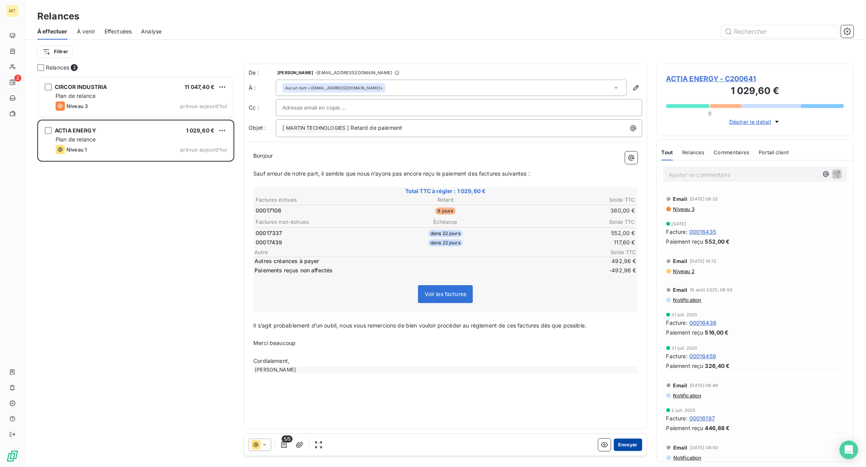
click at [629, 446] on button "Envoyer" at bounding box center [628, 445] width 28 height 12
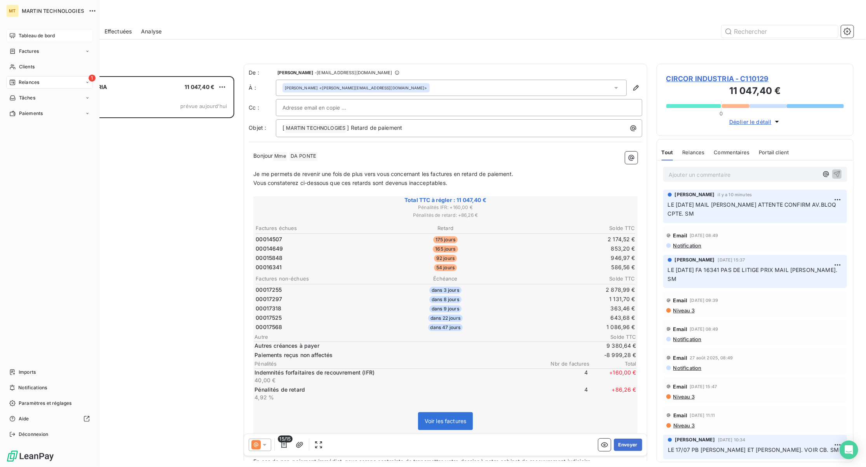
click at [53, 38] on span "Tableau de bord" at bounding box center [37, 35] width 36 height 7
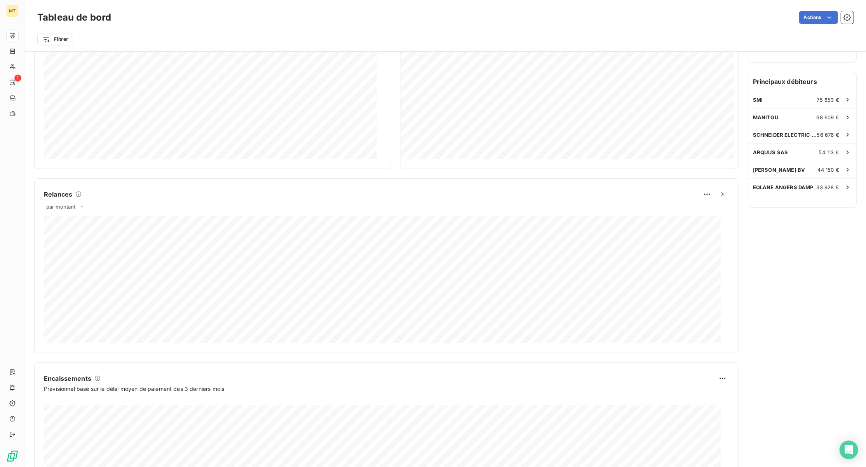
scroll to position [290, 0]
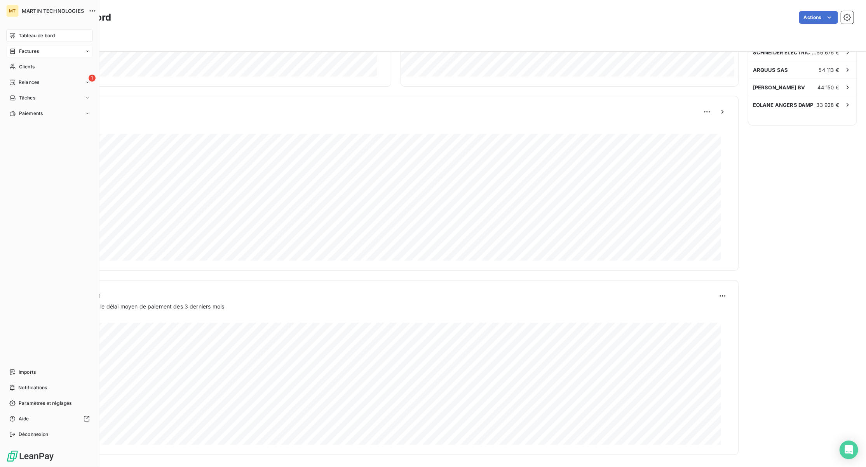
click at [20, 50] on span "Factures" at bounding box center [29, 51] width 20 height 7
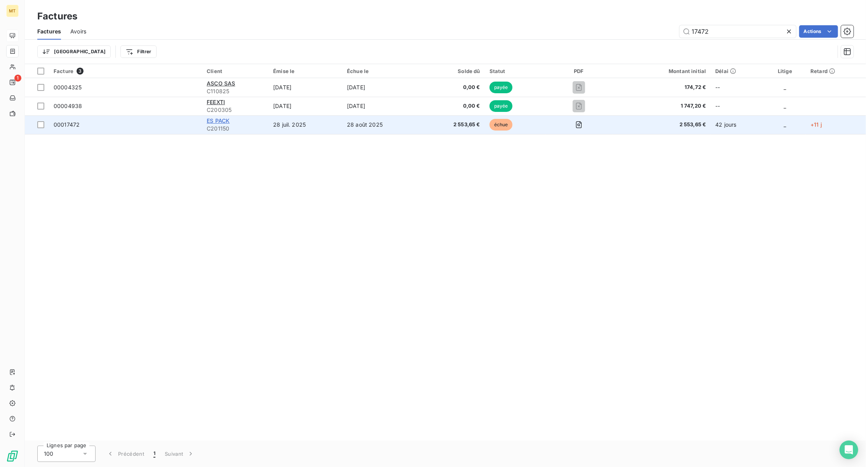
type input "17472"
click at [225, 120] on span "ES PACK" at bounding box center [218, 120] width 23 height 7
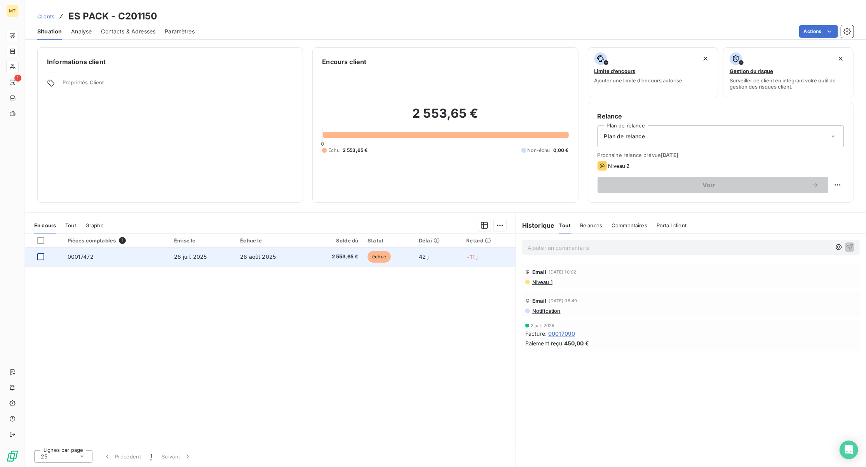
click at [40, 257] on div at bounding box center [40, 256] width 7 height 7
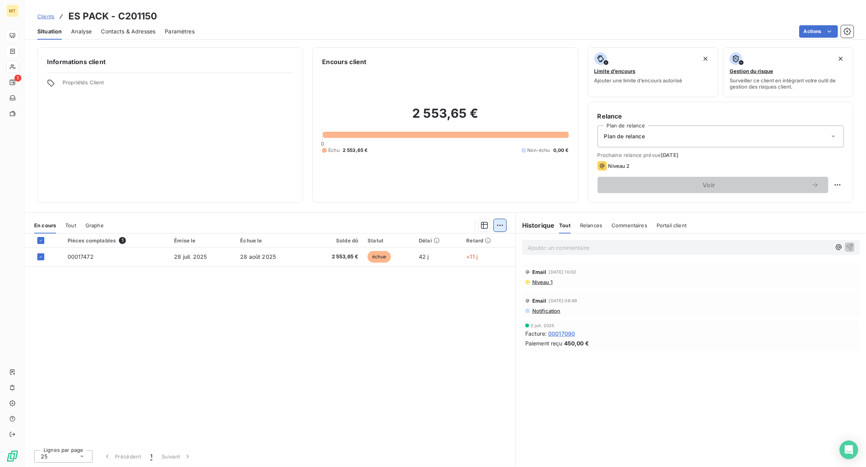
click at [504, 225] on html "MT 1 Clients ES PACK - C201150 Situation Analyse Contacts & Adresses Paramètres…" at bounding box center [433, 233] width 866 height 467
click at [408, 256] on div "Ajouter une promesse de paiement (1 facture)" at bounding box center [433, 256] width 137 height 12
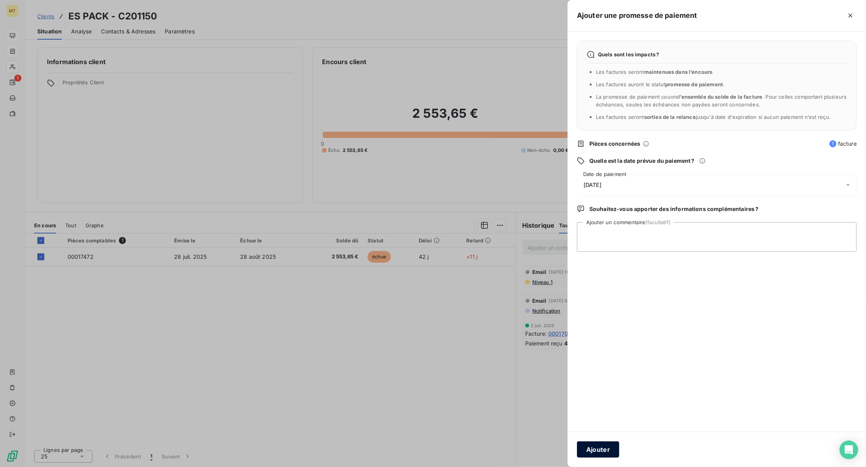
click at [602, 447] on button "Ajouter" at bounding box center [598, 450] width 42 height 16
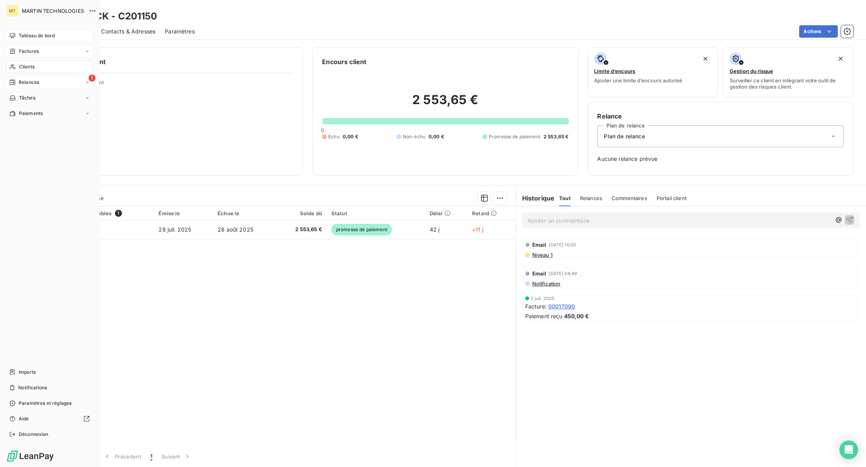
click at [49, 81] on div "1 Relances" at bounding box center [49, 82] width 87 height 12
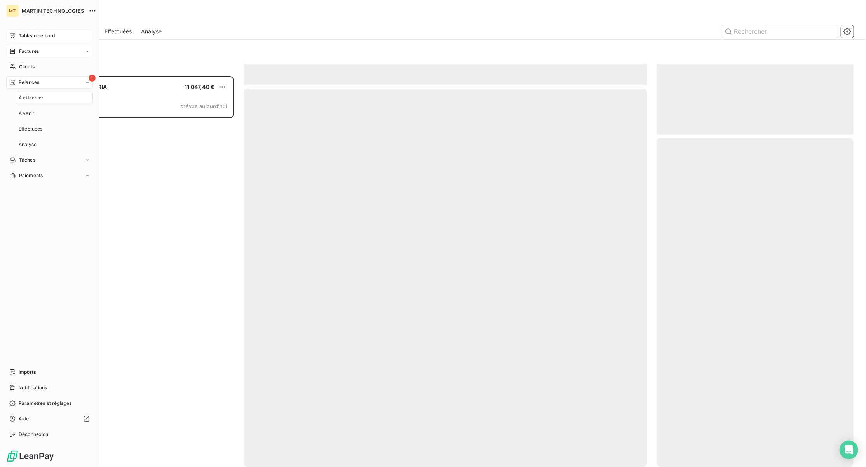
scroll to position [383, 189]
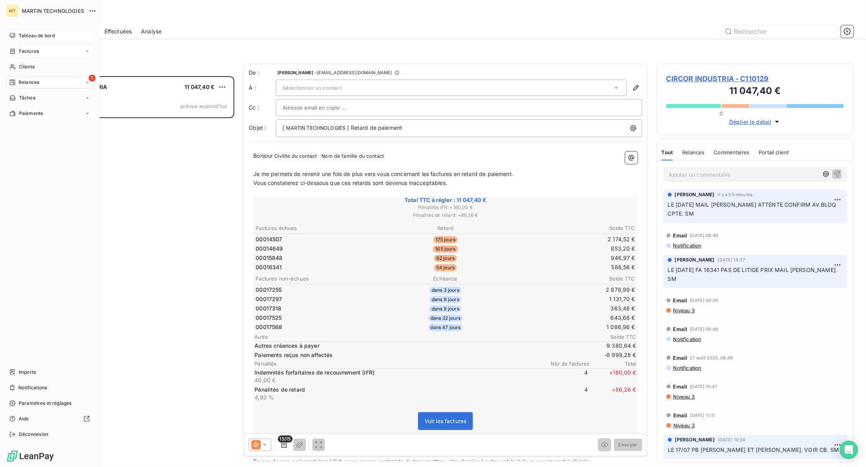
click at [19, 51] on span "Factures" at bounding box center [29, 51] width 20 height 7
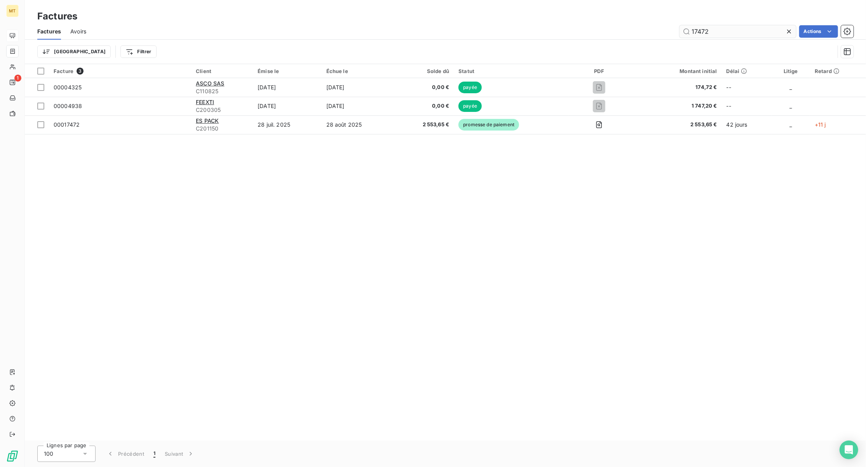
click at [787, 31] on icon at bounding box center [790, 32] width 8 height 8
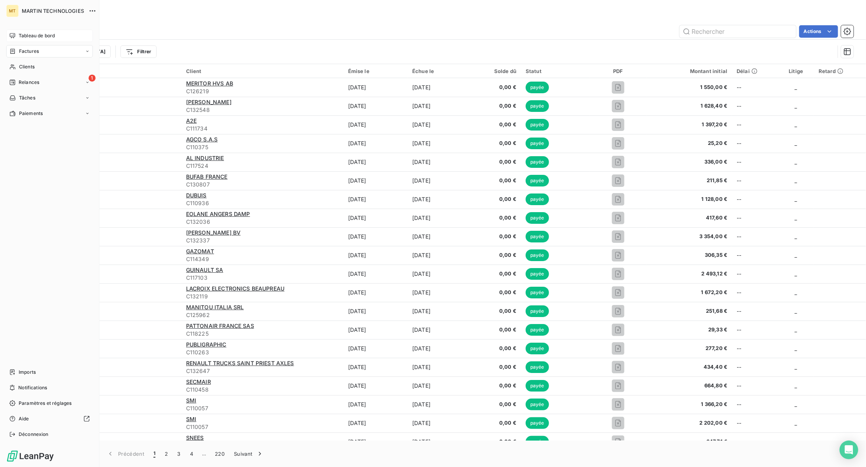
click at [35, 31] on div "Tableau de bord" at bounding box center [49, 36] width 87 height 12
